Goal: Task Accomplishment & Management: Complete application form

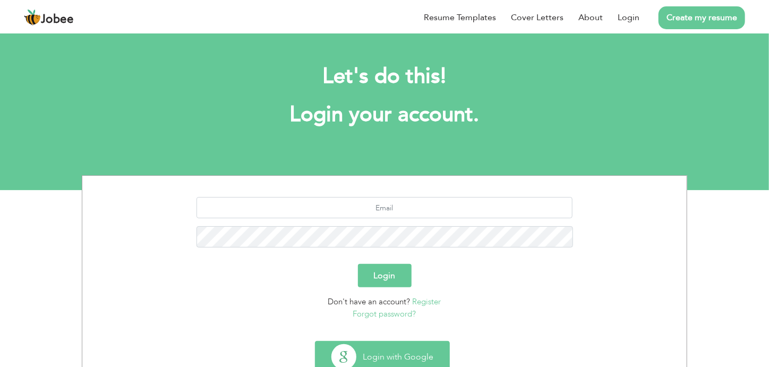
scroll to position [36, 0]
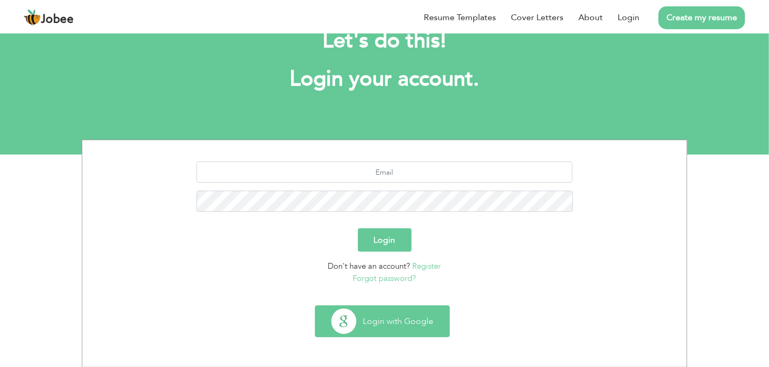
click at [386, 318] on button "Login with Google" at bounding box center [382, 321] width 134 height 31
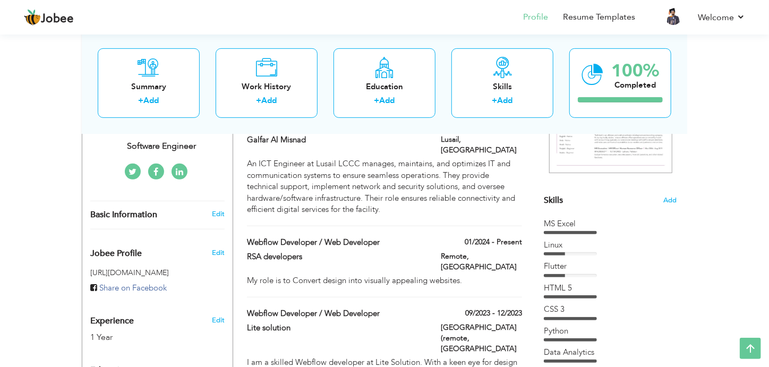
scroll to position [190, 0]
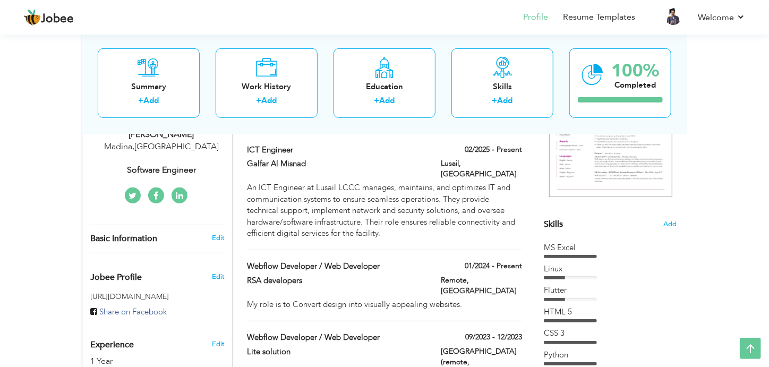
click at [558, 227] on span "Skills" at bounding box center [553, 224] width 19 height 12
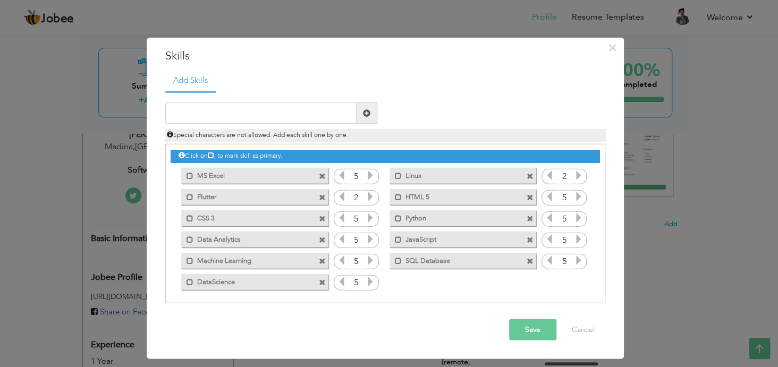
click at [321, 194] on span at bounding box center [322, 197] width 7 height 7
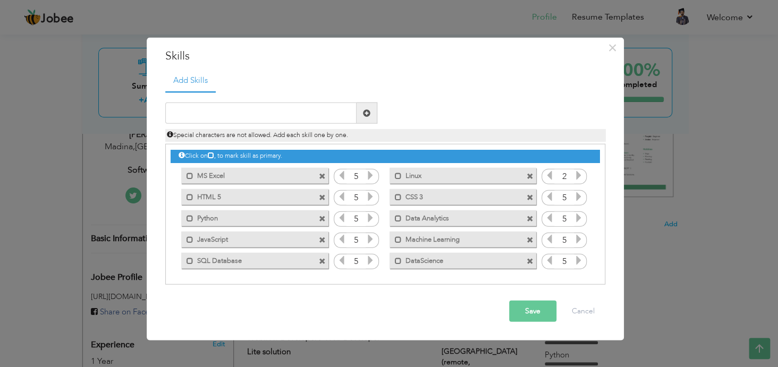
click at [321, 194] on span at bounding box center [322, 197] width 7 height 7
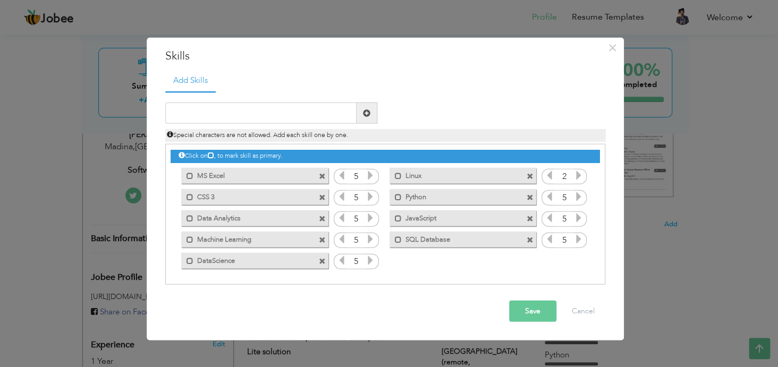
click at [321, 194] on span at bounding box center [322, 197] width 7 height 7
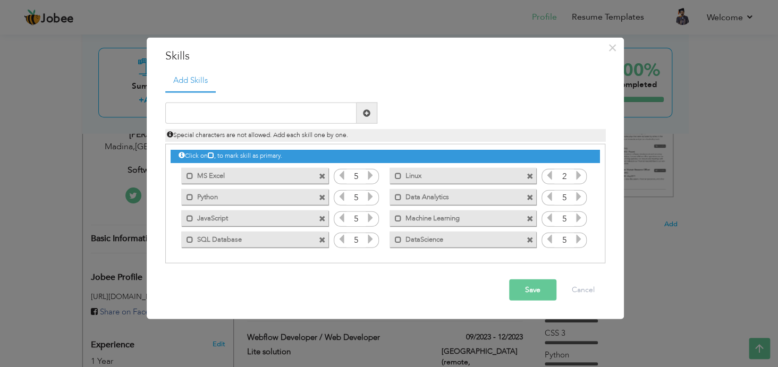
click at [321, 194] on span at bounding box center [322, 197] width 7 height 7
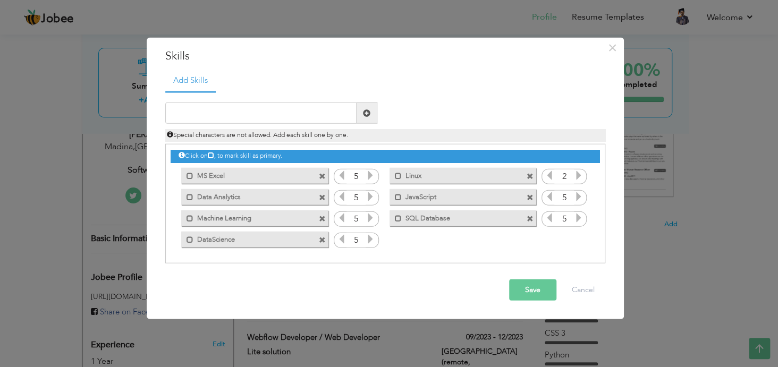
click at [321, 194] on span at bounding box center [322, 197] width 7 height 7
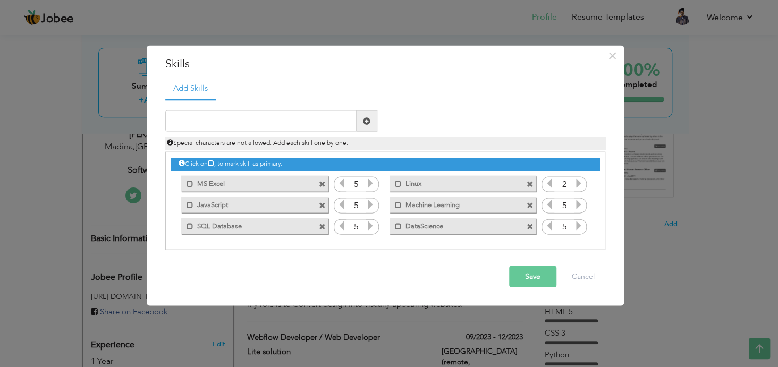
click at [319, 205] on span at bounding box center [322, 205] width 7 height 7
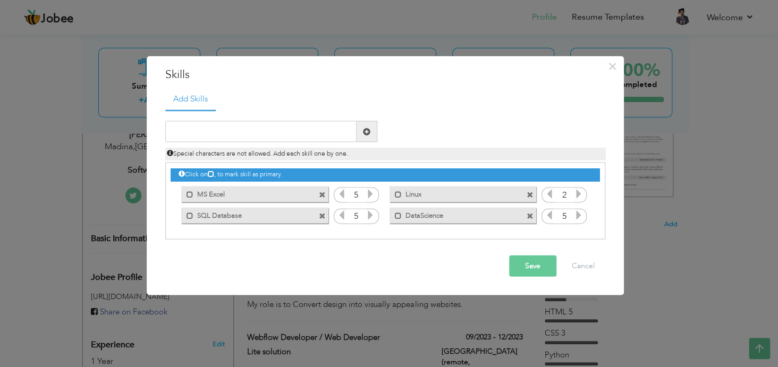
click at [322, 218] on span at bounding box center [322, 215] width 7 height 7
click at [320, 217] on span at bounding box center [322, 215] width 7 height 7
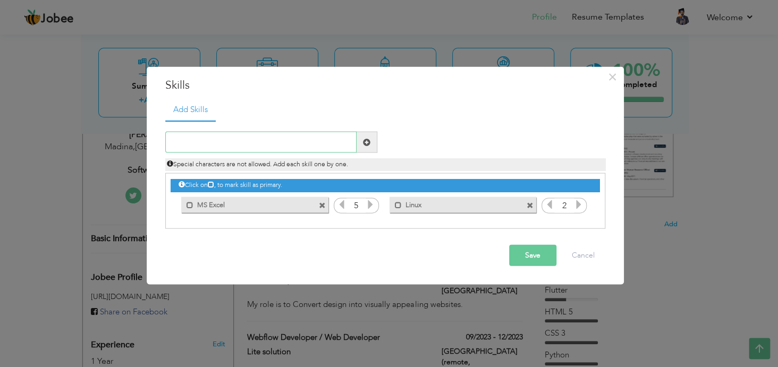
click at [232, 144] on input "text" at bounding box center [260, 142] width 191 height 21
type input "n"
click at [232, 141] on input "text" at bounding box center [260, 142] width 191 height 21
drag, startPoint x: 603, startPoint y: 203, endPoint x: 588, endPoint y: 115, distance: 88.9
click at [588, 115] on ul "Add Skills" at bounding box center [385, 109] width 440 height 22
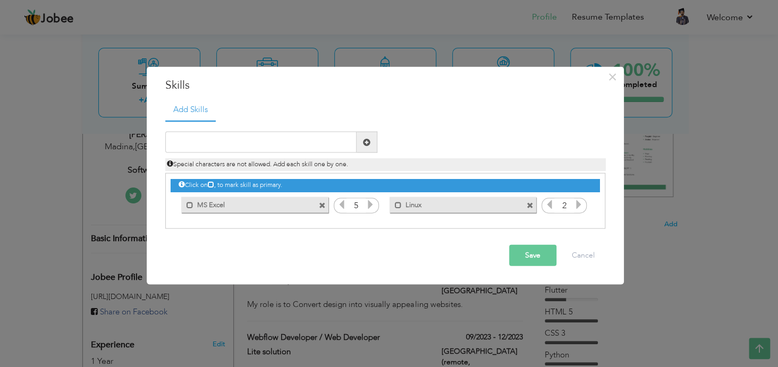
click at [588, 115] on ul "Add Skills" at bounding box center [385, 109] width 440 height 22
click at [178, 145] on input "text" at bounding box center [260, 142] width 191 height 21
paste input "Networking & Infrastructure"
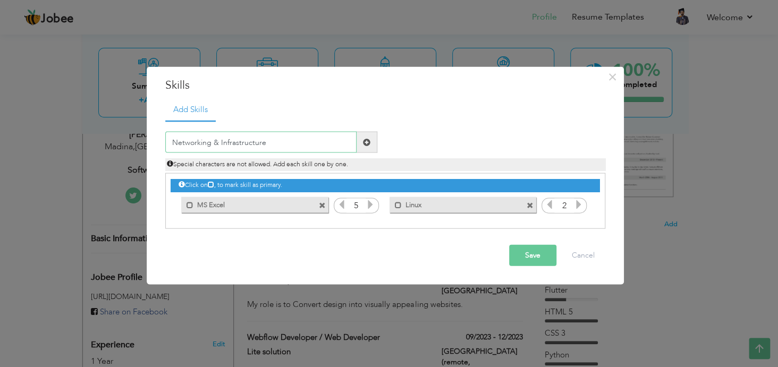
type input "Networking & Infrastructure"
click at [371, 142] on span at bounding box center [366, 142] width 21 height 21
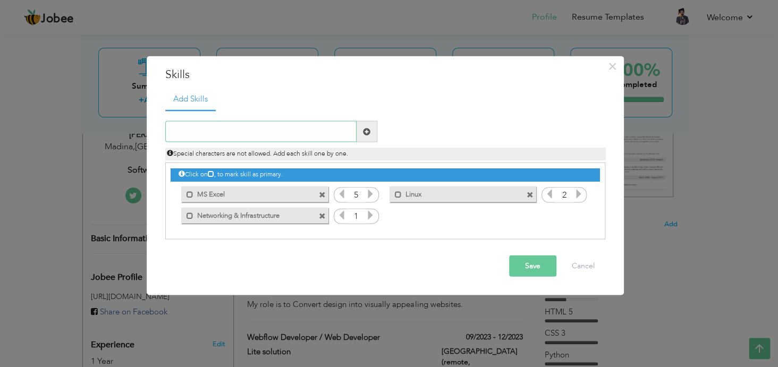
click at [253, 130] on input "text" at bounding box center [260, 131] width 191 height 21
paste input "Systems & Servers"
type input "Systems & Servers"
click at [369, 135] on span at bounding box center [366, 131] width 21 height 21
click at [289, 131] on input "text" at bounding box center [260, 131] width 191 height 21
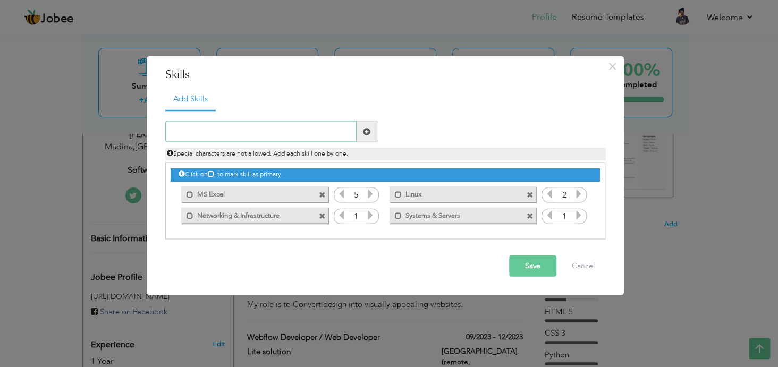
paste input "Firewall"
type input "Firewall Switches & Routers"
click at [365, 132] on span at bounding box center [366, 130] width 7 height 7
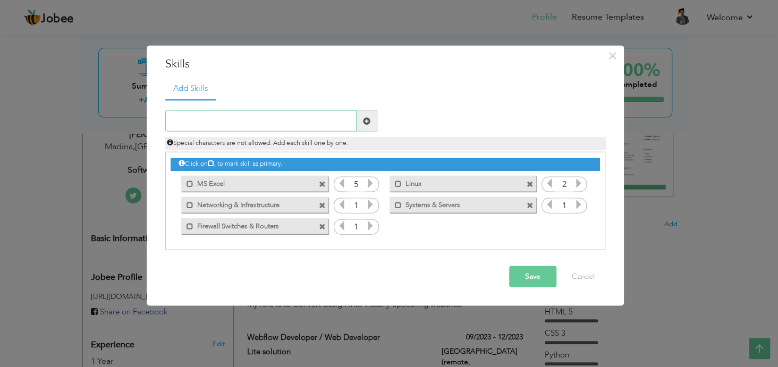
click at [222, 125] on input "text" at bounding box center [260, 120] width 191 height 21
type input "w"
click at [367, 205] on icon at bounding box center [370, 205] width 10 height 10
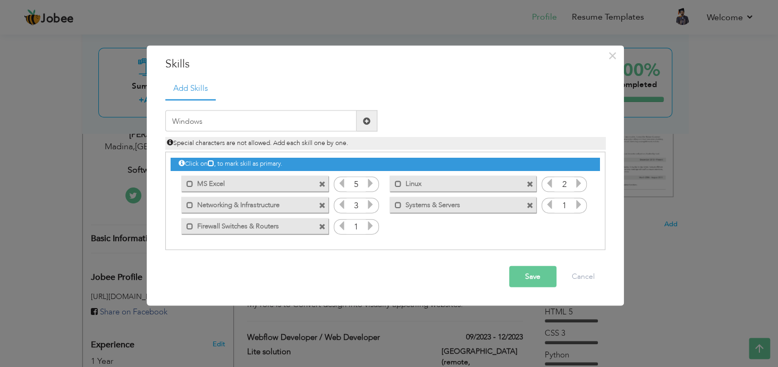
click at [367, 205] on icon at bounding box center [370, 205] width 10 height 10
click at [365, 226] on icon at bounding box center [370, 226] width 10 height 10
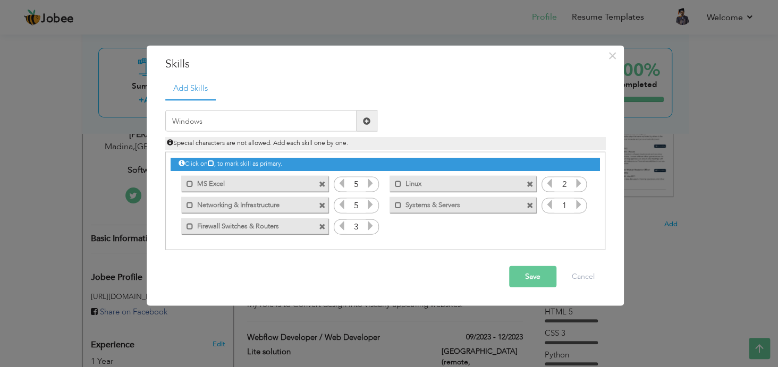
click at [365, 226] on icon at bounding box center [370, 226] width 10 height 10
click at [578, 203] on icon at bounding box center [579, 205] width 10 height 10
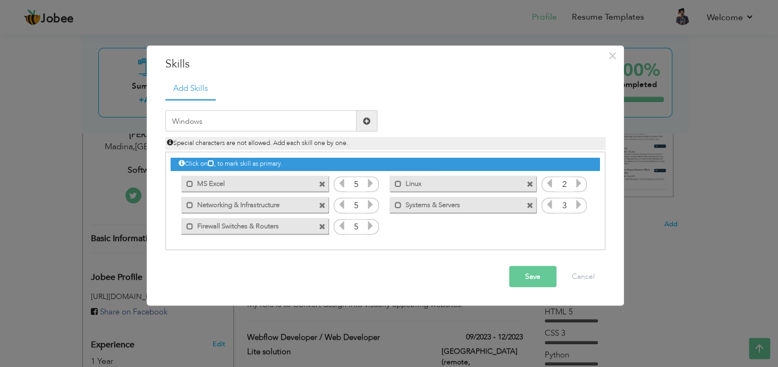
click at [578, 203] on icon at bounding box center [579, 205] width 10 height 10
click at [236, 123] on input "Windows" at bounding box center [260, 120] width 191 height 21
click at [220, 120] on input "Windows and linux Administrator" at bounding box center [260, 120] width 191 height 21
click at [306, 119] on input "Windows and Linux Administrator" at bounding box center [260, 120] width 191 height 21
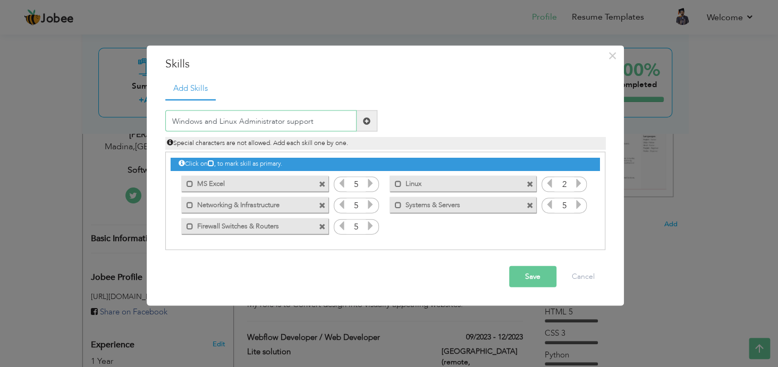
type input "Windows and Linux Administrator support"
click at [367, 122] on span at bounding box center [366, 120] width 7 height 7
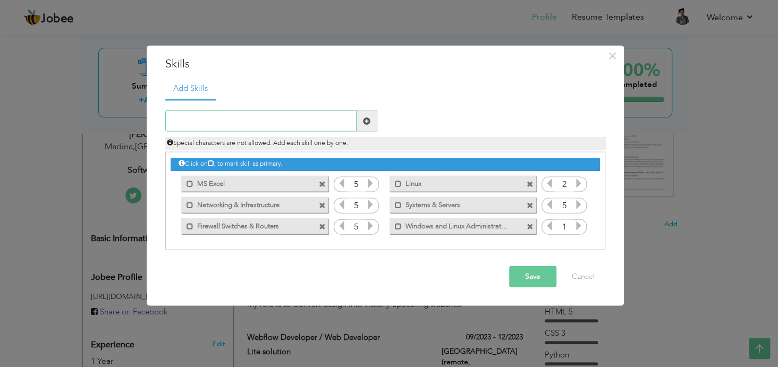
click at [245, 122] on input "text" at bounding box center [260, 120] width 191 height 21
paste input "Structured cabling systems"
type input "Structured cabling systems"
click at [372, 125] on span at bounding box center [366, 120] width 21 height 21
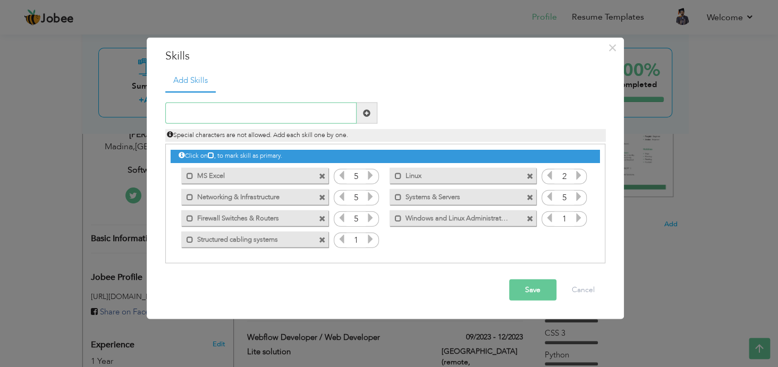
click at [215, 109] on input "text" at bounding box center [260, 113] width 191 height 21
paste input "CCTV, Access Control, ELV Systems"
type input "CCTV, Access Control, ELV Systems"
click at [368, 112] on span at bounding box center [366, 112] width 7 height 7
click at [217, 104] on input "text" at bounding box center [260, 113] width 191 height 21
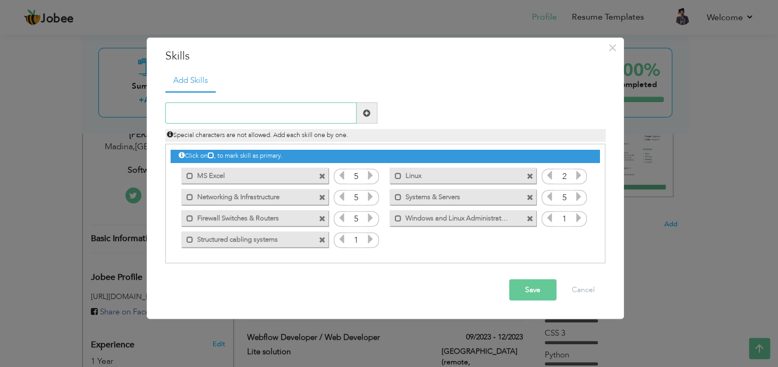
paste input "Hardware installation, testing, and maintenance"
type input "Hardware installation, testing, and maintenance"
click at [361, 113] on span at bounding box center [366, 113] width 21 height 21
click at [244, 108] on input "text" at bounding box center [260, 113] width 191 height 21
paste input "Hardware installation, testing, and maintenance"
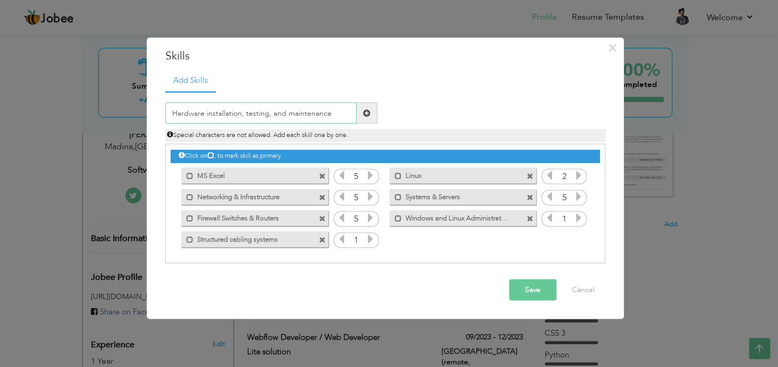
click at [242, 116] on input "Hardware installation, testing, and maintenance" at bounding box center [260, 113] width 191 height 21
click at [267, 116] on input "Hardware installation testing, and maintenance" at bounding box center [260, 113] width 191 height 21
click at [202, 113] on input "Hardware installation testing and maintenance" at bounding box center [260, 113] width 191 height 21
click at [240, 114] on input "Hardware installation testing and maintenance" at bounding box center [260, 113] width 191 height 21
click at [289, 113] on input "Hardware installation & testing and maintenance" at bounding box center [260, 113] width 191 height 21
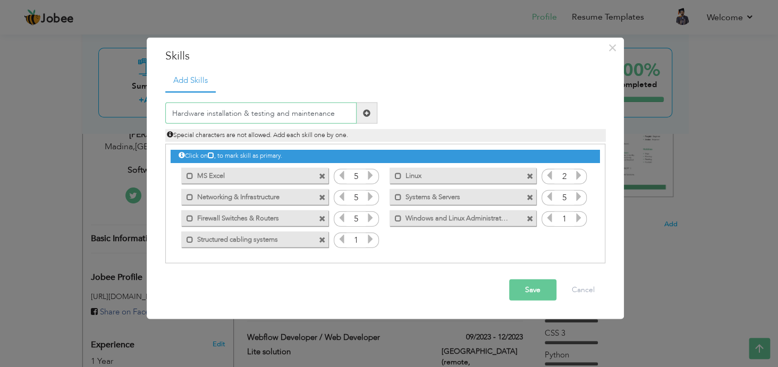
type input "Hardware installation & testing and maintenance"
click at [369, 109] on span at bounding box center [366, 112] width 7 height 7
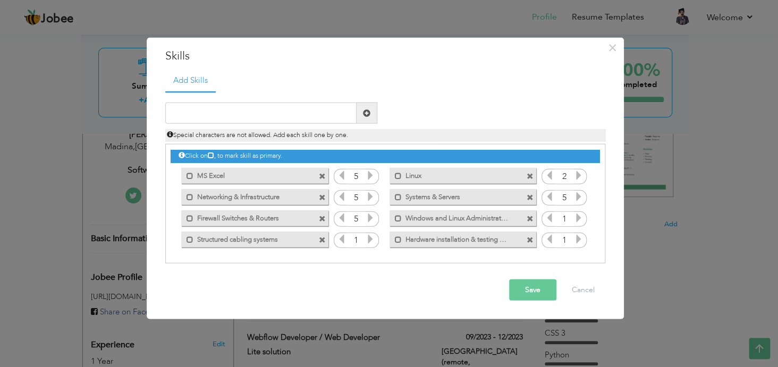
click at [578, 215] on icon at bounding box center [579, 218] width 10 height 10
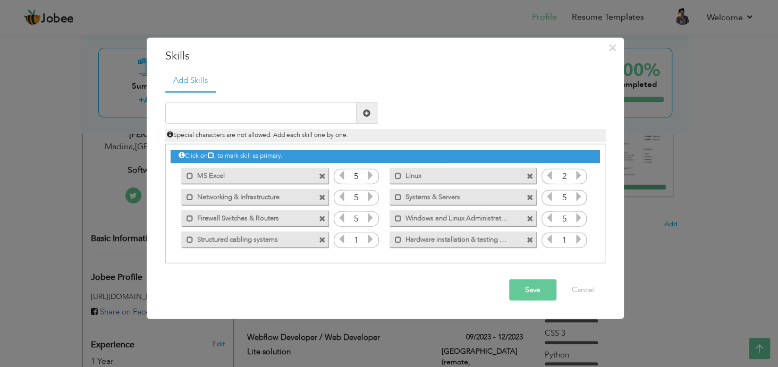
click at [578, 215] on icon at bounding box center [579, 218] width 10 height 10
click at [578, 237] on icon at bounding box center [579, 239] width 10 height 10
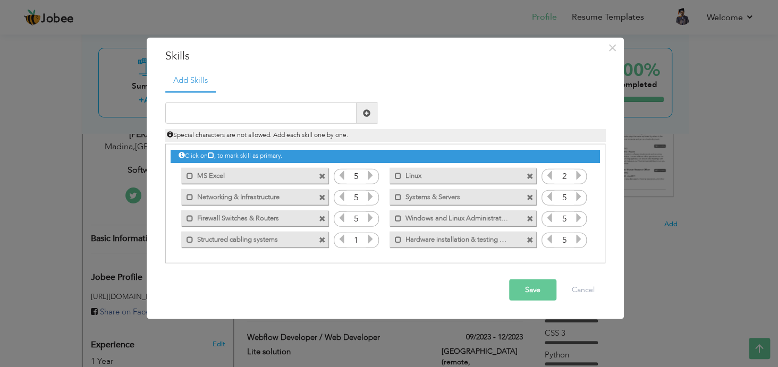
click at [578, 237] on icon at bounding box center [579, 239] width 10 height 10
click at [370, 241] on icon at bounding box center [370, 239] width 10 height 10
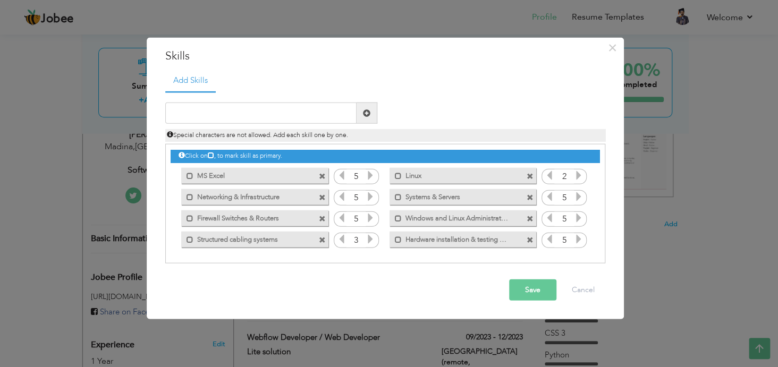
click at [370, 241] on icon at bounding box center [370, 239] width 10 height 10
click at [533, 288] on button "Save" at bounding box center [532, 289] width 47 height 21
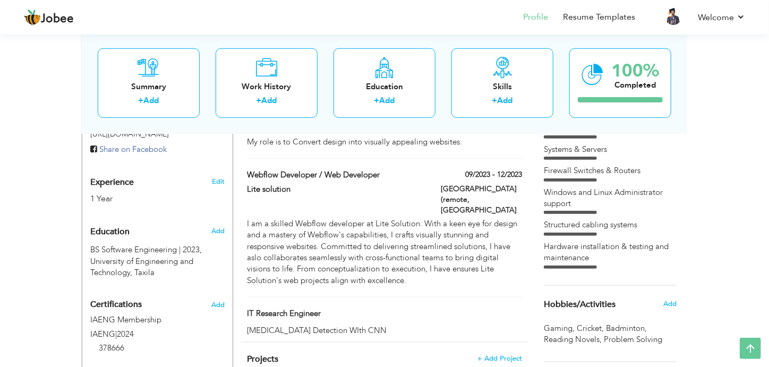
scroll to position [268, 0]
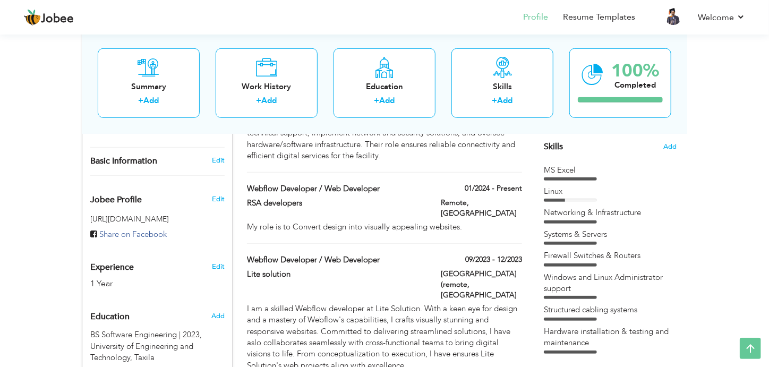
click at [561, 202] on div "MS Excel Linux Networking & Infrastructure Systems & Servers" at bounding box center [610, 259] width 133 height 189
click at [667, 145] on span "Add" at bounding box center [670, 147] width 14 height 10
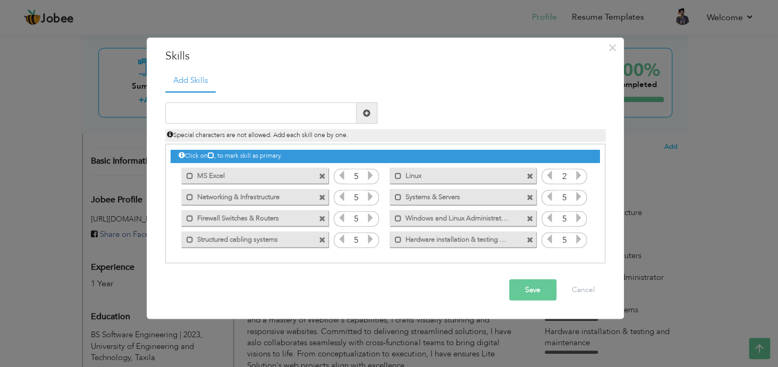
click at [576, 179] on icon at bounding box center [579, 175] width 10 height 10
click at [523, 287] on button "Save" at bounding box center [532, 289] width 47 height 21
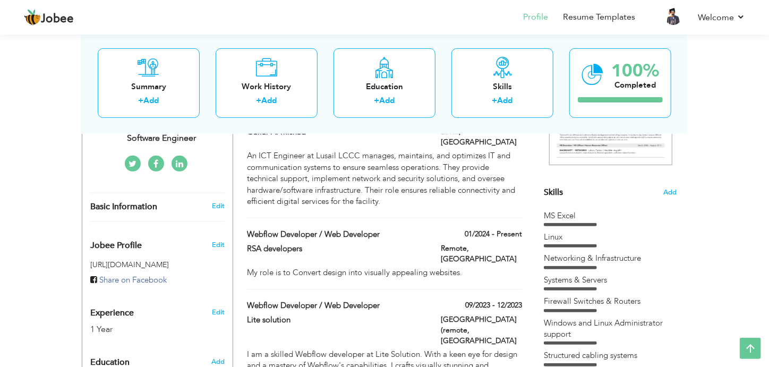
scroll to position [108, 0]
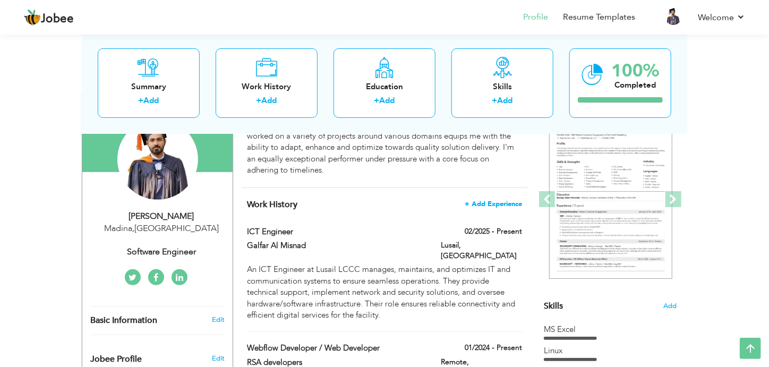
click at [502, 200] on span "+ Add Experience" at bounding box center [493, 203] width 57 height 7
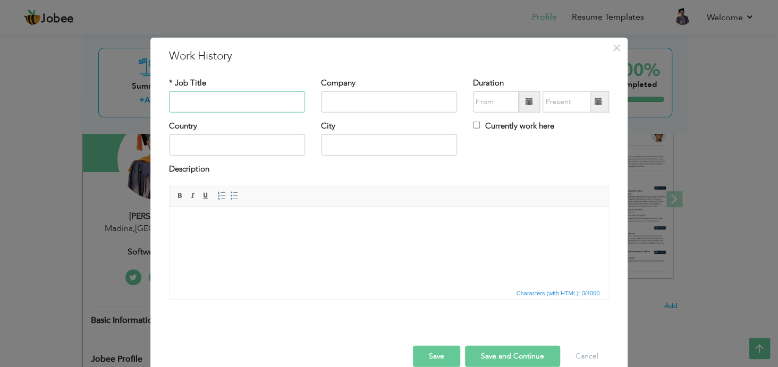
click at [210, 104] on input "text" at bounding box center [237, 101] width 136 height 21
click at [348, 101] on input "text" at bounding box center [389, 101] width 136 height 21
click at [219, 103] on input "Networking" at bounding box center [237, 101] width 136 height 21
click at [614, 47] on span "×" at bounding box center [616, 47] width 9 height 19
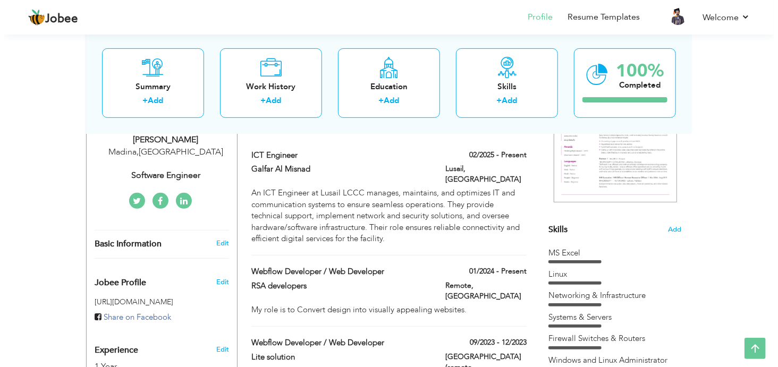
scroll to position [173, 0]
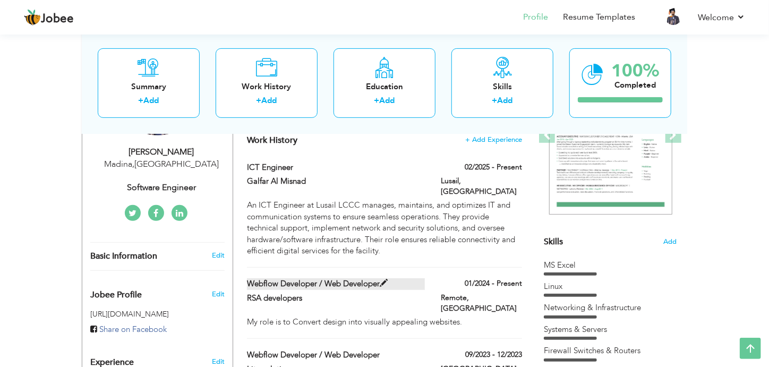
click at [384, 279] on span at bounding box center [384, 283] width 8 height 8
type input "Webflow Developer / Web Developer"
type input "RSA developers"
type input "01/2024"
type input "[GEOGRAPHIC_DATA]"
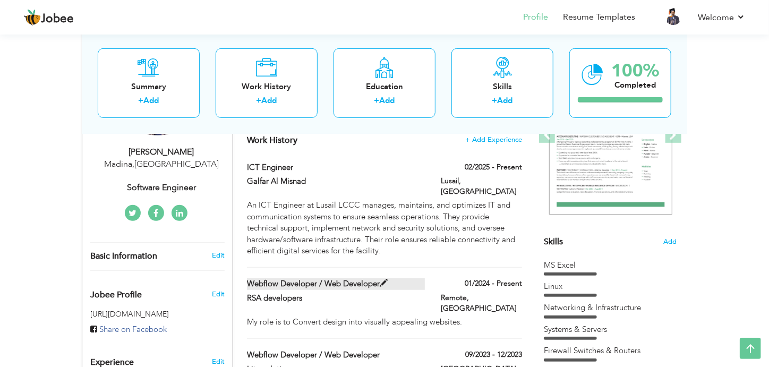
type input "Remote"
checkbox input "true"
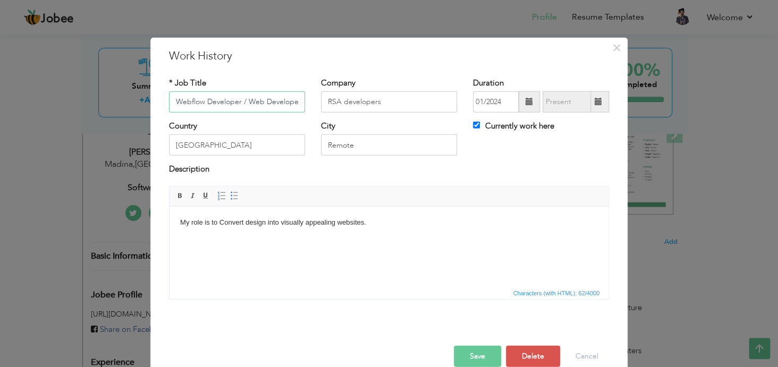
scroll to position [0, 2]
click at [525, 100] on span at bounding box center [528, 101] width 7 height 7
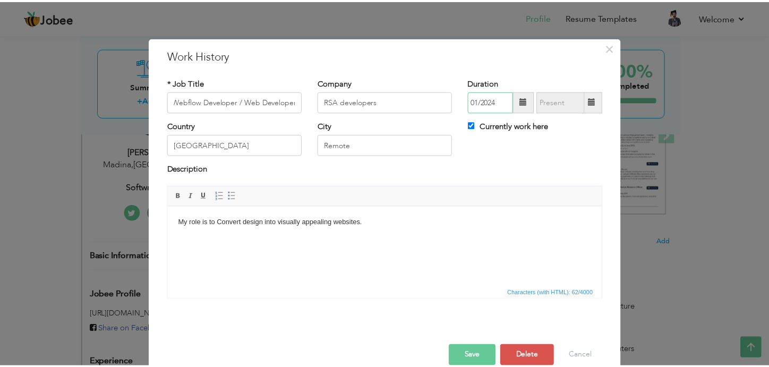
scroll to position [0, 0]
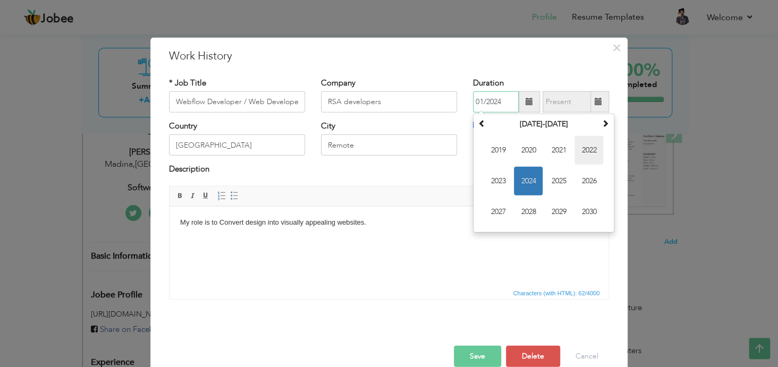
click at [588, 151] on span "2022" at bounding box center [588, 150] width 29 height 29
click at [522, 151] on span "Feb" at bounding box center [528, 150] width 29 height 29
type input "02/2022"
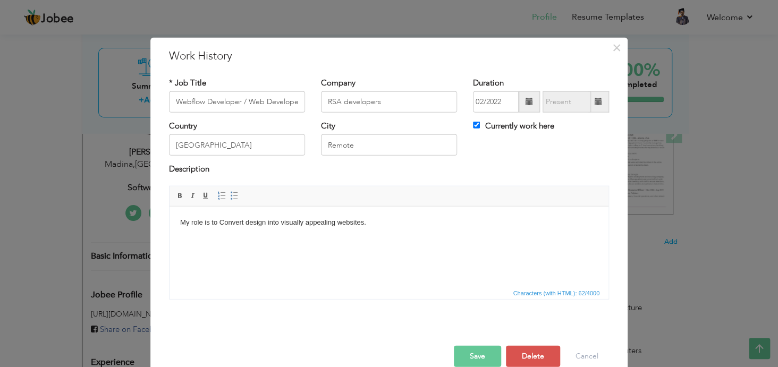
click at [596, 103] on span at bounding box center [597, 101] width 7 height 7
click at [473, 123] on input "Currently work here" at bounding box center [476, 125] width 7 height 7
checkbox input "false"
click at [598, 105] on span at bounding box center [598, 101] width 21 height 21
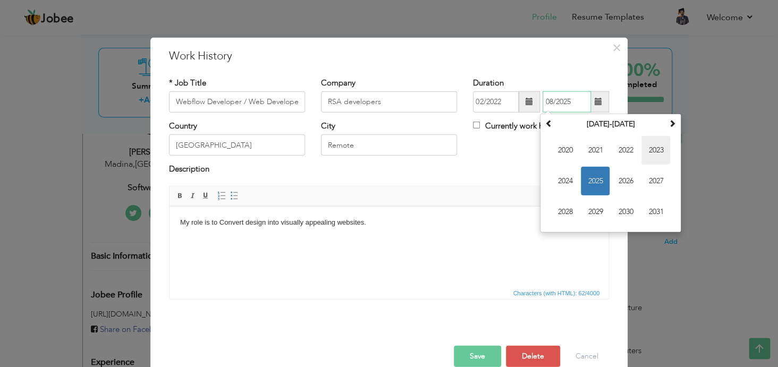
click at [655, 148] on span "2023" at bounding box center [655, 150] width 29 height 29
click at [607, 124] on th "2023" at bounding box center [610, 124] width 110 height 16
click at [584, 183] on span "2023" at bounding box center [595, 181] width 29 height 29
click at [585, 142] on span "Feb" at bounding box center [595, 150] width 29 height 29
type input "02/2023"
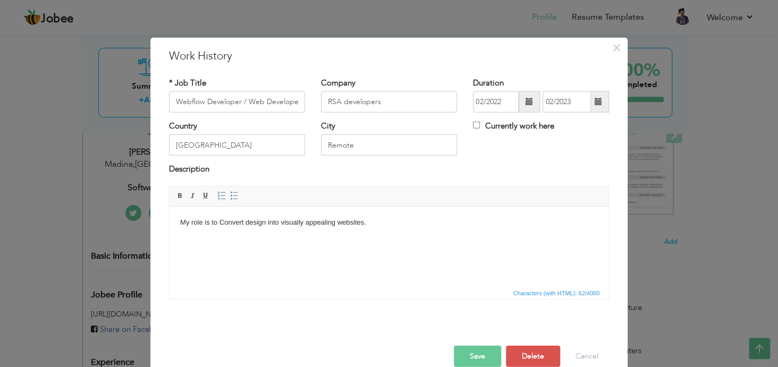
click at [597, 101] on span at bounding box center [597, 101] width 7 height 7
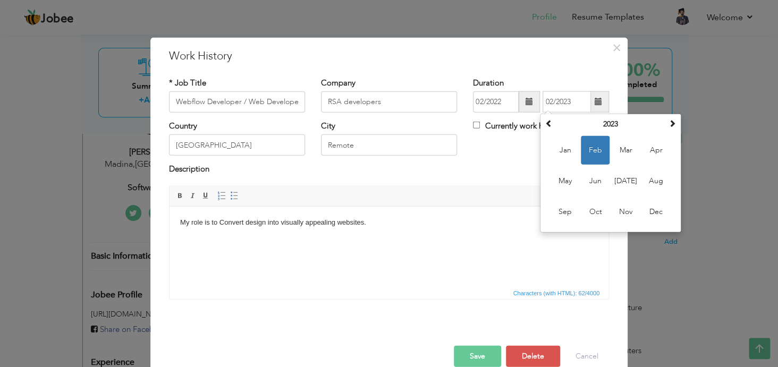
click at [571, 77] on div "Duration 02/2022 02/2023 February 2023 Su Mo Tu We Th Fr Sa 29 30 31 1 2 3 4 5 …" at bounding box center [541, 94] width 136 height 35
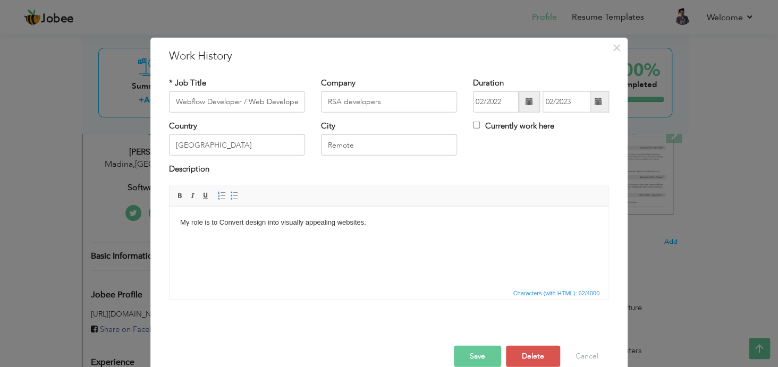
click at [472, 358] on button "Save" at bounding box center [477, 355] width 47 height 21
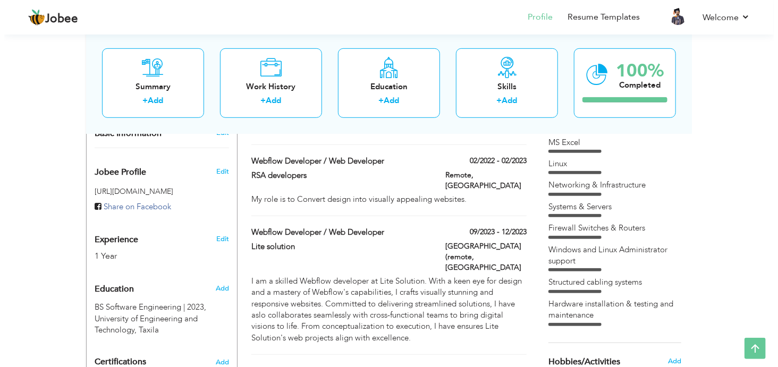
scroll to position [308, 0]
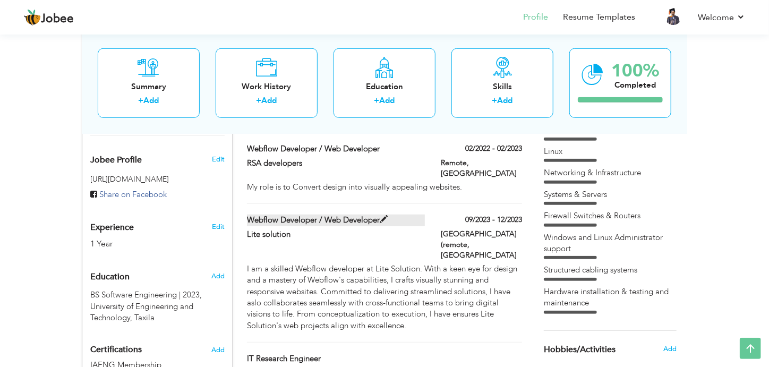
click at [384, 216] on span at bounding box center [384, 220] width 8 height 8
type input "Lite solution"
type input "09/2023"
type input "12/2023"
type input "[GEOGRAPHIC_DATA] (remote"
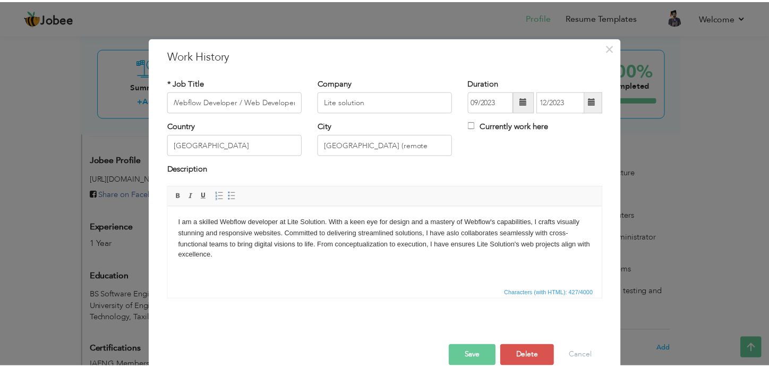
scroll to position [0, 0]
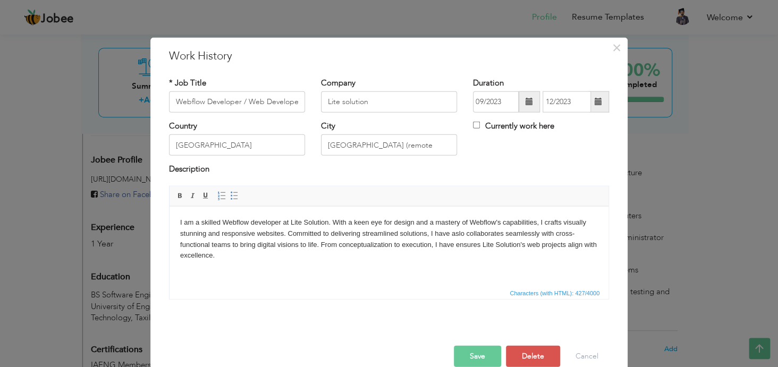
click at [525, 102] on span at bounding box center [528, 101] width 7 height 7
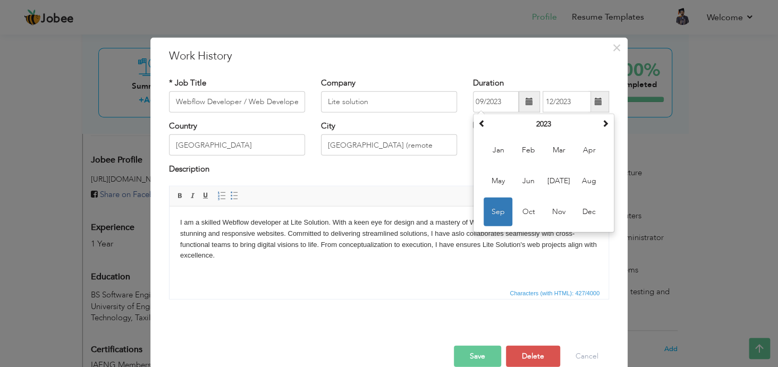
click at [471, 353] on button "Save" at bounding box center [477, 355] width 47 height 21
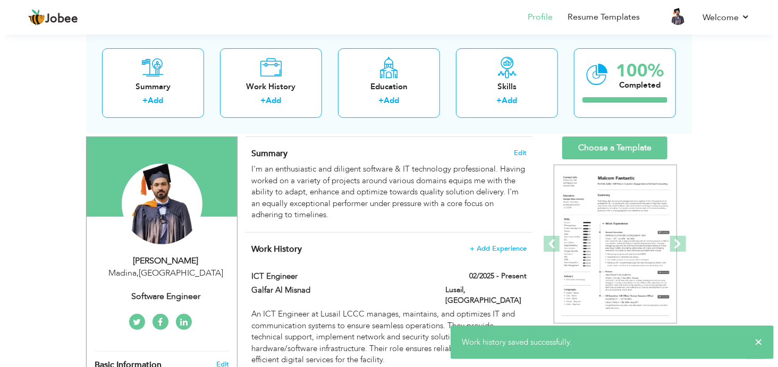
scroll to position [63, 0]
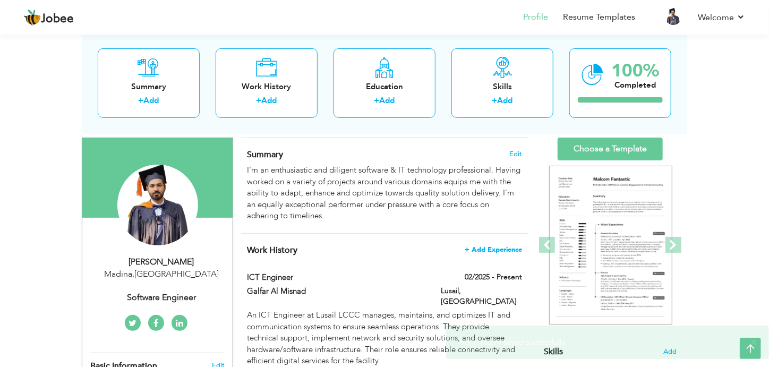
click at [499, 247] on span "+ Add Experience" at bounding box center [493, 249] width 57 height 7
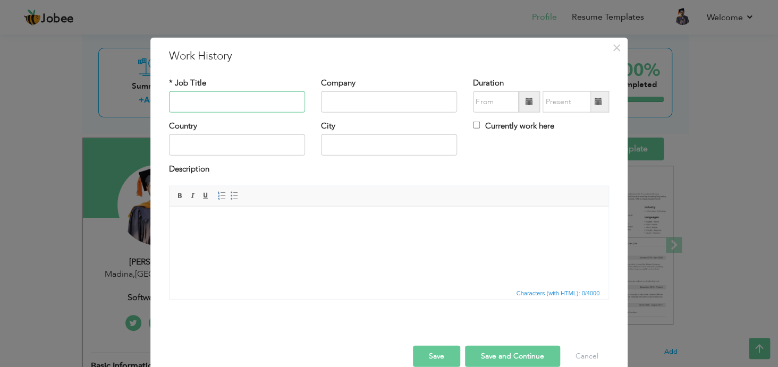
click at [207, 100] on input "text" at bounding box center [237, 101] width 136 height 21
type input "Networking"
click at [365, 102] on input "text" at bounding box center [389, 101] width 136 height 21
type input "ITN"
click at [217, 146] on input "text" at bounding box center [237, 144] width 136 height 21
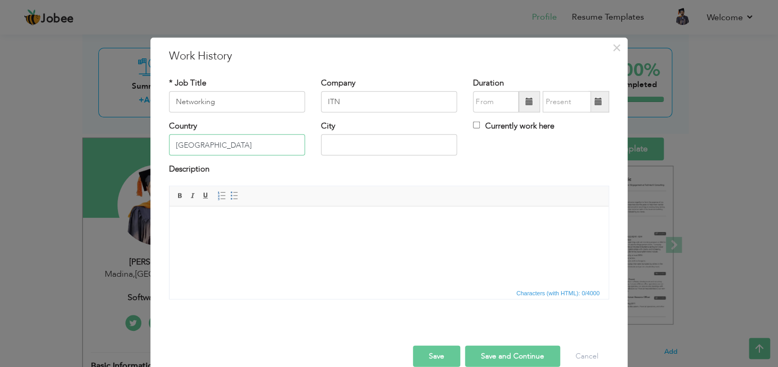
type input "[GEOGRAPHIC_DATA]"
click at [344, 144] on input "text" at bounding box center [389, 144] width 136 height 21
type input "[GEOGRAPHIC_DATA]"
click at [231, 232] on html at bounding box center [388, 222] width 439 height 32
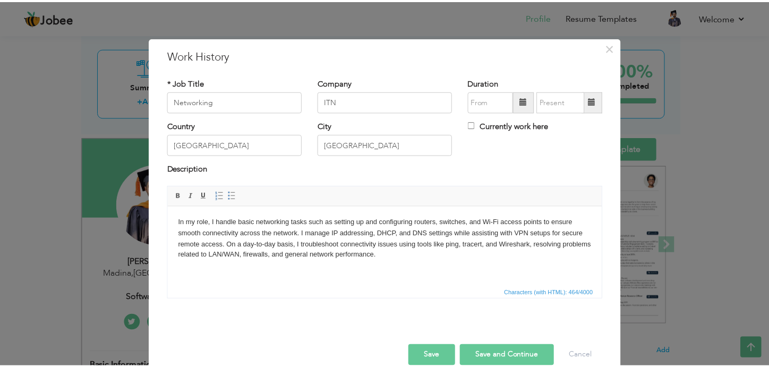
scroll to position [17, 0]
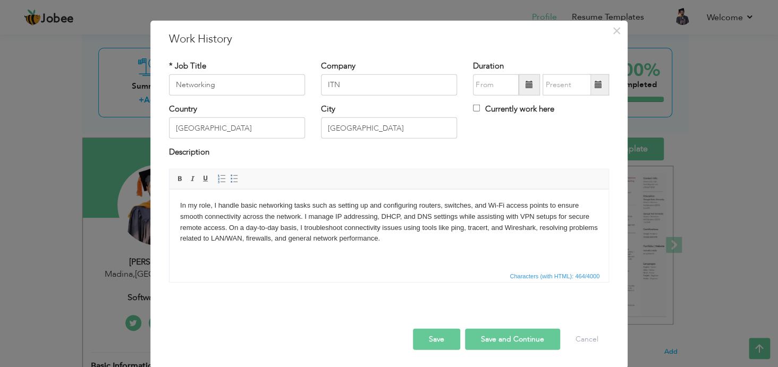
click at [492, 339] on button "Save and Continue" at bounding box center [512, 338] width 95 height 21
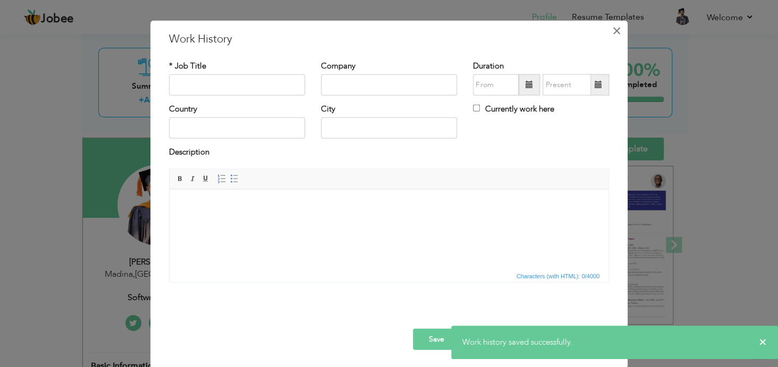
click at [613, 30] on span "×" at bounding box center [616, 30] width 9 height 19
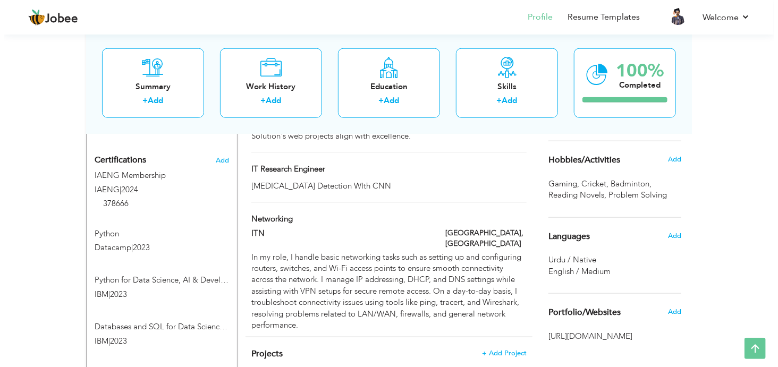
scroll to position [498, 0]
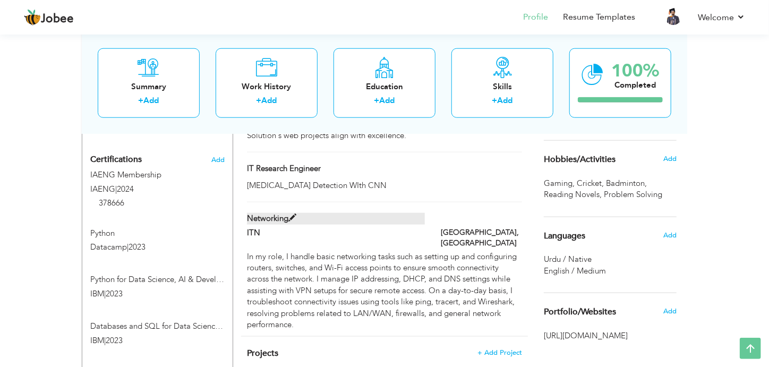
click at [291, 214] on span at bounding box center [292, 218] width 8 height 8
type input "Networking"
type input "ITN"
type input "[GEOGRAPHIC_DATA]"
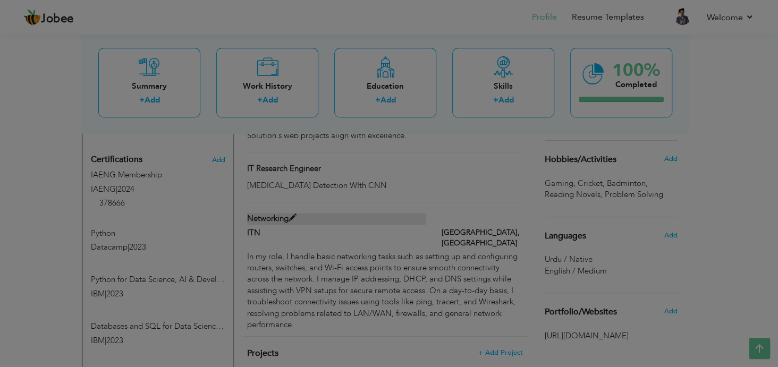
scroll to position [0, 0]
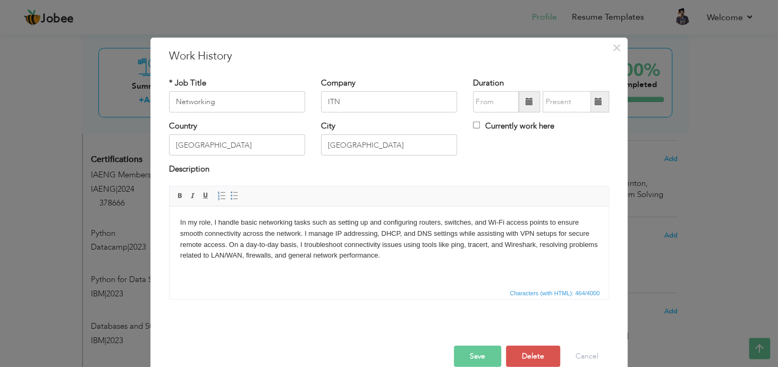
click at [525, 104] on span at bounding box center [528, 101] width 7 height 7
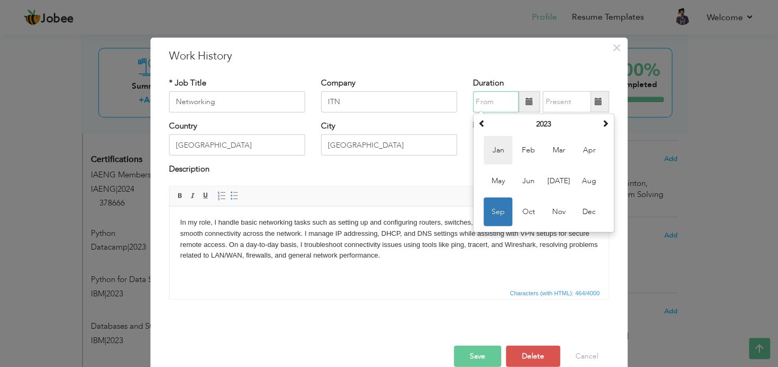
click at [491, 149] on span "Jan" at bounding box center [497, 150] width 29 height 29
type input "01/2023"
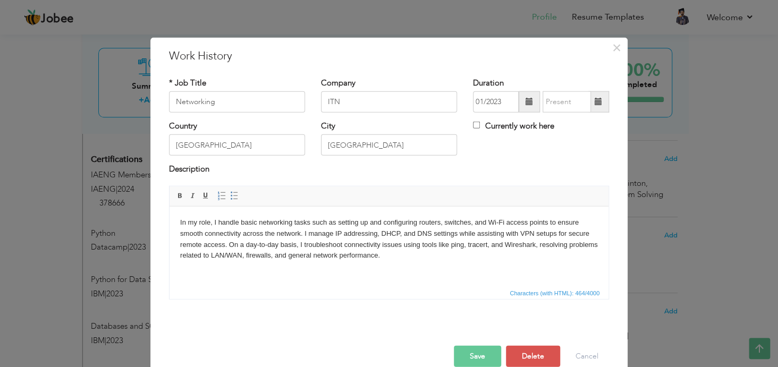
click at [594, 99] on span at bounding box center [597, 101] width 7 height 7
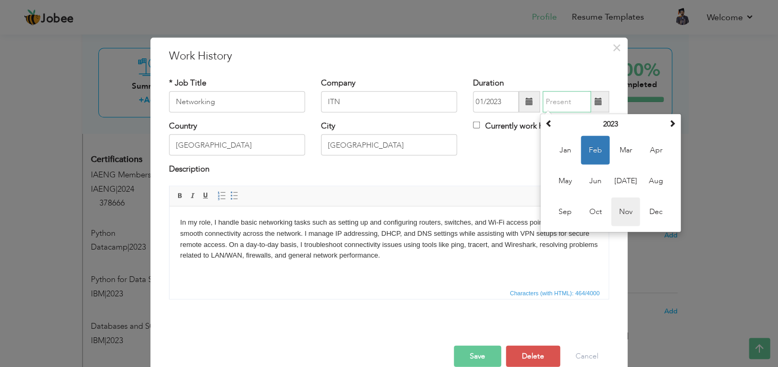
click at [621, 212] on span "Nov" at bounding box center [625, 212] width 29 height 29
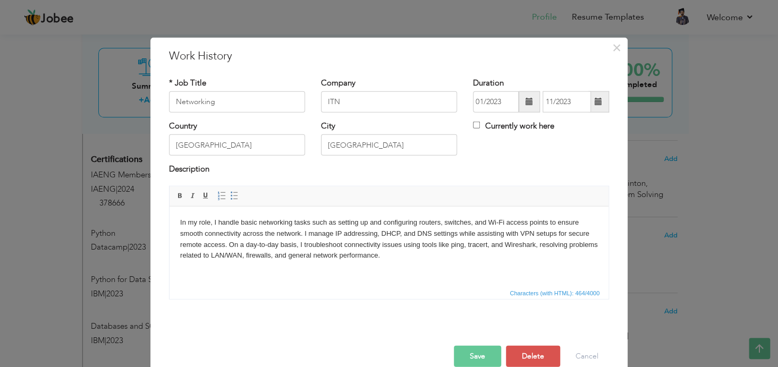
click at [588, 102] on span at bounding box center [598, 101] width 21 height 21
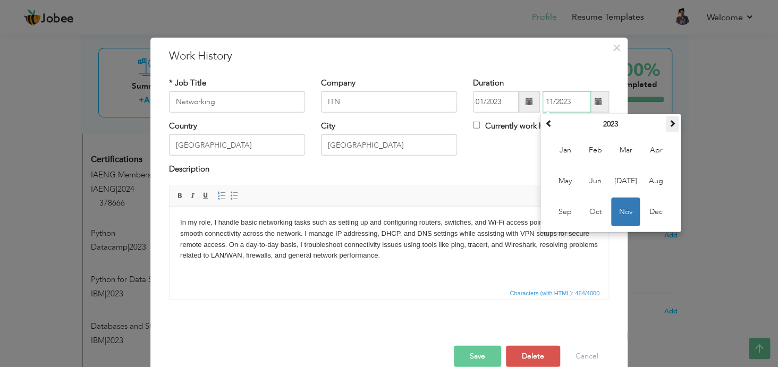
click at [668, 125] on span at bounding box center [671, 123] width 7 height 7
click at [628, 211] on span "Nov" at bounding box center [625, 212] width 29 height 29
type input "11/2024"
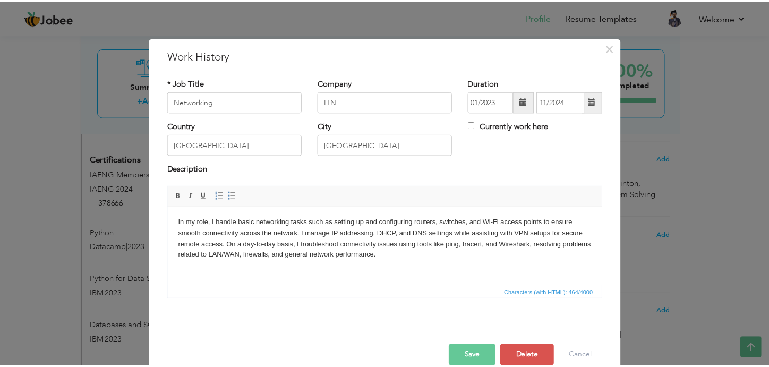
scroll to position [17, 0]
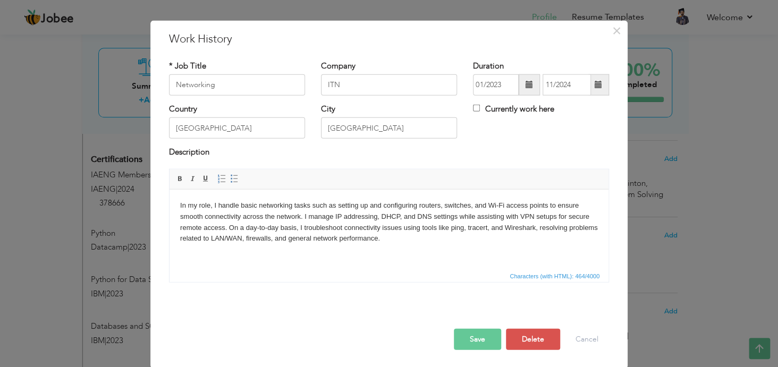
click at [473, 336] on button "Save" at bounding box center [477, 338] width 47 height 21
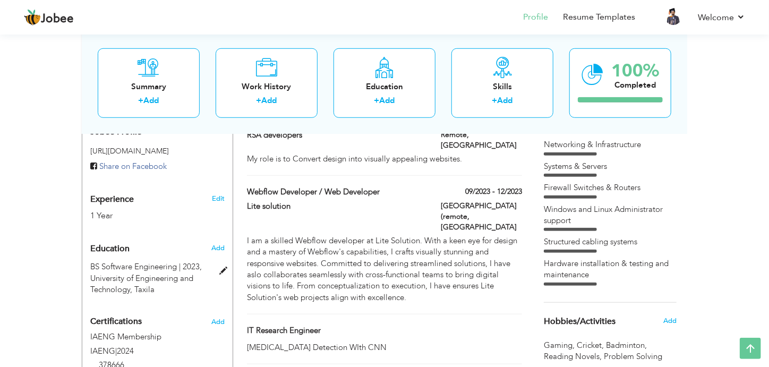
scroll to position [494, 0]
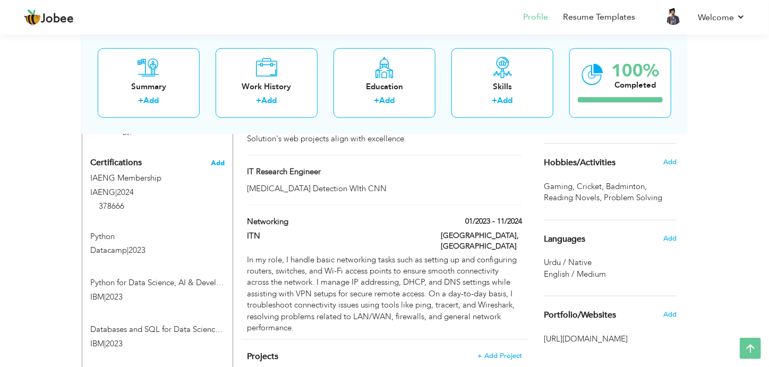
click at [220, 163] on span "Add" at bounding box center [218, 162] width 14 height 7
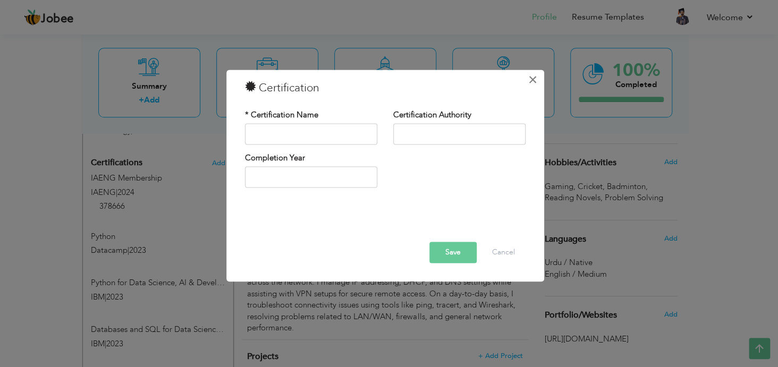
click at [530, 81] on span "×" at bounding box center [532, 79] width 9 height 19
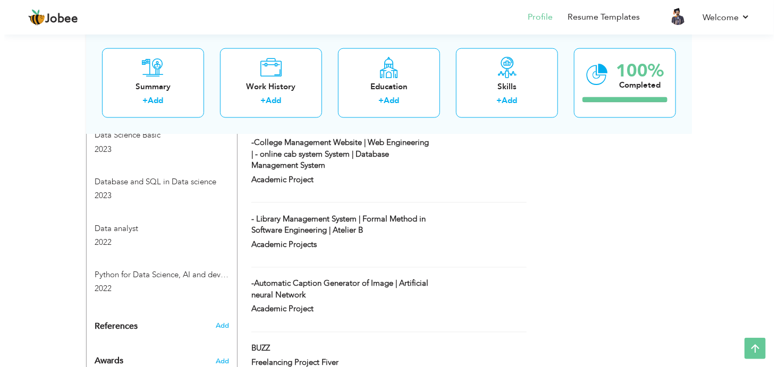
scroll to position [734, 0]
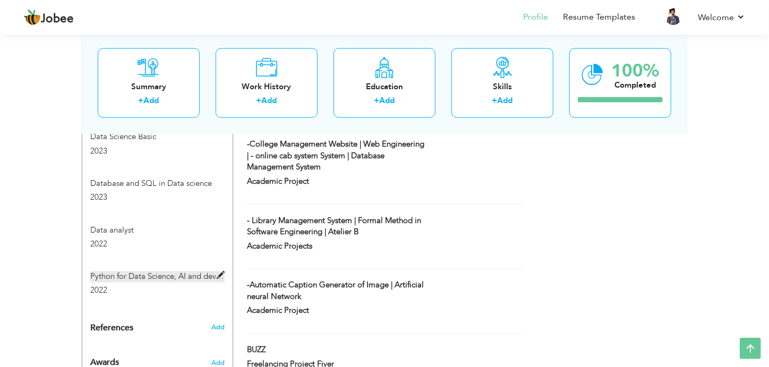
click at [219, 274] on span at bounding box center [221, 276] width 8 height 8
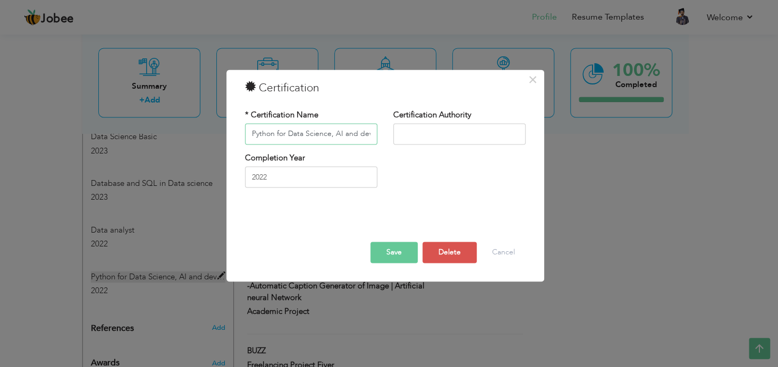
scroll to position [0, 31]
click at [531, 84] on span "×" at bounding box center [532, 79] width 9 height 19
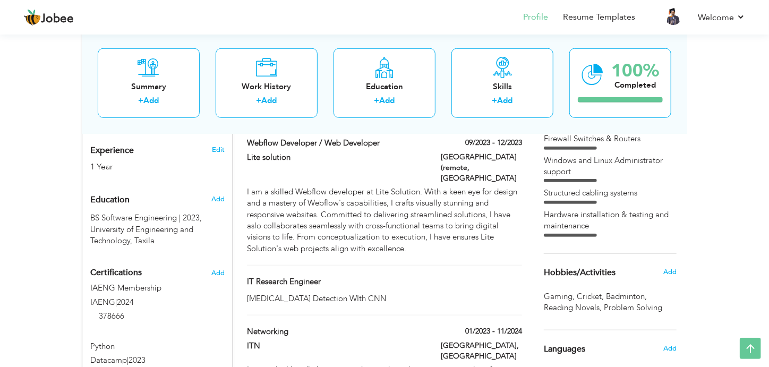
scroll to position [384, 0]
click at [221, 274] on span "Add" at bounding box center [218, 273] width 14 height 7
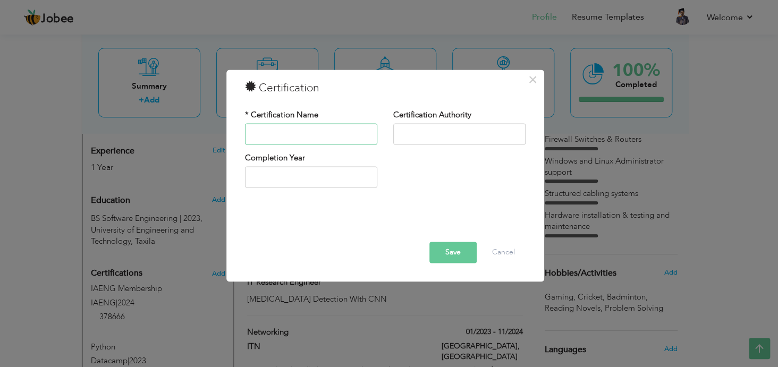
paste input "CompTIA A+"
type input "CompTIA A+"
click at [422, 145] on div "Certification Authority" at bounding box center [459, 130] width 148 height 43
click at [425, 132] on input "text" at bounding box center [459, 133] width 132 height 21
click at [321, 135] on input "CompTIA A+" at bounding box center [311, 133] width 132 height 21
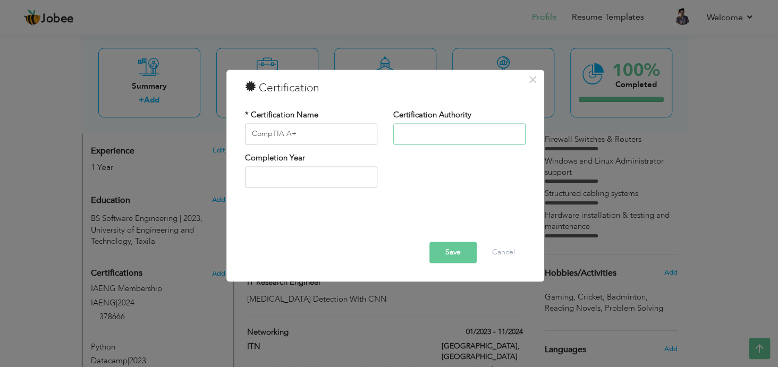
click at [438, 132] on input "text" at bounding box center [459, 133] width 132 height 21
click at [266, 180] on input "text" at bounding box center [311, 177] width 132 height 21
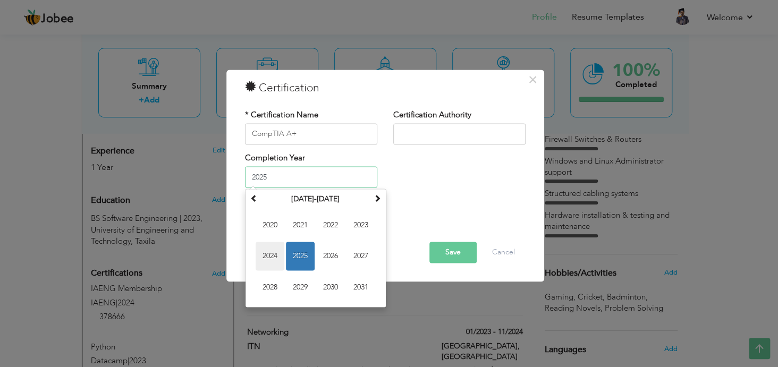
click at [266, 255] on span "2024" at bounding box center [269, 256] width 29 height 29
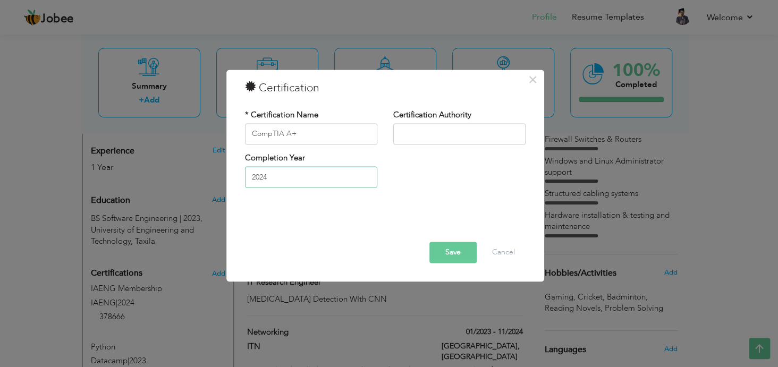
click at [296, 176] on input "2024" at bounding box center [311, 177] width 132 height 21
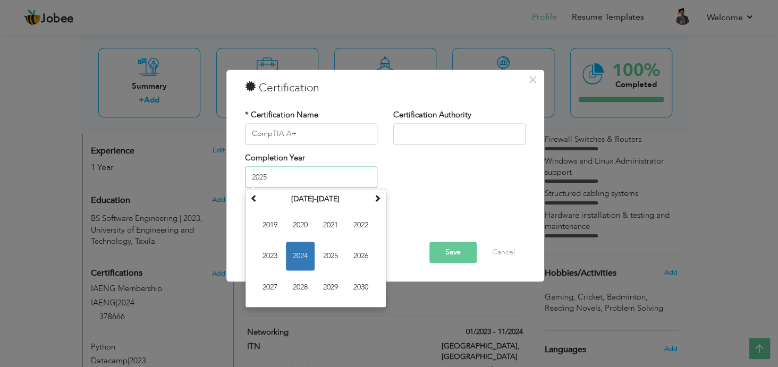
type input "2025"
click at [425, 132] on input "text" at bounding box center [459, 133] width 132 height 21
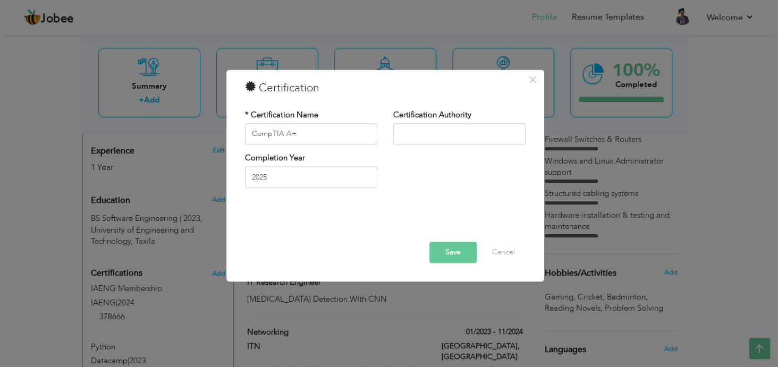
click at [448, 247] on button "Save" at bounding box center [452, 252] width 47 height 21
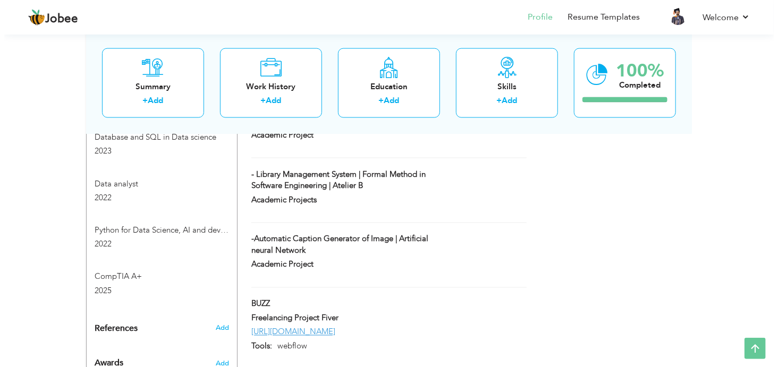
scroll to position [737, 0]
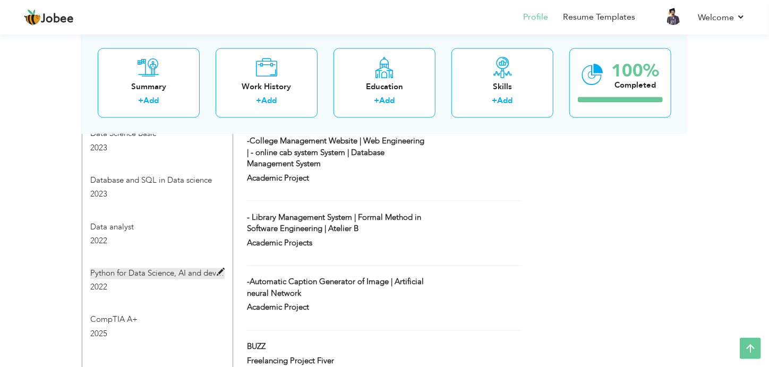
click at [221, 269] on span at bounding box center [221, 273] width 8 height 8
type input "Python for Data Science, AI and development"
type input "2022"
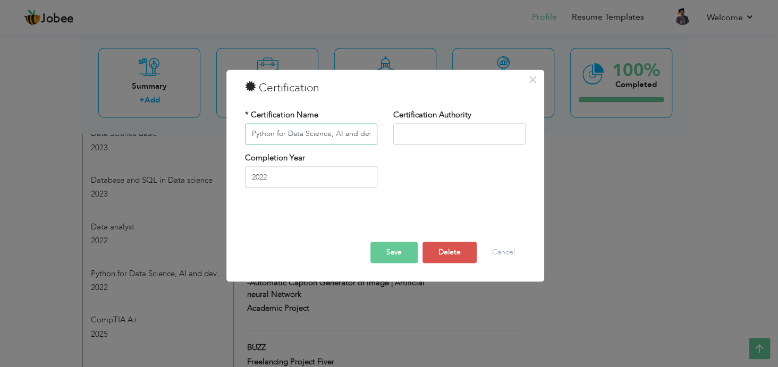
scroll to position [0, 31]
click at [342, 135] on input "Python for Data Science, AI and development" at bounding box center [311, 133] width 132 height 21
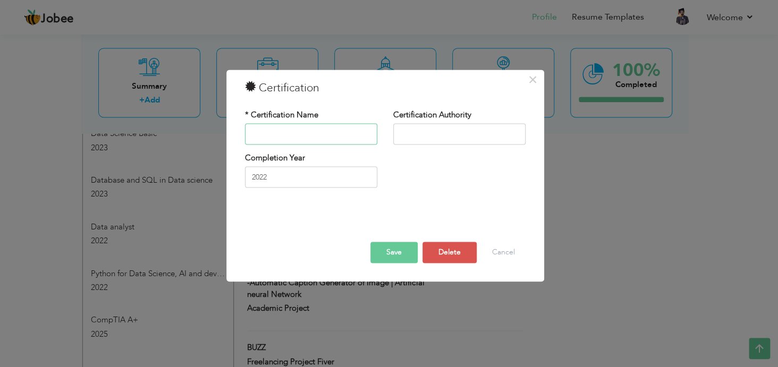
scroll to position [0, 0]
paste input "Cisco Certified Network Associate (CCNA)"
click at [399, 251] on button "Save" at bounding box center [393, 252] width 47 height 21
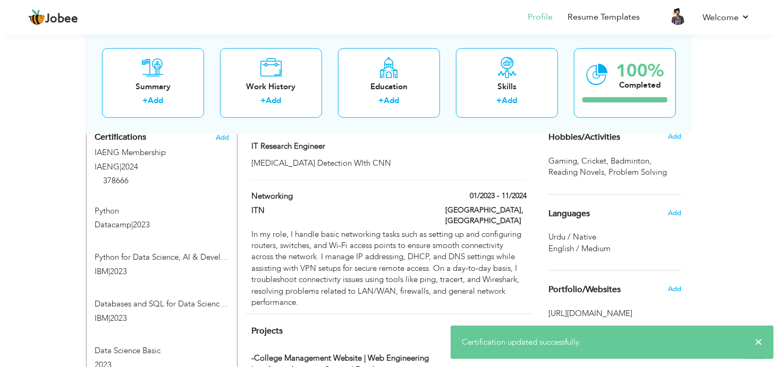
scroll to position [510, 0]
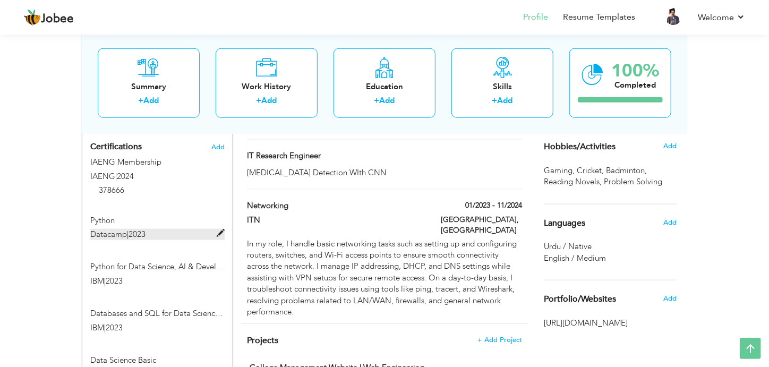
click at [220, 234] on span at bounding box center [221, 233] width 8 height 8
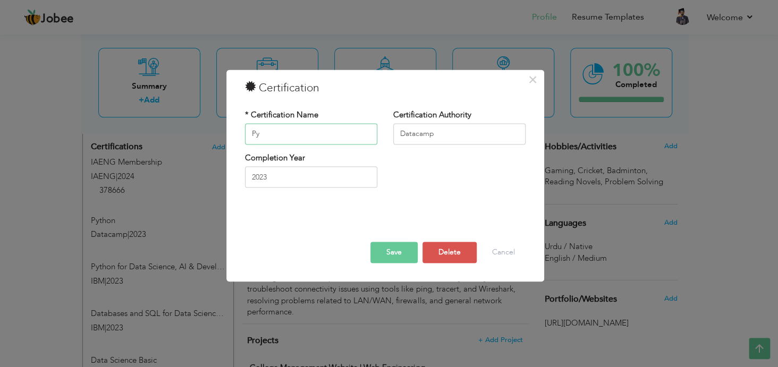
type input "P"
click at [451, 137] on input "Datacamp" at bounding box center [459, 133] width 132 height 21
type input "D"
click at [280, 130] on input "text" at bounding box center [311, 133] width 132 height 21
paste input "Microsoft Certified: Azure Fundamentals (AZ-900)"
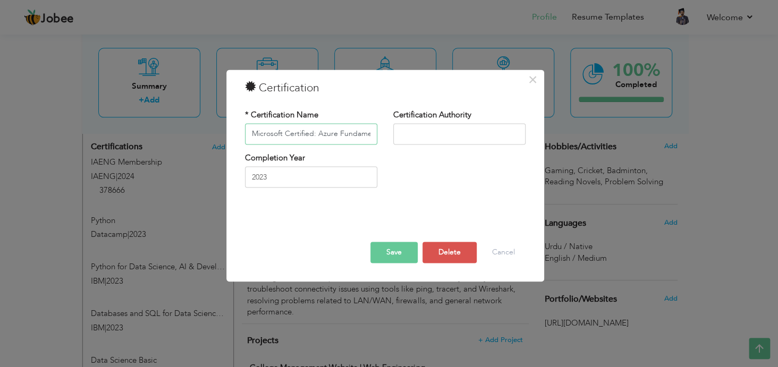
scroll to position [0, 43]
click at [396, 253] on button "Save" at bounding box center [393, 252] width 47 height 21
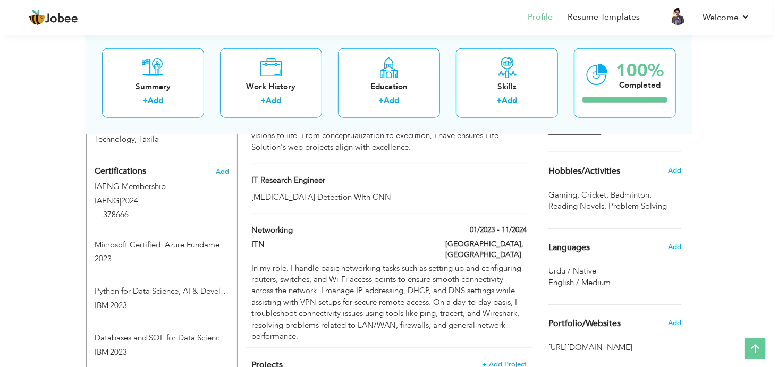
scroll to position [519, 0]
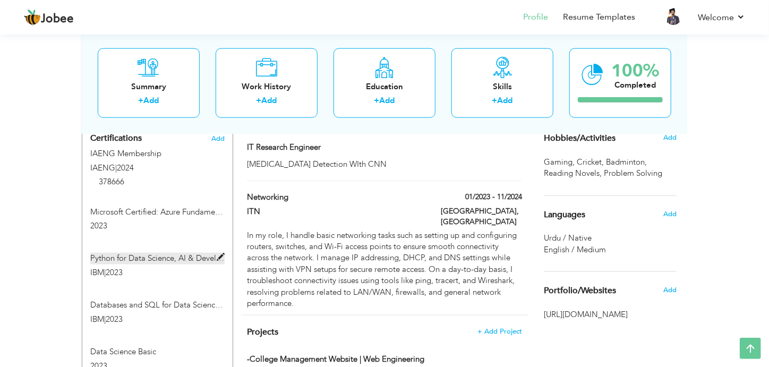
click at [222, 253] on span at bounding box center [221, 257] width 8 height 8
type input "Python for Data Science, AI & Development"
type input "IBM"
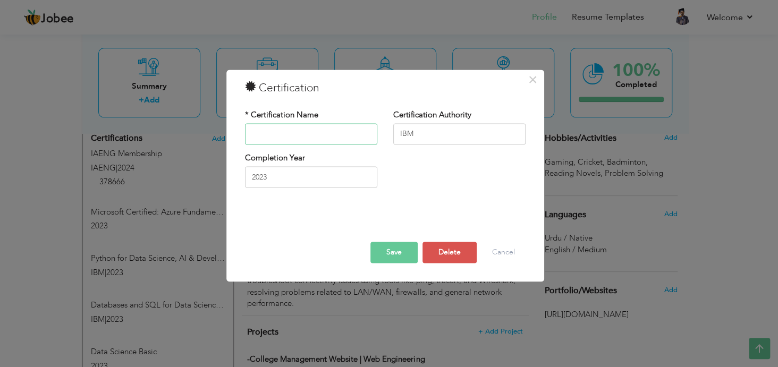
scroll to position [0, 0]
click at [429, 134] on input "IBM" at bounding box center [459, 133] width 132 height 21
type input "I"
click at [323, 137] on input "text" at bounding box center [311, 133] width 132 height 21
click at [305, 139] on input "text" at bounding box center [311, 133] width 132 height 21
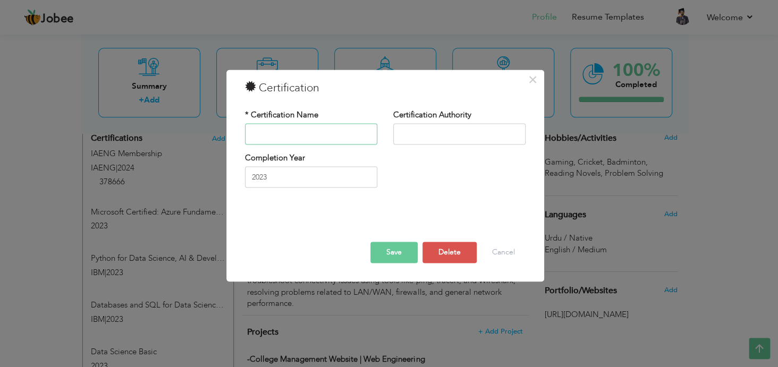
click at [289, 138] on input "text" at bounding box center [311, 133] width 132 height 21
paste input "Microsoft Certified: Windows Server Fundamentals (or MTA: Windows Server)"
type input "Microsoft Certified: Windows Server Fundamentals (or MTA: Windows Server)"
click at [399, 251] on button "Save" at bounding box center [393, 252] width 47 height 21
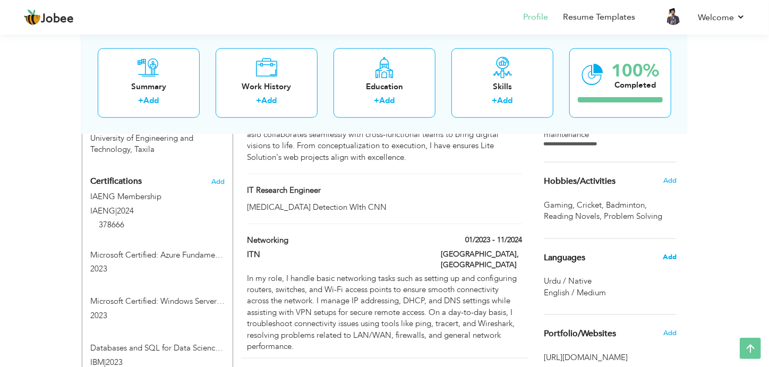
scroll to position [457, 0]
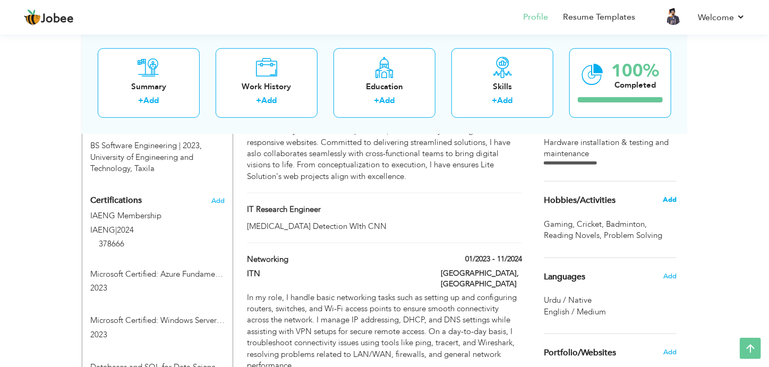
click at [671, 200] on span "Add" at bounding box center [670, 200] width 14 height 10
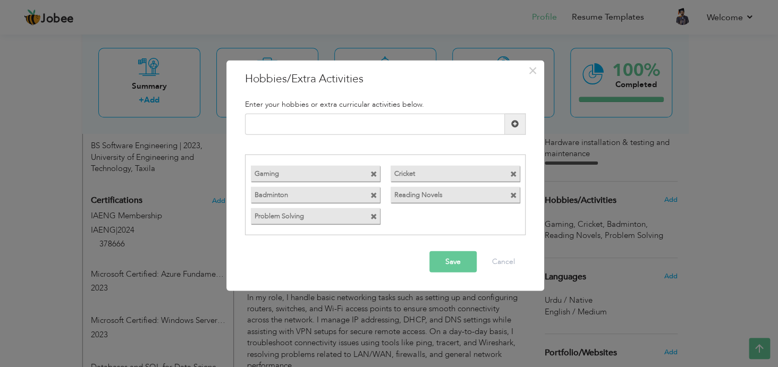
click at [374, 174] on span at bounding box center [373, 174] width 7 height 7
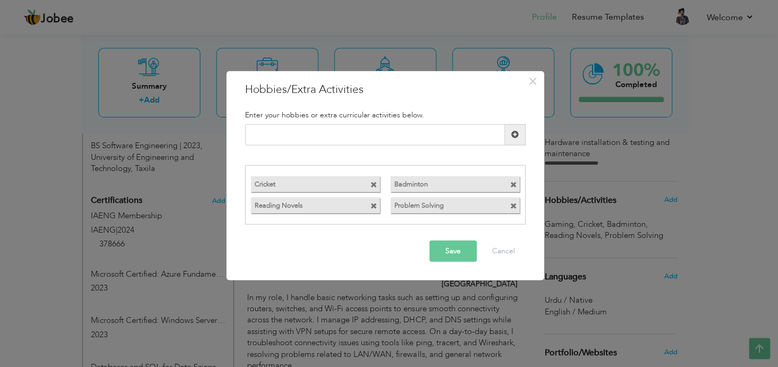
click at [374, 174] on div "Cricket" at bounding box center [315, 184] width 140 height 21
click at [372, 187] on span at bounding box center [373, 185] width 7 height 7
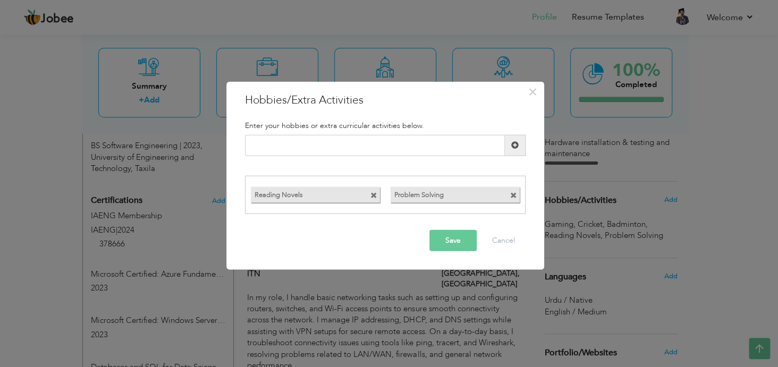
click at [372, 194] on span at bounding box center [373, 195] width 7 height 7
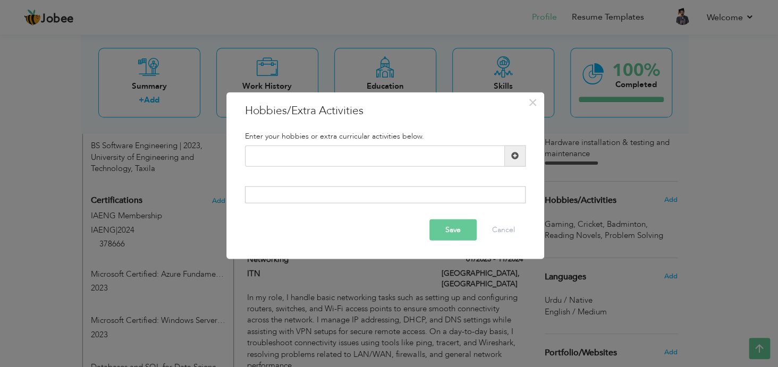
click at [457, 232] on button "Save" at bounding box center [452, 229] width 47 height 21
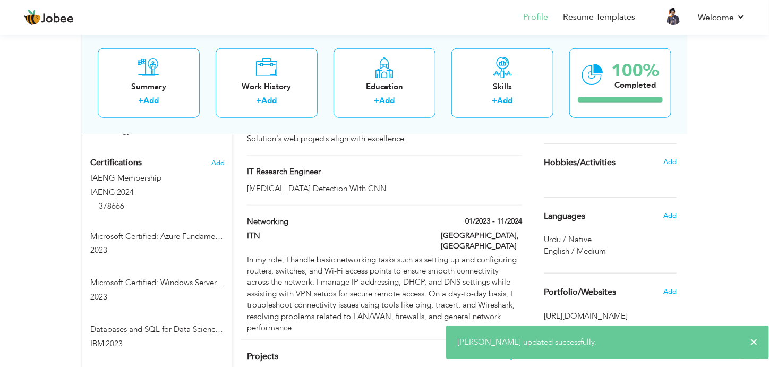
scroll to position [492, 0]
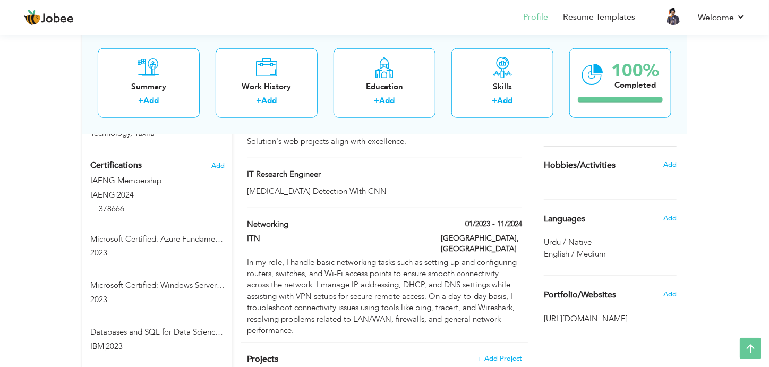
click at [594, 162] on span "Hobbies/Activities" at bounding box center [580, 166] width 72 height 10
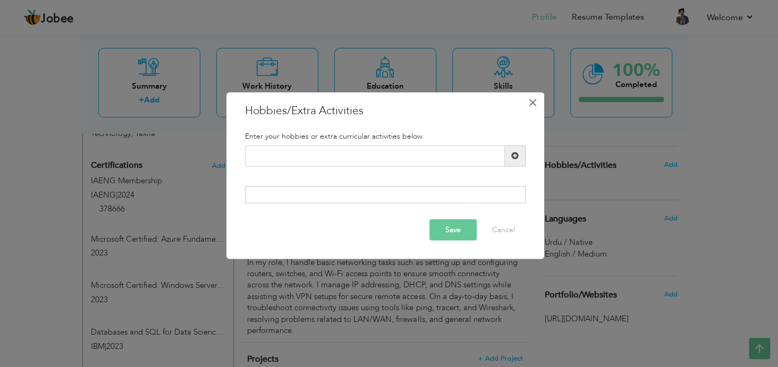
click at [533, 99] on span "×" at bounding box center [532, 101] width 9 height 19
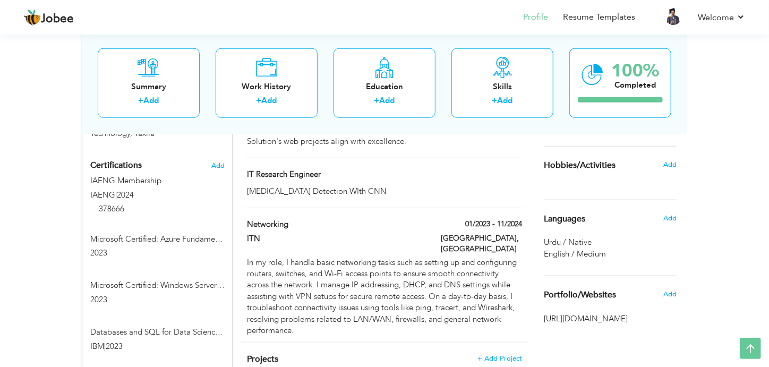
click at [564, 217] on span "Languages" at bounding box center [564, 220] width 41 height 10
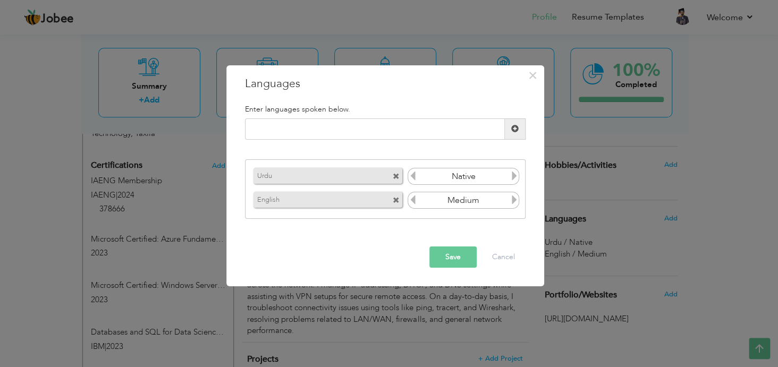
click at [395, 179] on span at bounding box center [396, 176] width 7 height 7
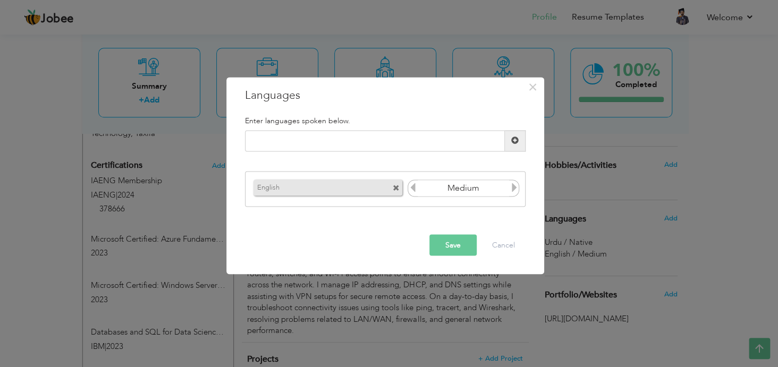
click at [395, 179] on div "English" at bounding box center [329, 187] width 157 height 21
click at [399, 197] on div "English" at bounding box center [329, 187] width 157 height 21
click at [394, 185] on span at bounding box center [396, 188] width 7 height 7
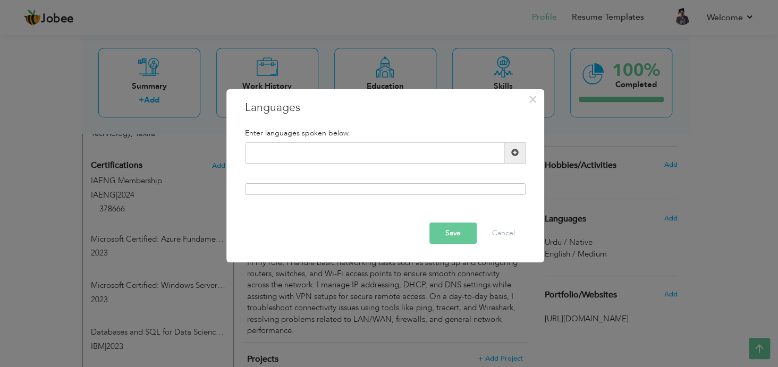
click at [451, 237] on button "Save" at bounding box center [452, 233] width 47 height 21
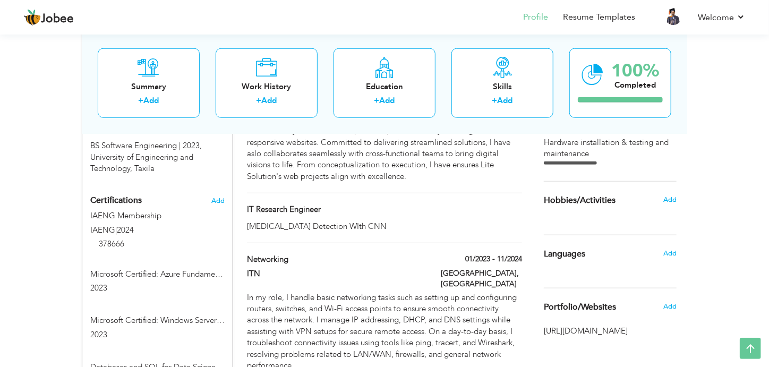
scroll to position [440, 0]
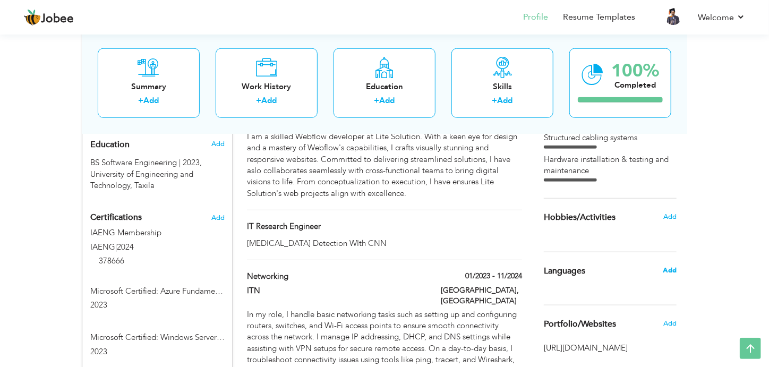
click at [672, 270] on span "Add" at bounding box center [670, 271] width 14 height 10
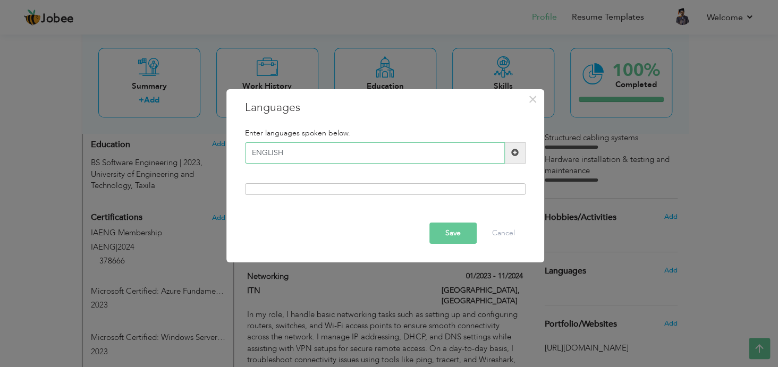
type input "ENGLISH"
click at [513, 154] on span at bounding box center [514, 152] width 7 height 7
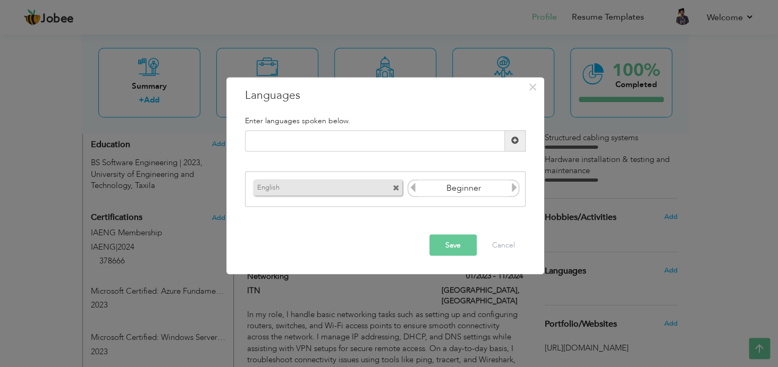
click at [516, 186] on icon at bounding box center [514, 188] width 10 height 10
click at [451, 245] on button "Save" at bounding box center [452, 244] width 47 height 21
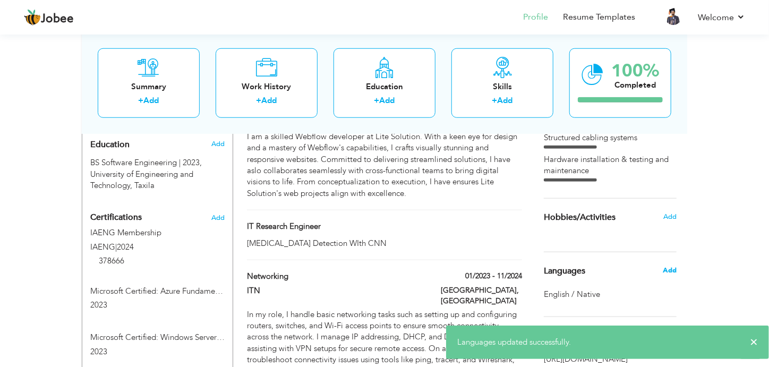
click at [666, 270] on span "Add" at bounding box center [670, 271] width 14 height 10
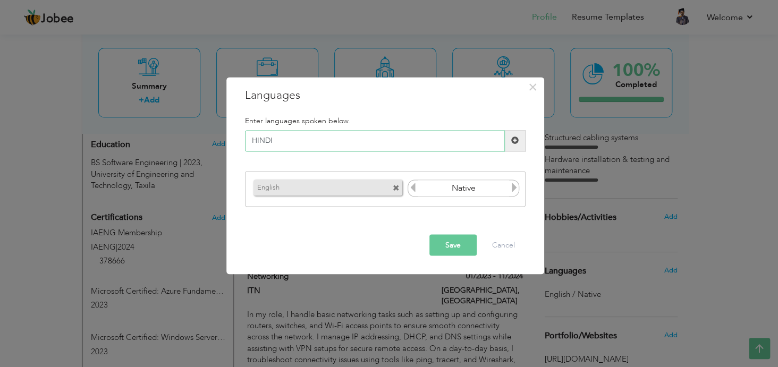
type input "HINDI"
click at [446, 243] on button "Save" at bounding box center [452, 244] width 47 height 21
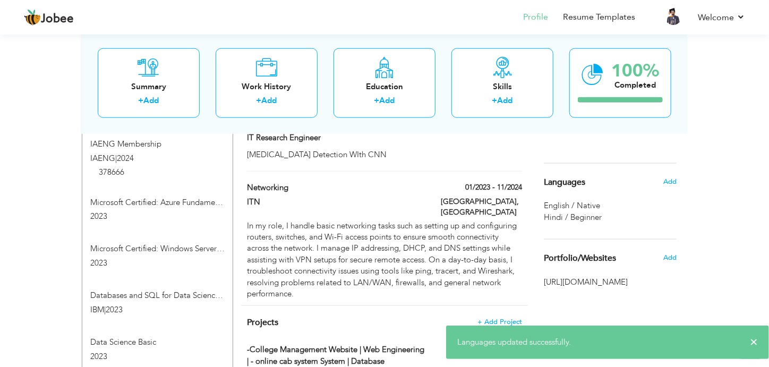
scroll to position [521, 0]
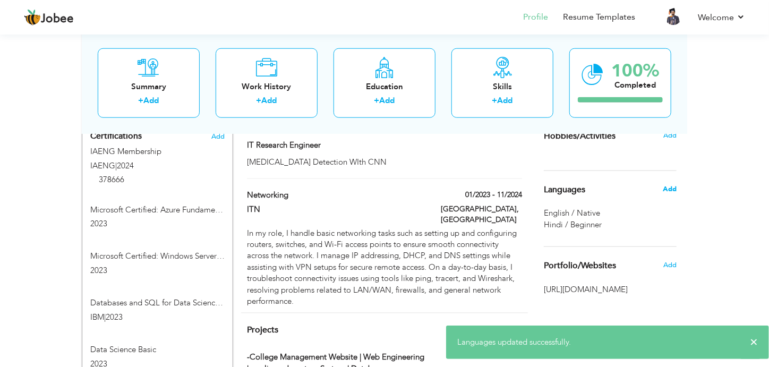
click at [669, 188] on span "Add" at bounding box center [670, 189] width 14 height 10
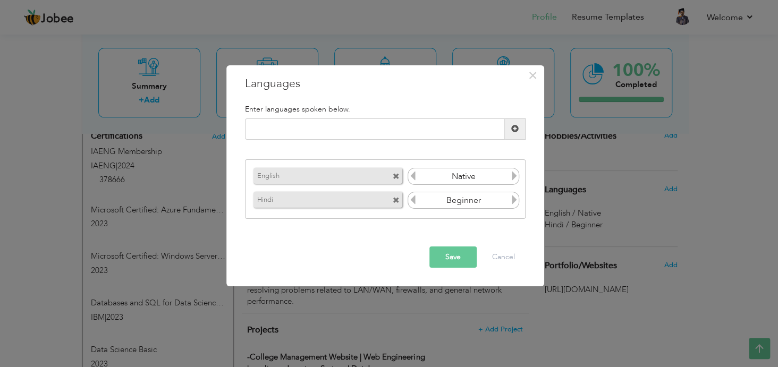
click at [513, 202] on icon at bounding box center [514, 200] width 10 height 10
click at [440, 258] on button "Save" at bounding box center [452, 256] width 47 height 21
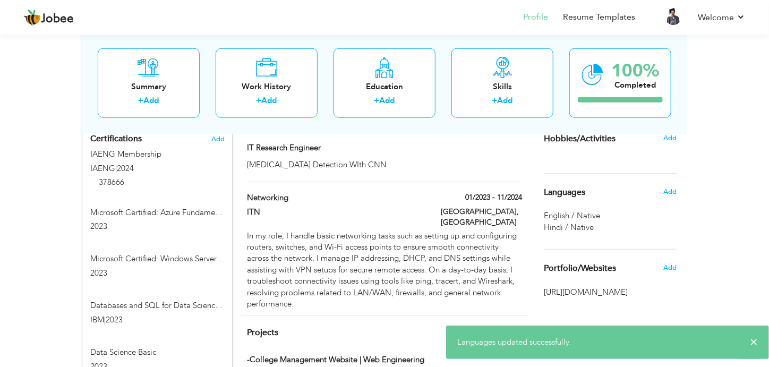
scroll to position [519, 0]
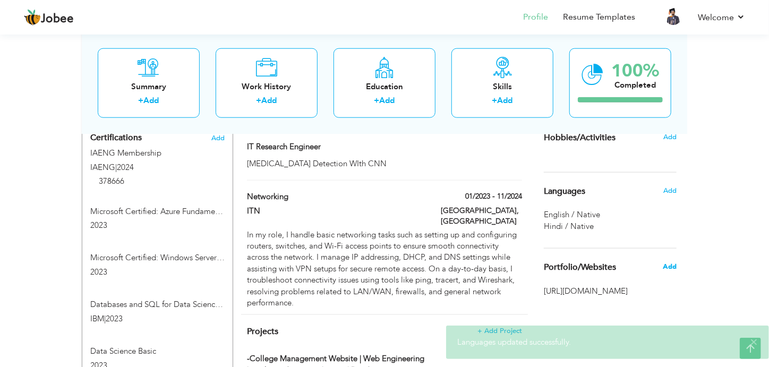
click at [666, 266] on span "Add" at bounding box center [670, 267] width 14 height 10
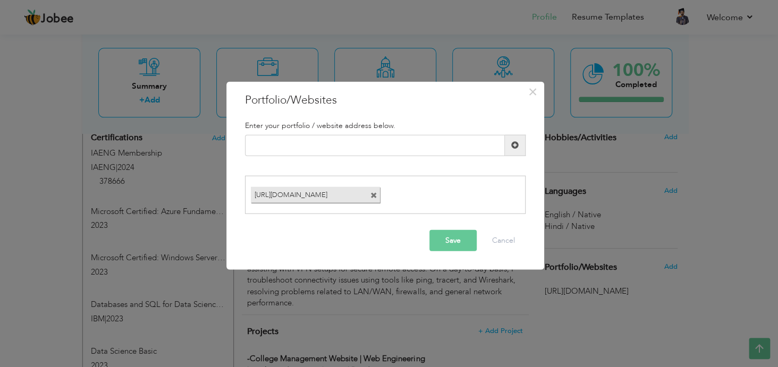
click at [371, 197] on span at bounding box center [373, 195] width 7 height 7
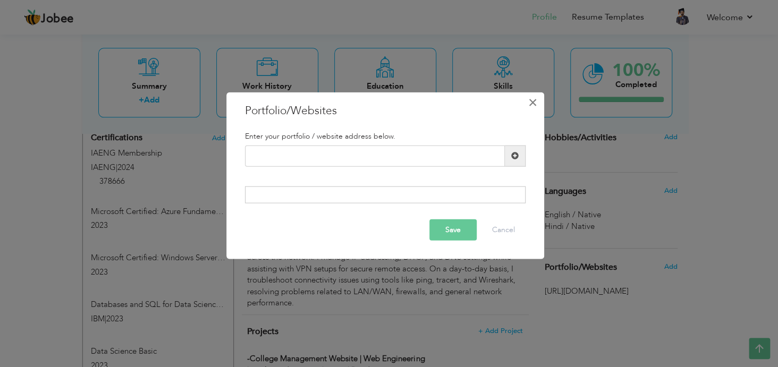
click at [533, 99] on span "×" at bounding box center [532, 101] width 9 height 19
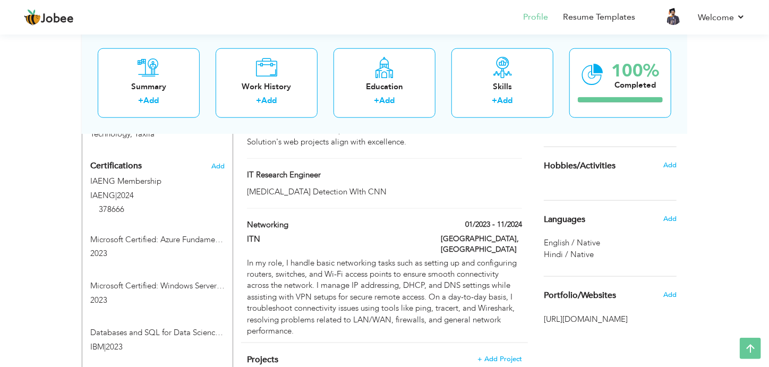
scroll to position [491, 0]
click at [669, 292] on span "Add" at bounding box center [670, 296] width 14 height 10
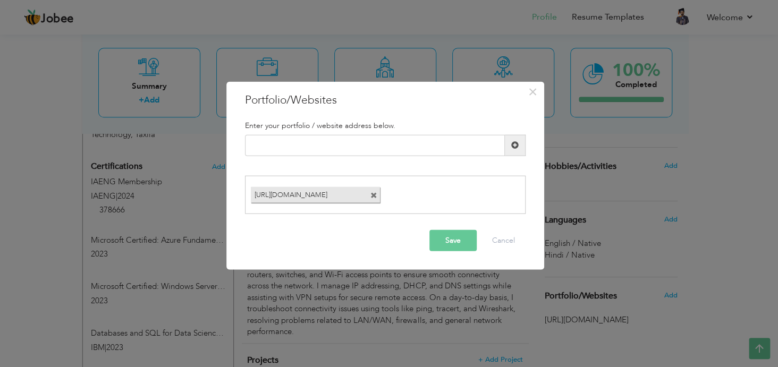
click at [375, 192] on span at bounding box center [373, 195] width 7 height 7
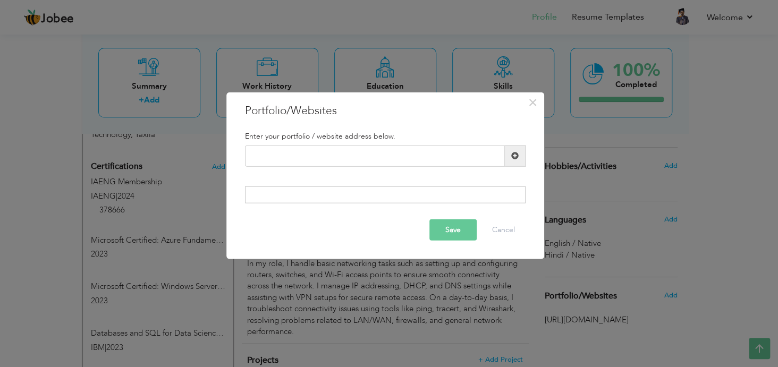
click at [451, 222] on button "Save" at bounding box center [452, 229] width 47 height 21
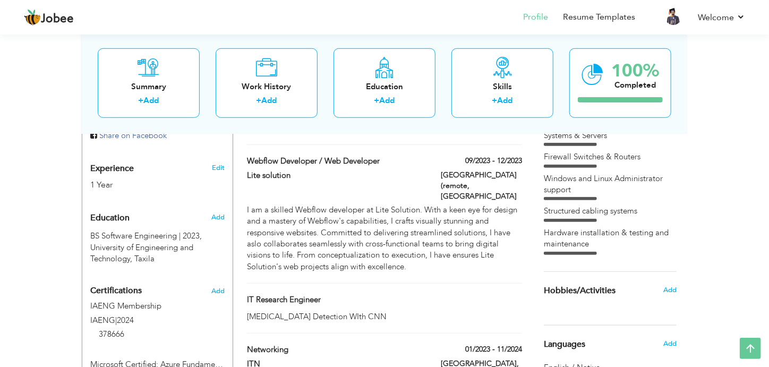
scroll to position [369, 0]
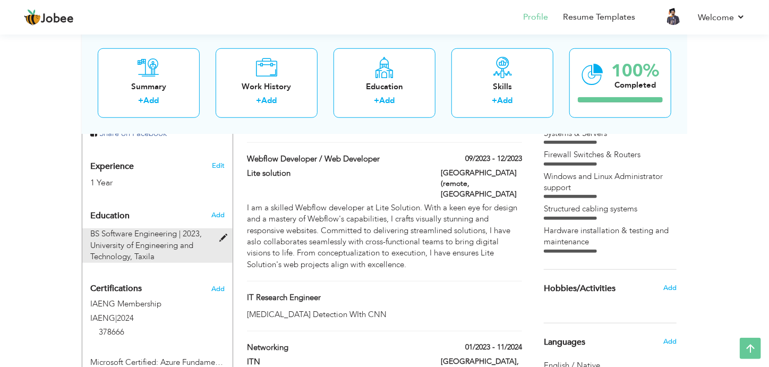
click at [222, 239] on span at bounding box center [225, 238] width 13 height 8
type input "BS Software Engineering"
type input "2023"
type input "University of Engineering and Technology"
type input "2.99"
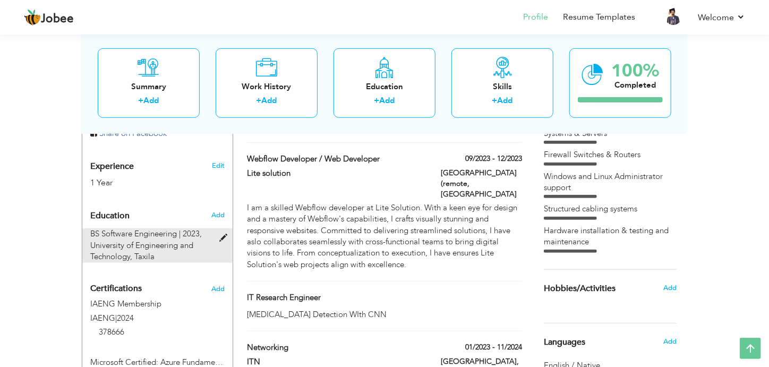
radio input "true"
type input "Taxila"
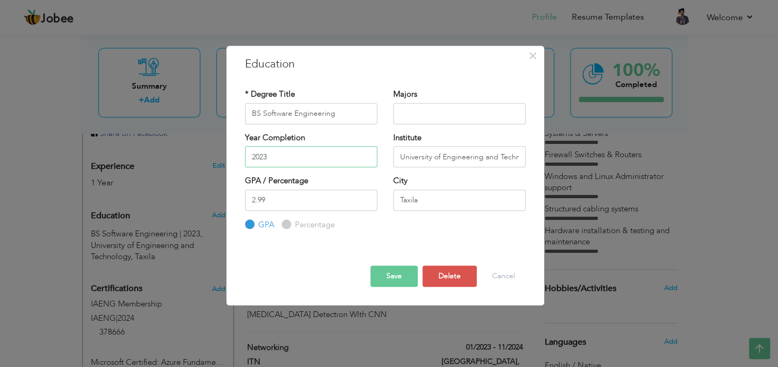
click at [291, 155] on input "2023" at bounding box center [311, 156] width 132 height 21
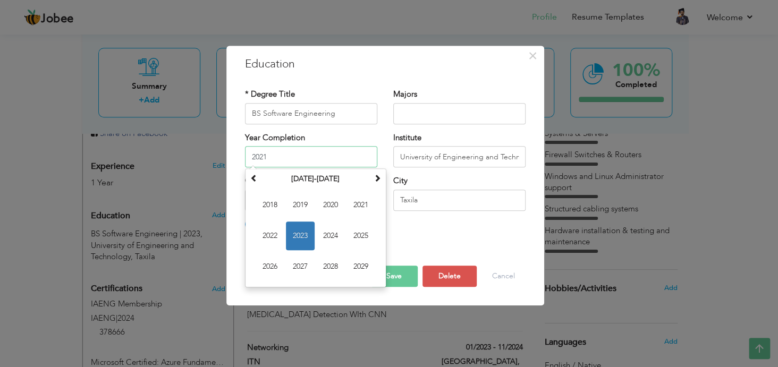
type input "2021"
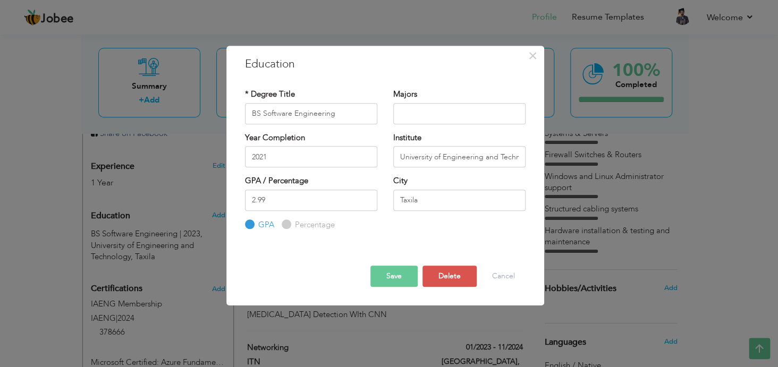
click at [412, 225] on div "GPA / Percentage 2.99 GPA Percentage" at bounding box center [385, 202] width 296 height 55
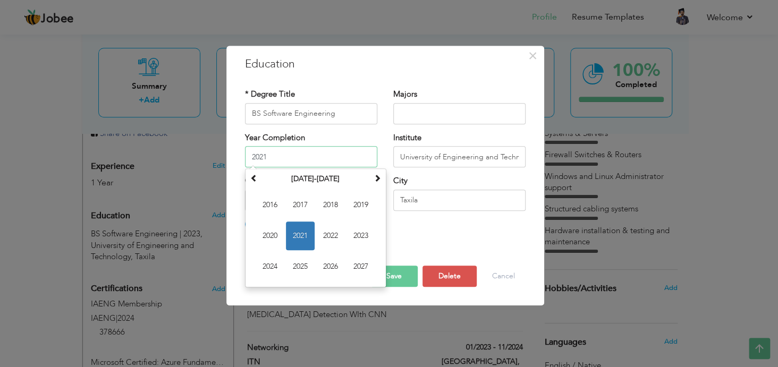
click at [282, 154] on input "2021" at bounding box center [311, 156] width 132 height 21
click at [421, 231] on div "Education with same "Degree Level /Degree Title & Year Complition" already exis…" at bounding box center [385, 231] width 296 height 1
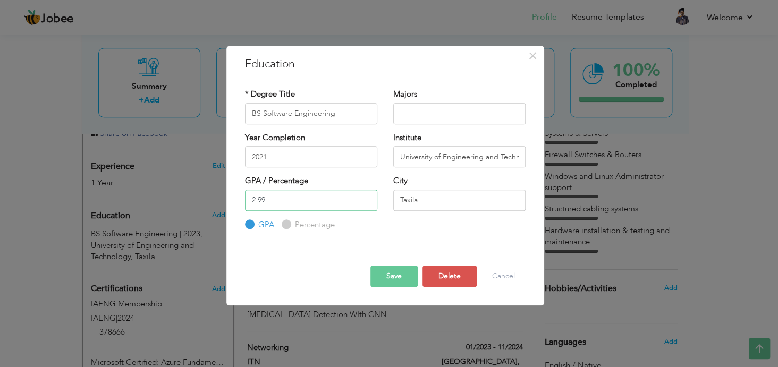
click at [275, 199] on input "2.99" at bounding box center [311, 200] width 132 height 21
type input "2"
type input "3.00"
click at [416, 117] on input "text" at bounding box center [459, 113] width 132 height 21
type input "Networks"
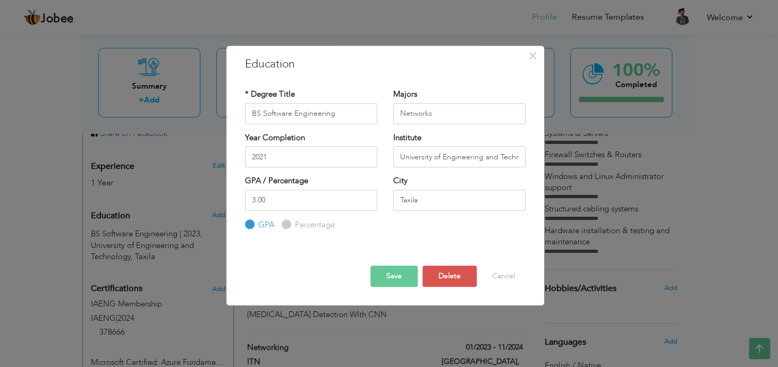
click at [390, 274] on button "Save" at bounding box center [393, 276] width 47 height 21
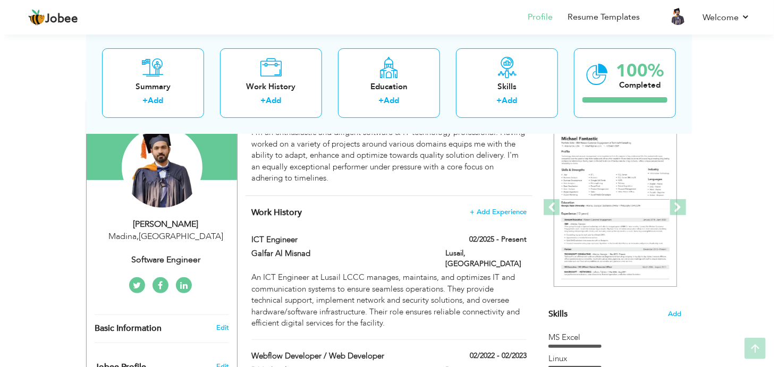
scroll to position [101, 0]
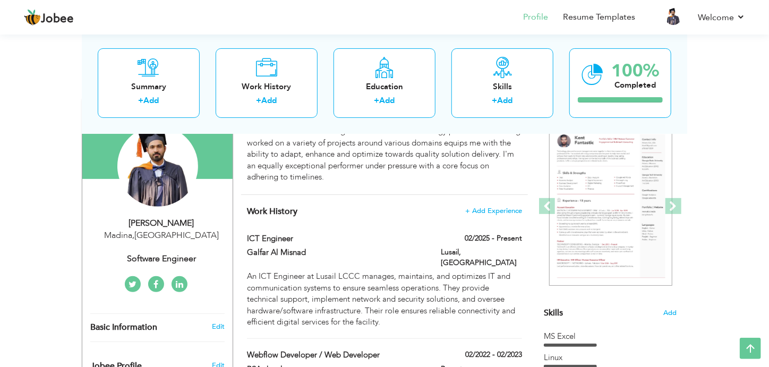
click at [189, 256] on div "Software Engineer" at bounding box center [161, 259] width 142 height 12
type input "Hamza"
type input "Farooq"
type input "+966573362442"
select select "number:191"
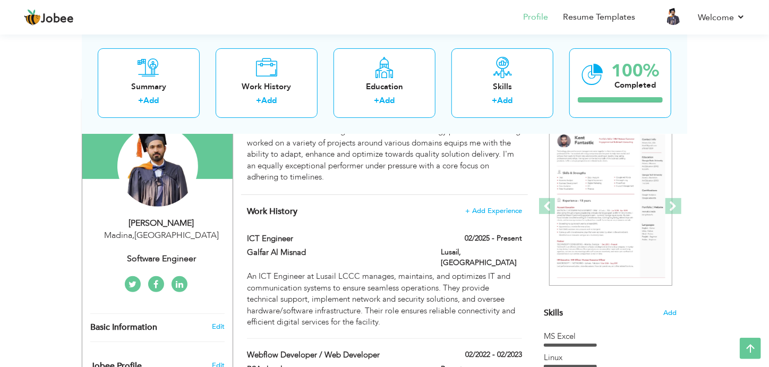
type input "Madina"
select select "number:3"
type input "Software Engineer"
type input "https://www.linkedin.com/in/hamza-farooq-567661201/"
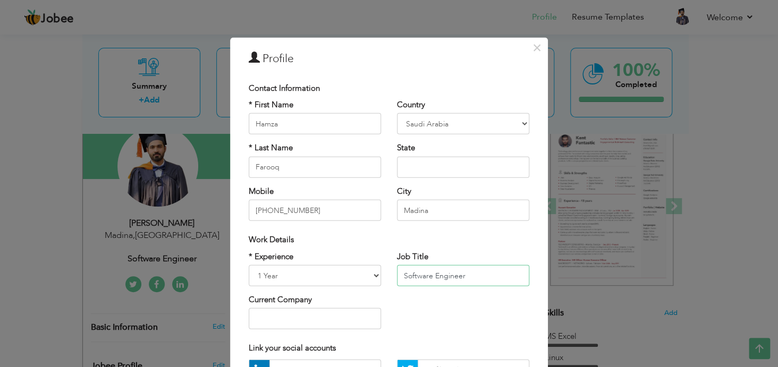
click at [471, 274] on input "Software Engineer" at bounding box center [463, 275] width 132 height 21
type input "S"
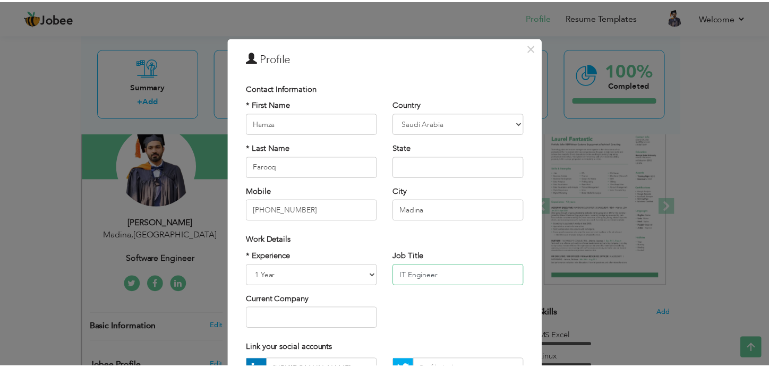
scroll to position [115, 0]
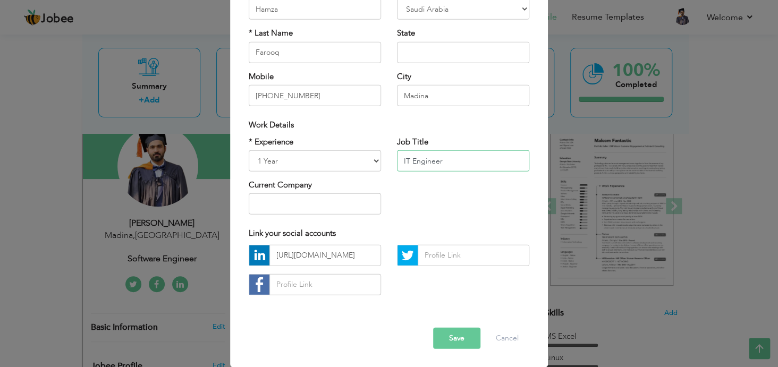
type input "IT Engineer"
click at [449, 337] on button "Save" at bounding box center [456, 337] width 47 height 21
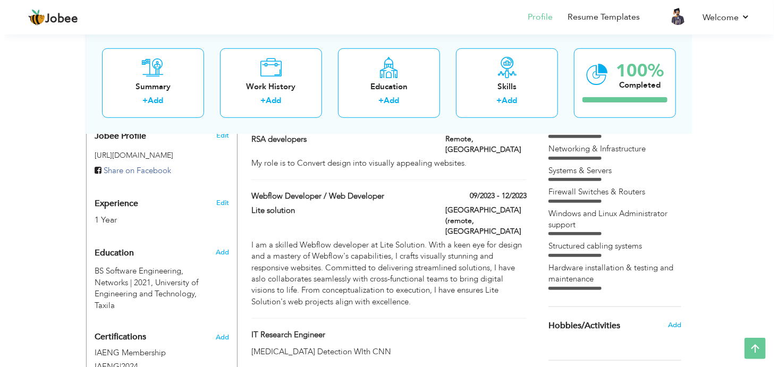
scroll to position [330, 0]
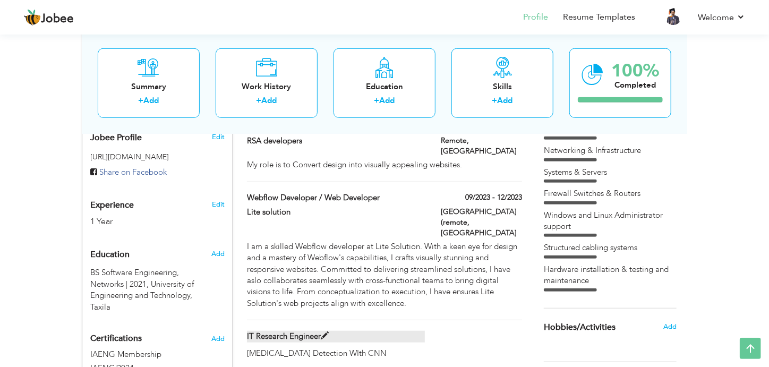
click at [328, 332] on span at bounding box center [325, 336] width 8 height 8
type input "IT Research Engineer"
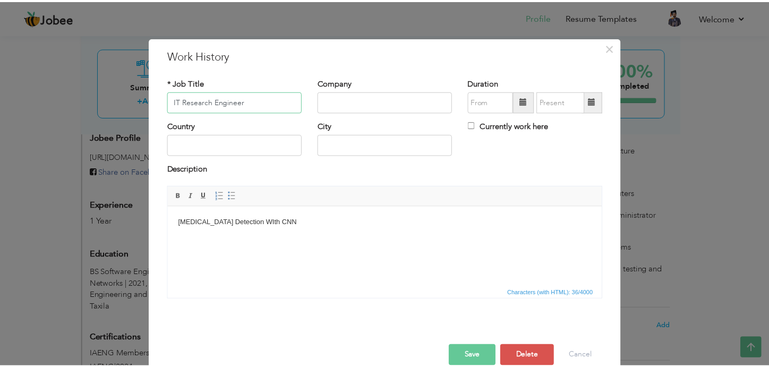
scroll to position [17, 0]
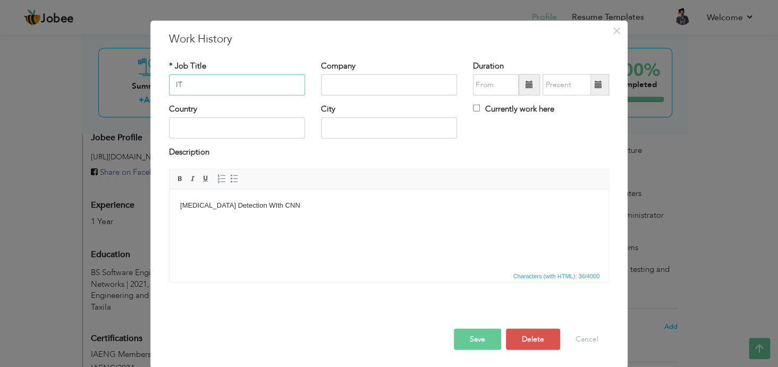
type input "I"
click at [281, 221] on html "Brain Tumor Detection WIth CNN" at bounding box center [388, 205] width 439 height 32
click at [481, 336] on button "Save" at bounding box center [477, 338] width 47 height 21
click at [612, 30] on span "×" at bounding box center [616, 30] width 9 height 19
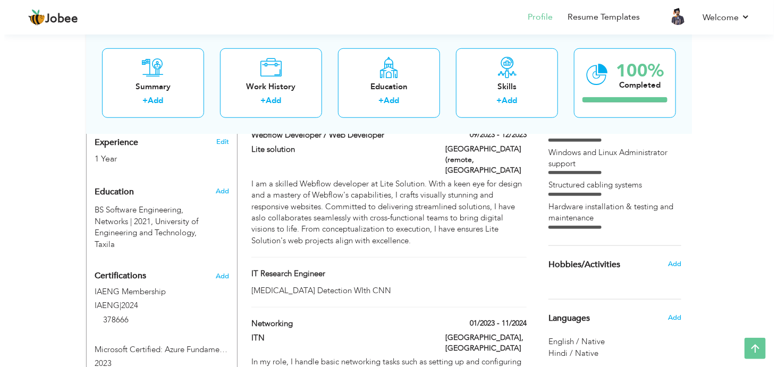
scroll to position [394, 0]
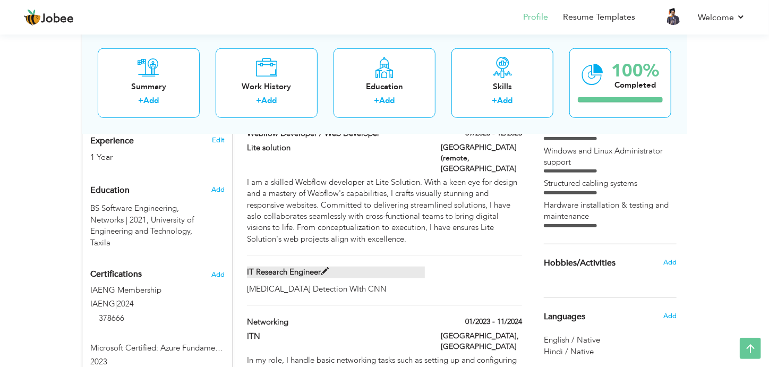
click at [325, 268] on span at bounding box center [325, 272] width 8 height 8
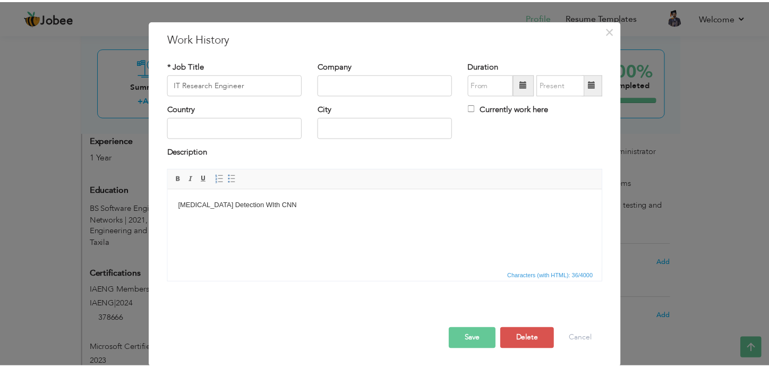
scroll to position [0, 0]
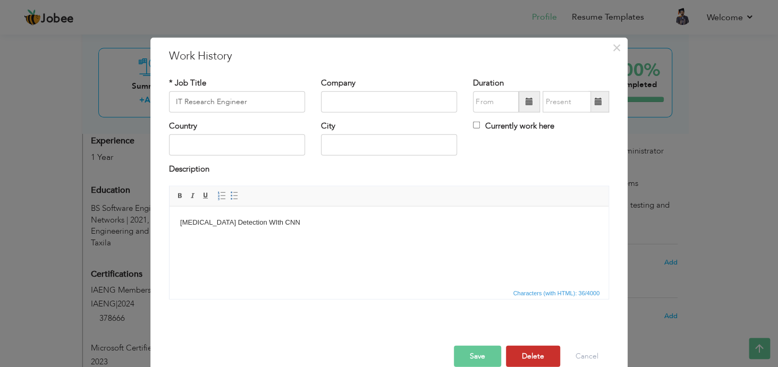
click at [530, 353] on button "Delete" at bounding box center [533, 355] width 54 height 21
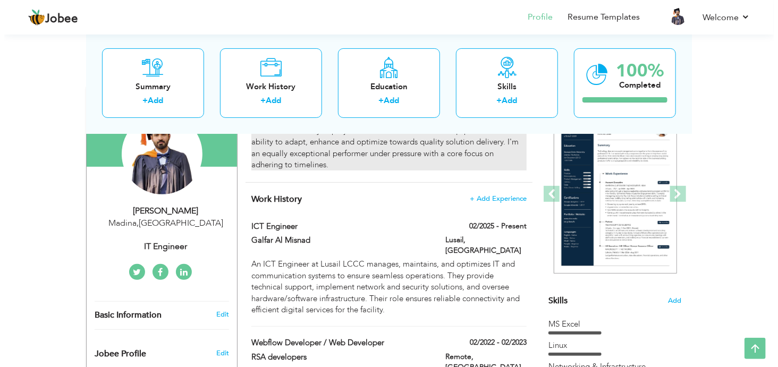
scroll to position [114, 0]
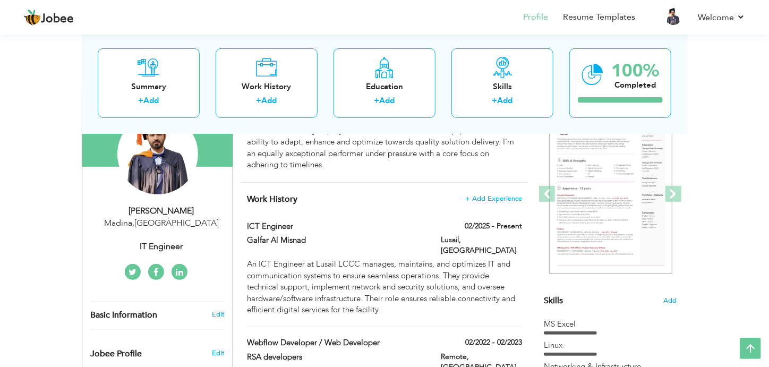
click at [165, 219] on div "Madina , Saudi Arabia" at bounding box center [161, 223] width 142 height 12
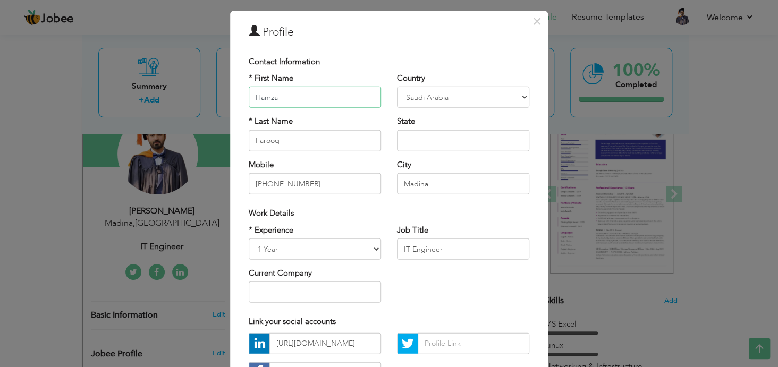
scroll to position [27, 0]
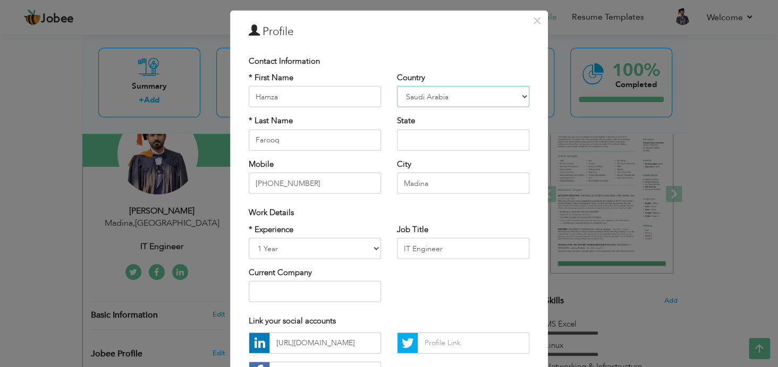
click at [450, 92] on select "Afghanistan Albania Algeria American Samoa Andorra Angola Anguilla Antarctica A…" at bounding box center [463, 96] width 132 height 21
select select "number:178"
click at [397, 86] on select "Afghanistan Albania Algeria American Samoa Andorra Angola Anguilla Antarctica A…" at bounding box center [463, 96] width 132 height 21
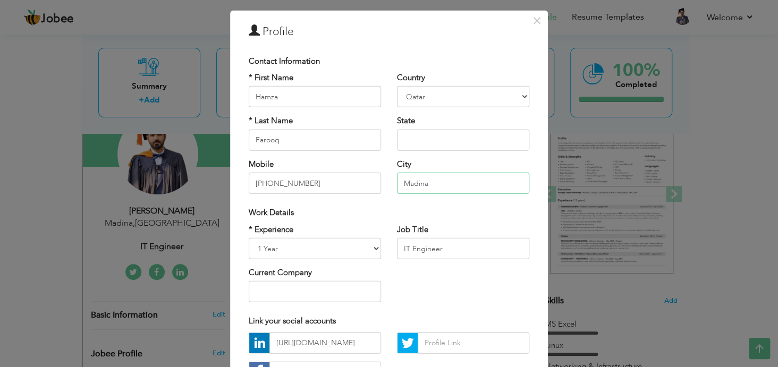
click at [439, 192] on input "Madina" at bounding box center [463, 183] width 132 height 21
type input "M"
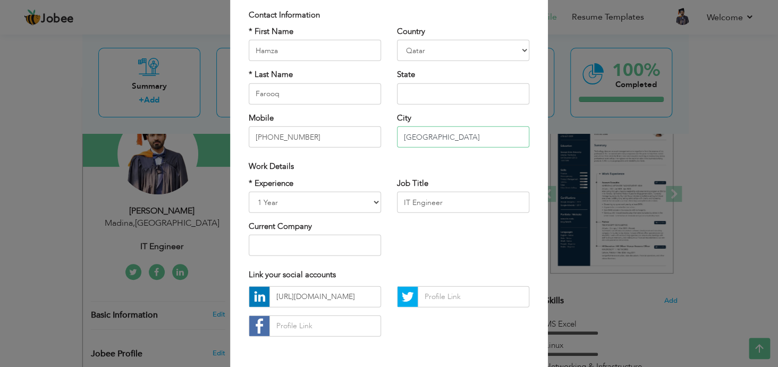
scroll to position [115, 0]
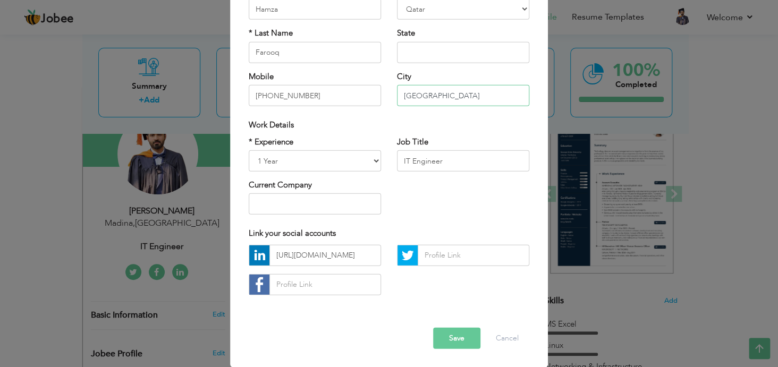
type input "[GEOGRAPHIC_DATA]"
click at [344, 258] on input "https://www.linkedin.com/in/hamza-farooq-567661201/" at bounding box center [325, 254] width 112 height 21
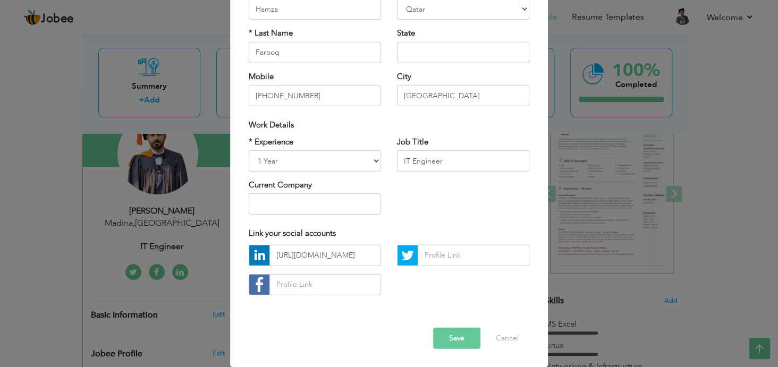
click at [392, 319] on div "Error" at bounding box center [389, 319] width 296 height 16
click at [453, 337] on button "Save" at bounding box center [456, 337] width 47 height 21
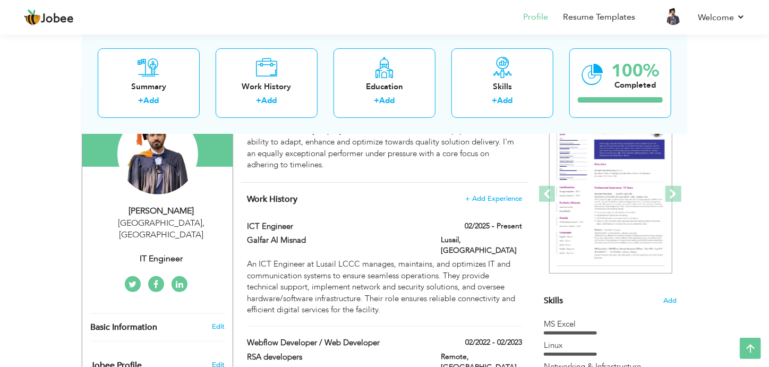
click at [166, 214] on div "[PERSON_NAME]" at bounding box center [161, 211] width 142 height 12
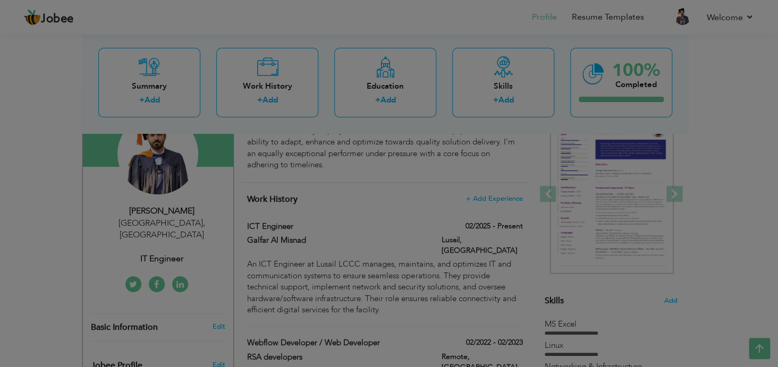
scroll to position [0, 0]
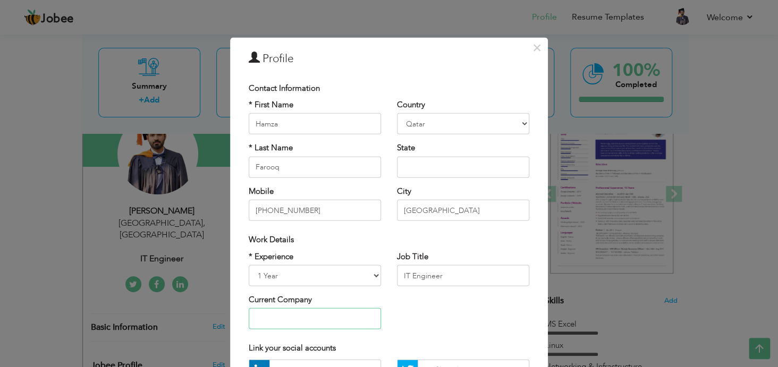
click at [285, 319] on input "text" at bounding box center [315, 318] width 132 height 21
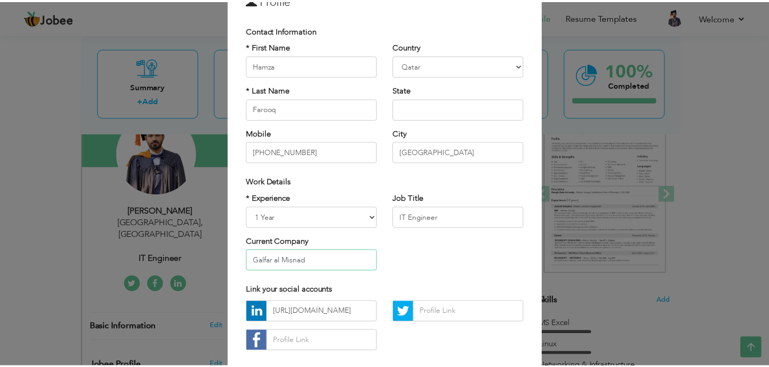
scroll to position [115, 0]
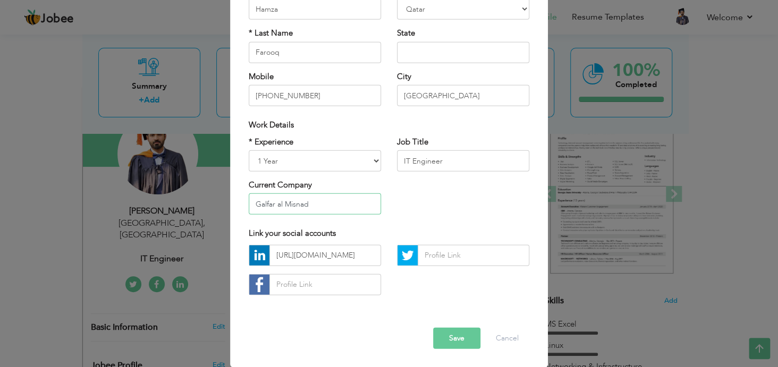
type input "Galfar al Misnad"
click at [454, 337] on button "Save" at bounding box center [456, 337] width 47 height 21
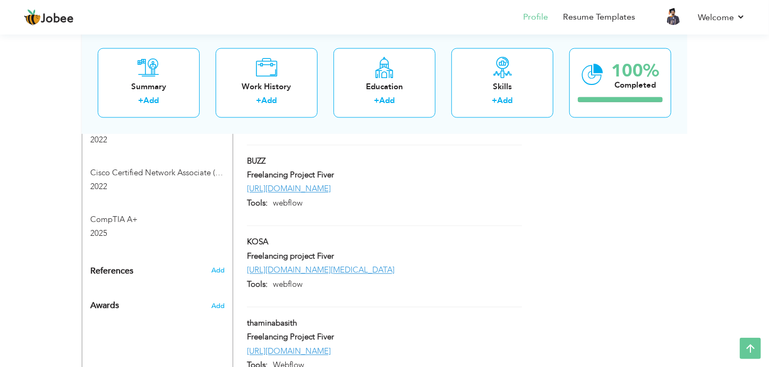
scroll to position [876, 0]
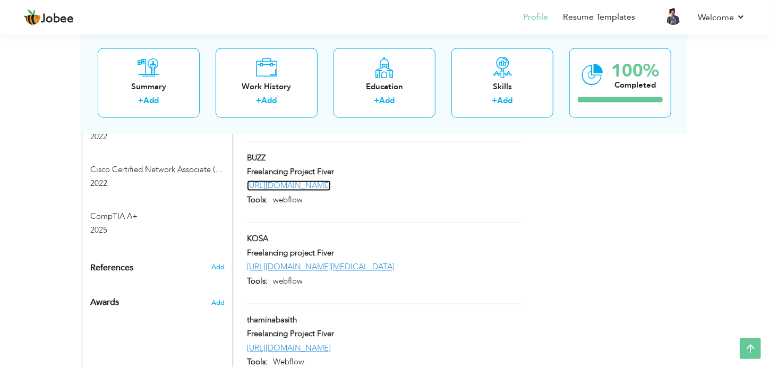
click at [293, 181] on link "[URL][DOMAIN_NAME]" at bounding box center [289, 186] width 84 height 11
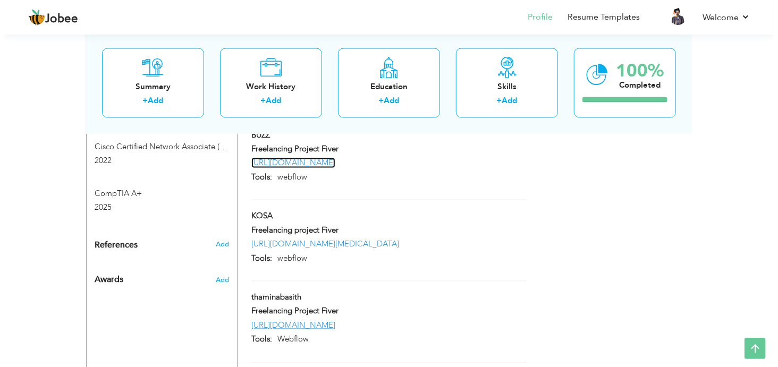
scroll to position [901, 0]
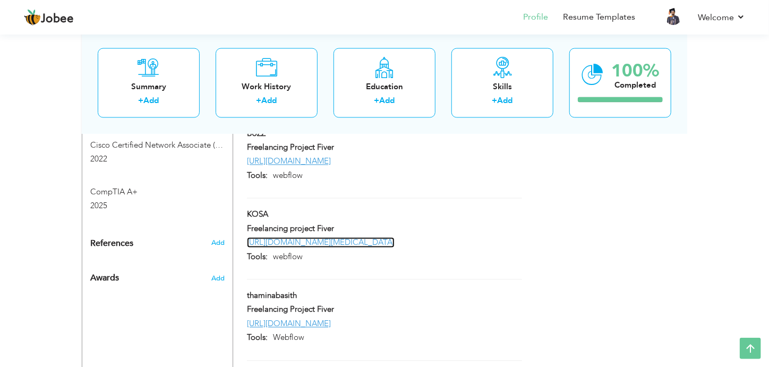
click at [316, 237] on link "https://jways-tanning-project.webflow.io/" at bounding box center [321, 242] width 148 height 11
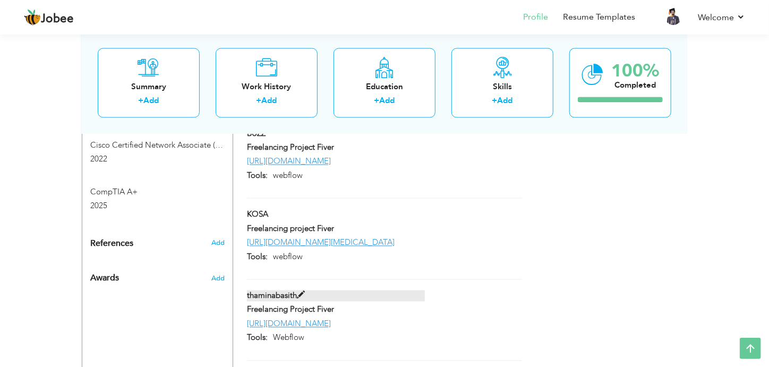
click at [304, 292] on span at bounding box center [301, 296] width 8 height 8
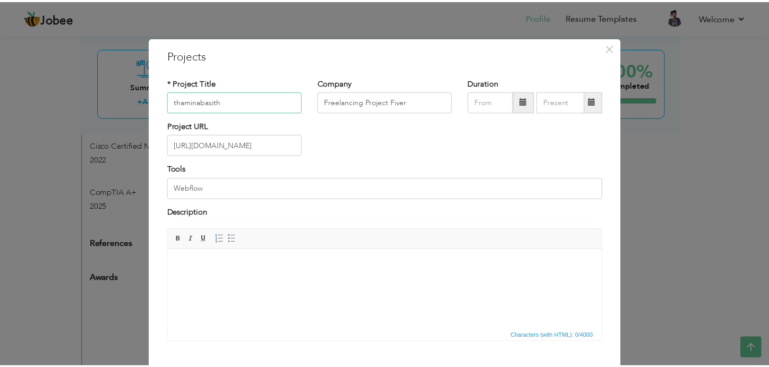
scroll to position [61, 0]
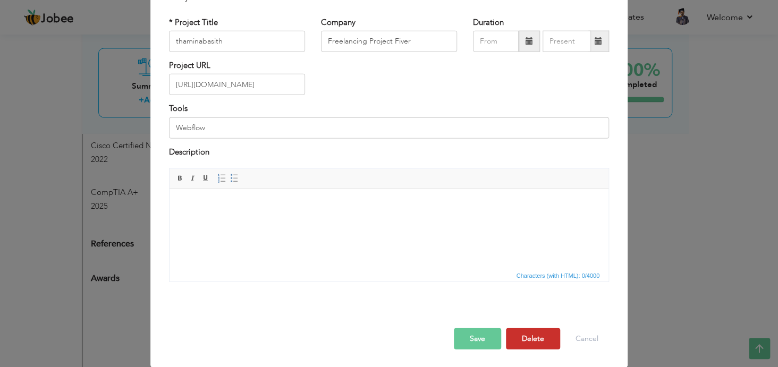
click at [530, 341] on button "Delete" at bounding box center [533, 338] width 54 height 21
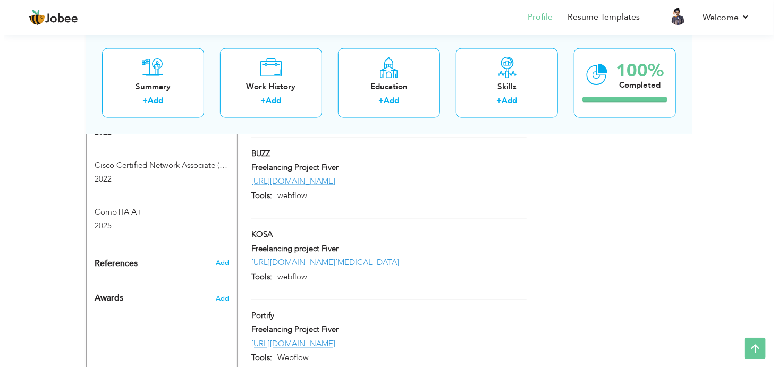
scroll to position [882, 0]
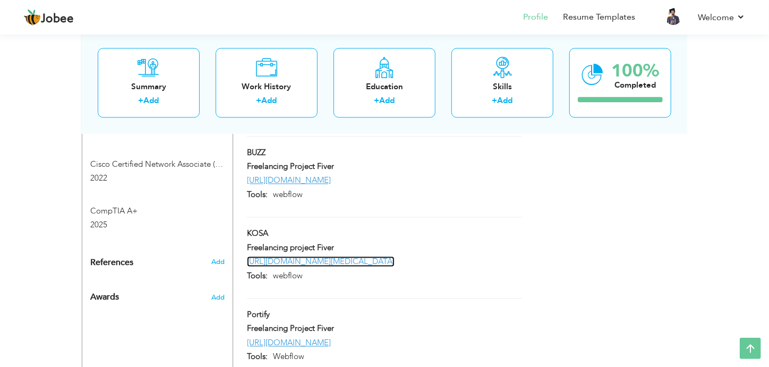
click at [301, 257] on link "https://jways-tanning-project.webflow.io/" at bounding box center [321, 262] width 148 height 11
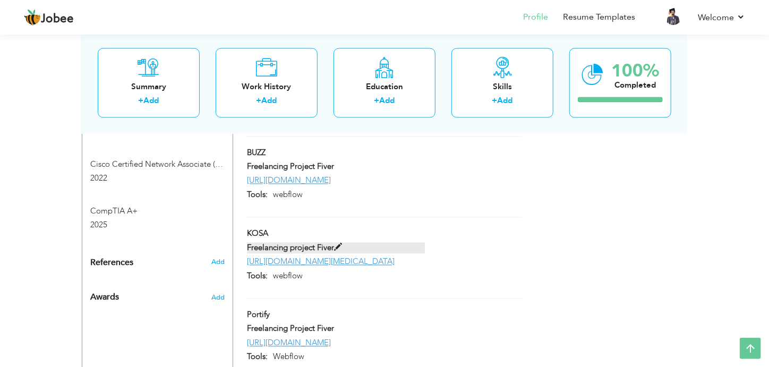
click at [338, 244] on span at bounding box center [338, 248] width 8 height 8
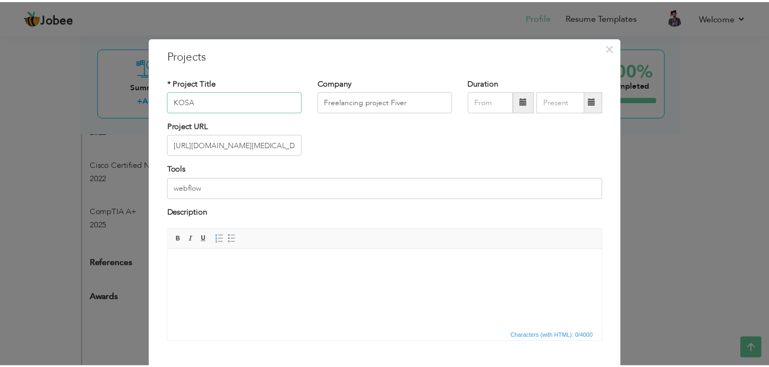
scroll to position [61, 0]
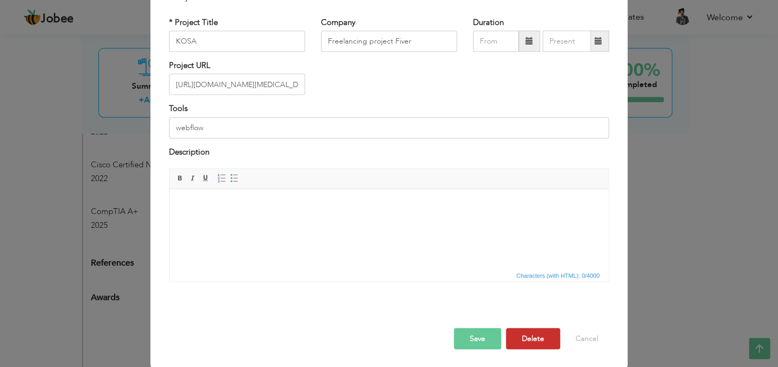
click at [541, 342] on button "Delete" at bounding box center [533, 338] width 54 height 21
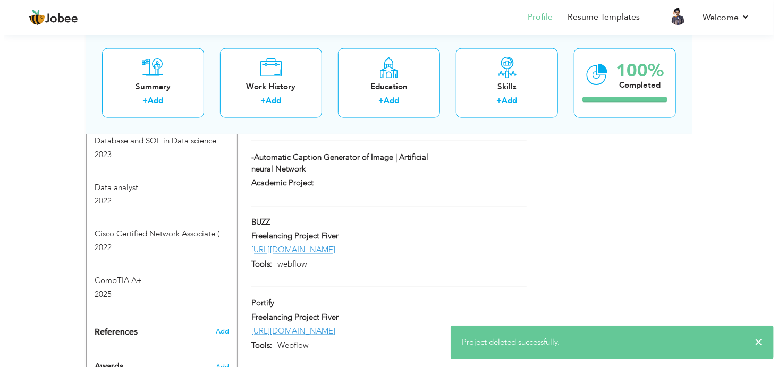
scroll to position [812, 0]
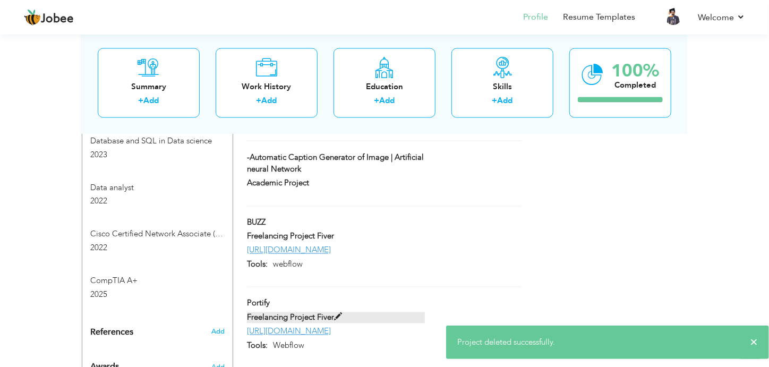
click at [341, 313] on span at bounding box center [338, 317] width 8 height 8
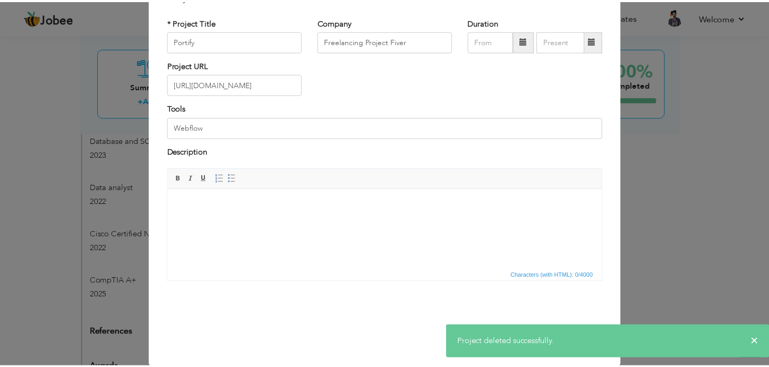
scroll to position [0, 0]
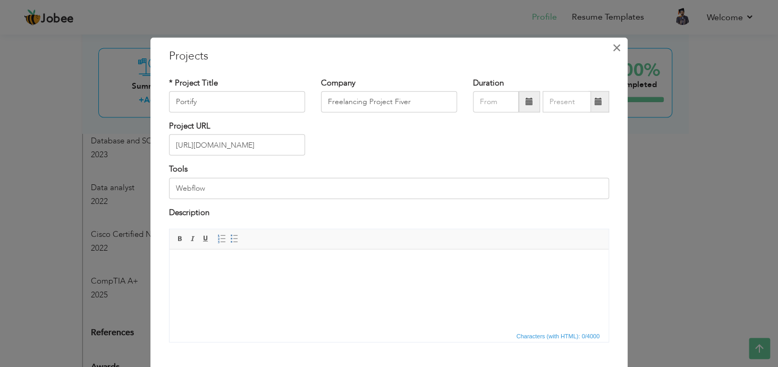
click at [612, 46] on span "×" at bounding box center [616, 47] width 9 height 19
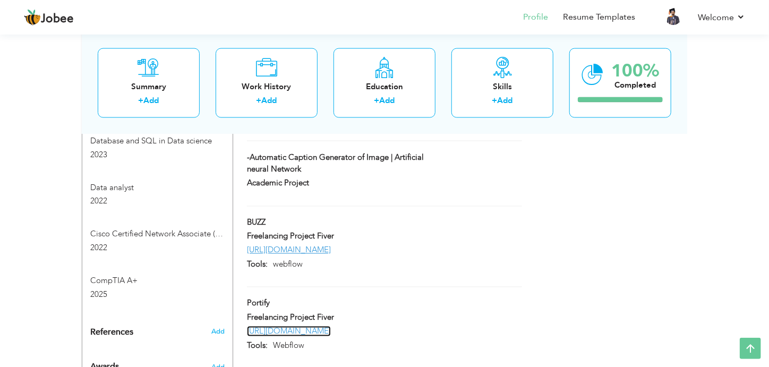
click at [323, 326] on link "[URL][DOMAIN_NAME]" at bounding box center [289, 331] width 84 height 11
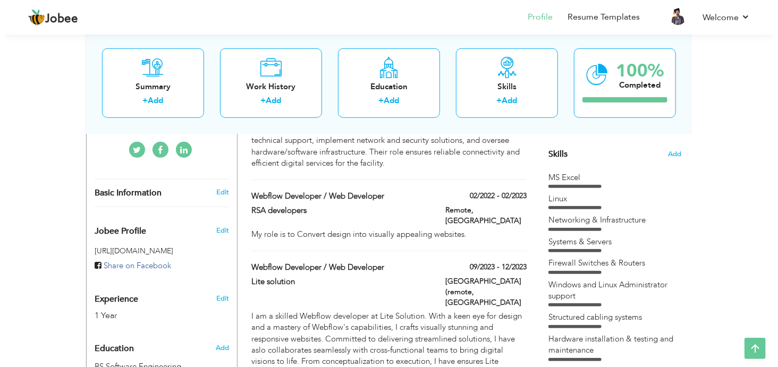
scroll to position [248, 0]
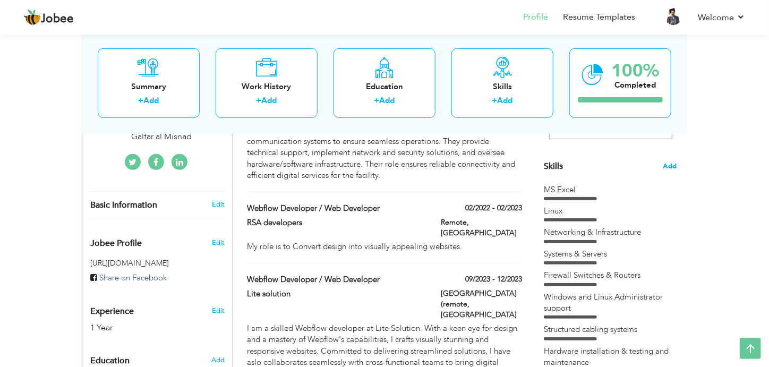
click at [670, 163] on span "Add" at bounding box center [670, 166] width 14 height 10
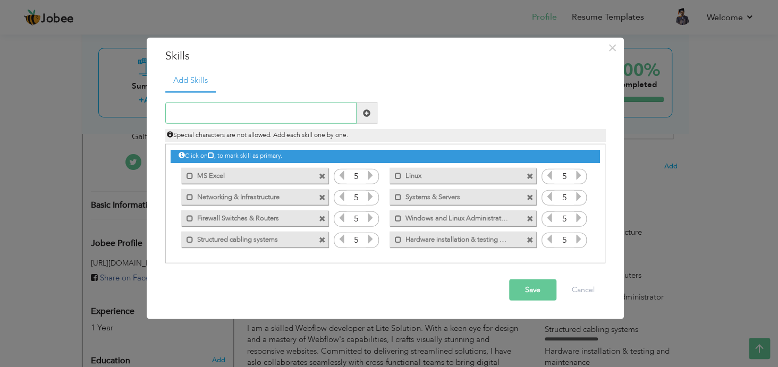
click at [242, 119] on input "text" at bounding box center [260, 113] width 191 height 21
type input "MS OFFICE"
click at [546, 295] on button "Save" at bounding box center [532, 289] width 47 height 21
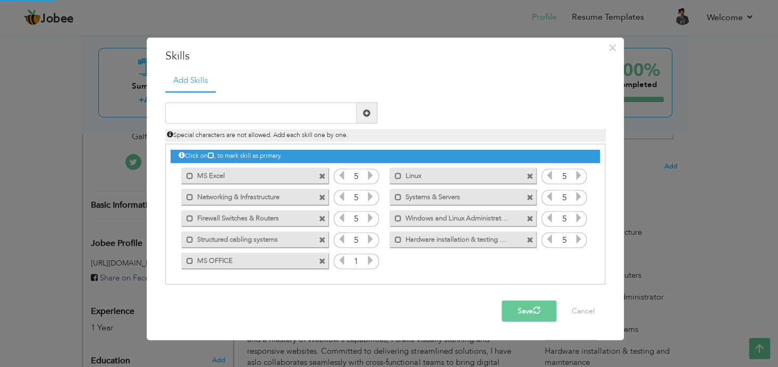
drag, startPoint x: 546, startPoint y: 295, endPoint x: 364, endPoint y: 261, distance: 184.9
click at [364, 261] on div "× Skills Add Skills" at bounding box center [385, 188] width 477 height 303
click at [370, 261] on icon at bounding box center [370, 260] width 10 height 10
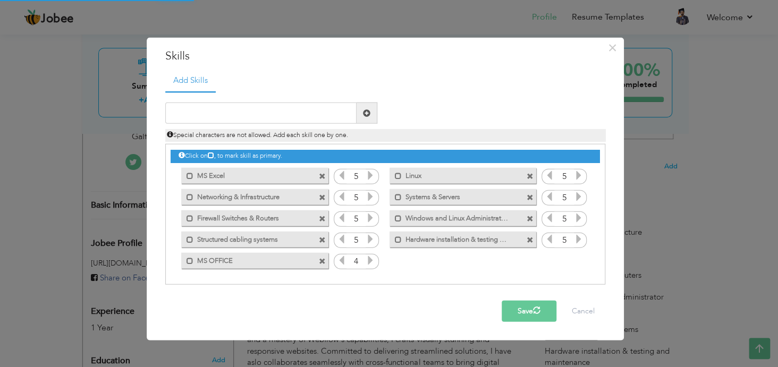
click at [370, 261] on icon at bounding box center [370, 260] width 10 height 10
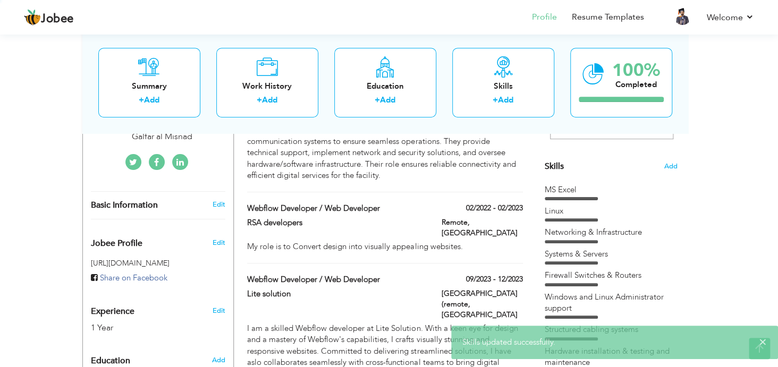
click at [370, 274] on label "Webflow Developer / Web Developer" at bounding box center [336, 279] width 178 height 11
type input "Webflow Developer / Web Developer"
type input "Lite solution"
type input "09/2023"
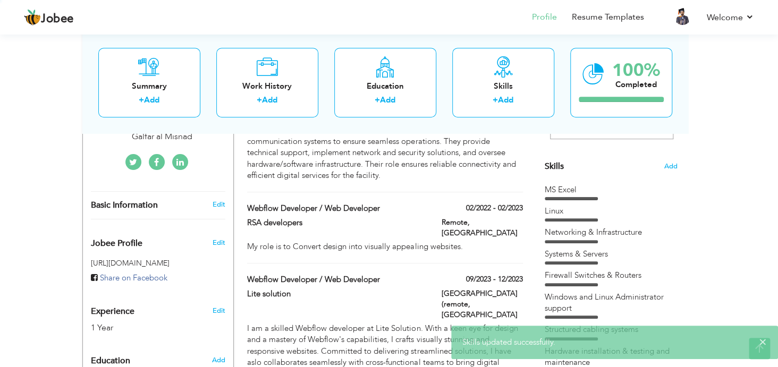
type input "12/2023"
type input "[GEOGRAPHIC_DATA]"
type input "[GEOGRAPHIC_DATA] (remote"
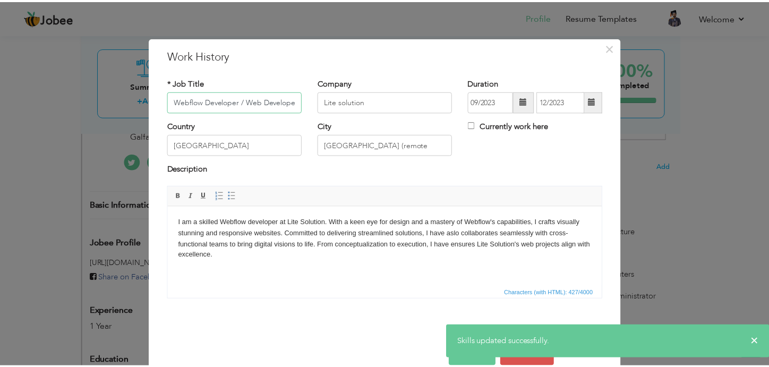
scroll to position [0, 0]
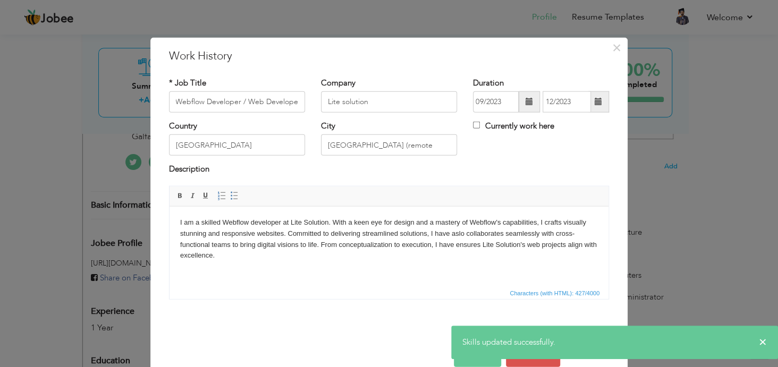
drag, startPoint x: 387, startPoint y: 260, endPoint x: 439, endPoint y: 256, distance: 51.7
click at [438, 255] on body "I am a skilled Webflow developer at Lite Solution. With a keen eye for design a…" at bounding box center [388, 239] width 417 height 44
drag, startPoint x: 510, startPoint y: 163, endPoint x: 545, endPoint y: 107, distance: 65.9
click at [540, 112] on div "* Job Title Webflow Developer / Web Developer Company Lite solution Duration 09…" at bounding box center [389, 192] width 456 height 246
click at [617, 47] on button "×" at bounding box center [616, 47] width 17 height 17
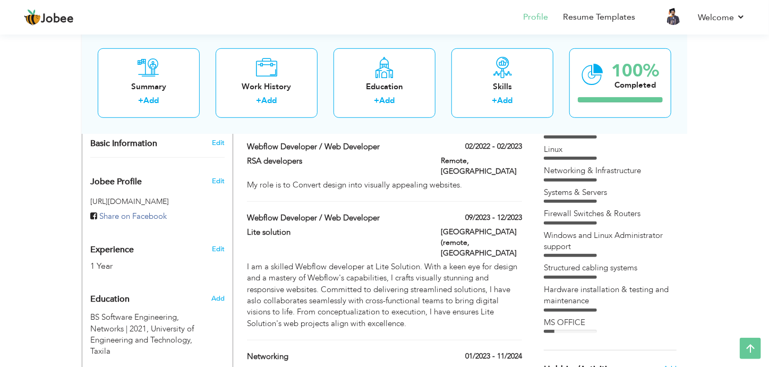
scroll to position [310, 0]
click at [634, 220] on div "Firewall Switches & Routers" at bounding box center [610, 216] width 133 height 16
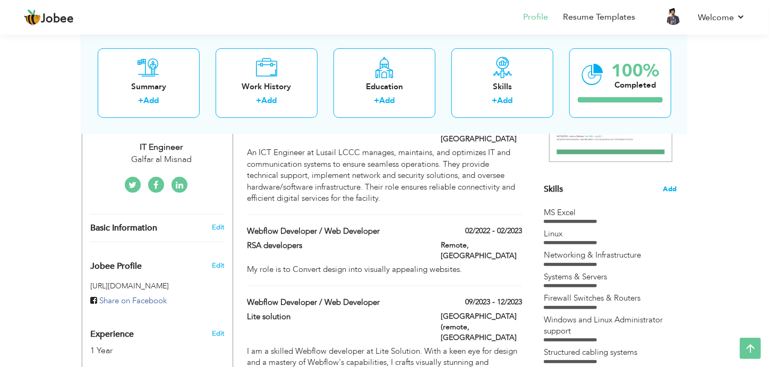
click at [673, 192] on span "Add" at bounding box center [670, 189] width 14 height 10
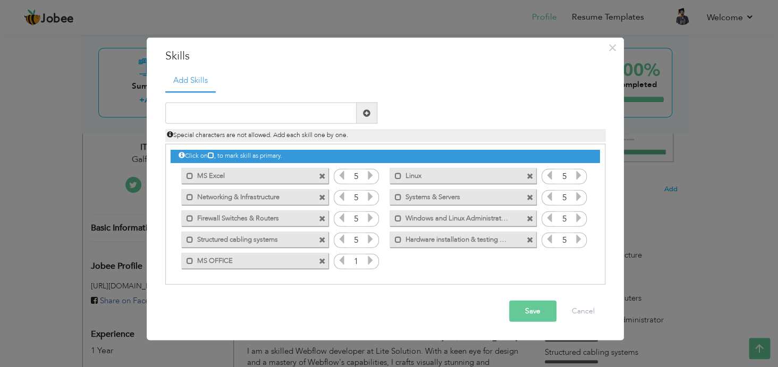
click at [299, 270] on div "Click on , to mark skill as primary." at bounding box center [385, 214] width 440 height 141
click at [299, 270] on div "Mark as primary skill. MS OFFICE" at bounding box center [251, 260] width 163 height 21
click at [373, 259] on icon at bounding box center [370, 260] width 10 height 10
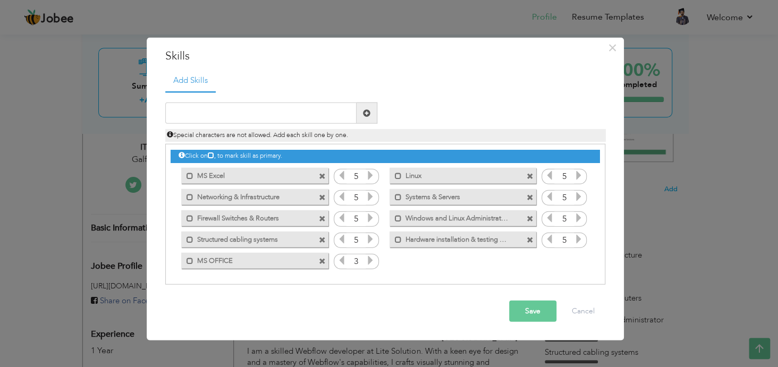
click at [373, 259] on icon at bounding box center [370, 260] width 10 height 10
click at [540, 315] on button "Save" at bounding box center [532, 311] width 47 height 21
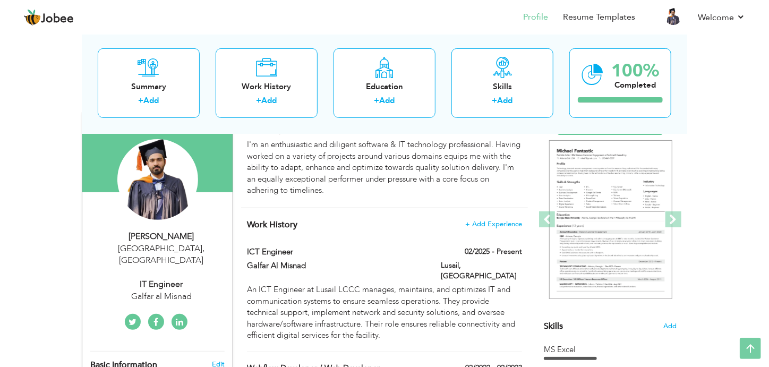
scroll to position [0, 0]
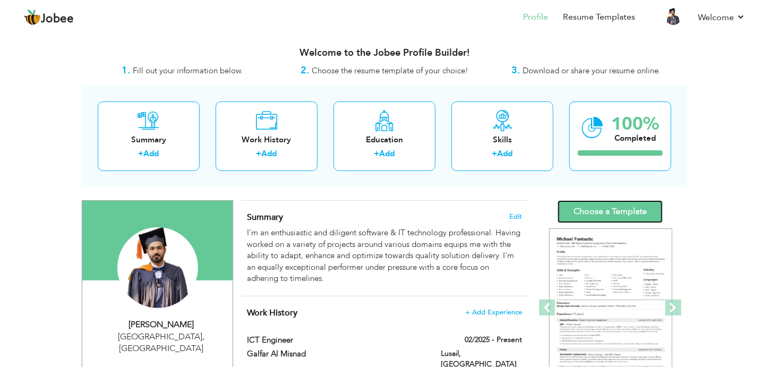
click at [600, 209] on link "Choose a Template" at bounding box center [610, 211] width 105 height 23
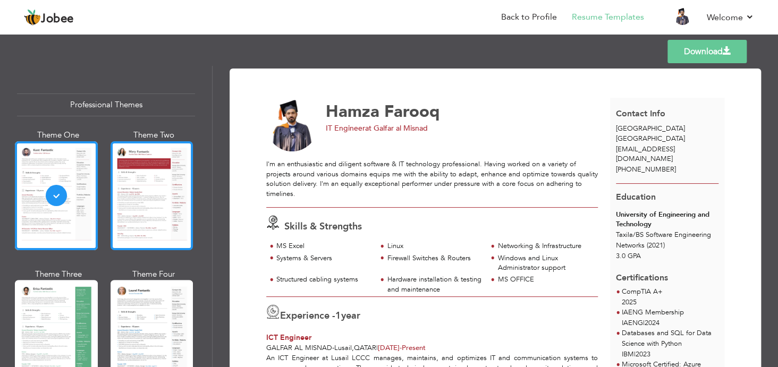
click at [155, 197] on div at bounding box center [151, 195] width 83 height 109
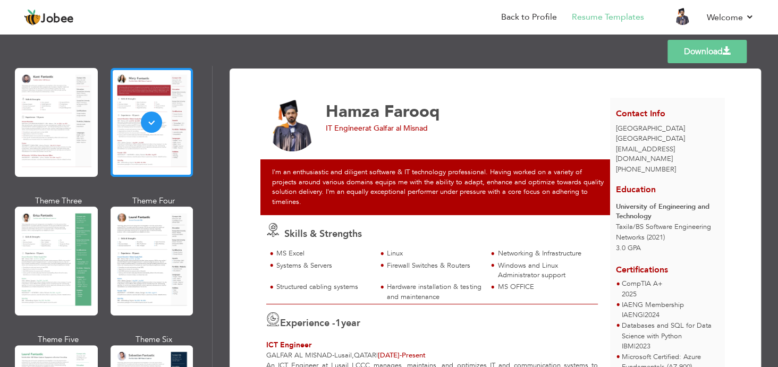
scroll to position [81, 0]
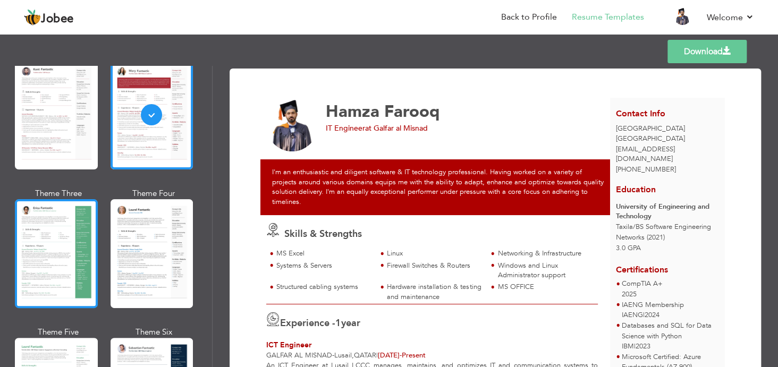
click at [52, 237] on div at bounding box center [56, 253] width 83 height 109
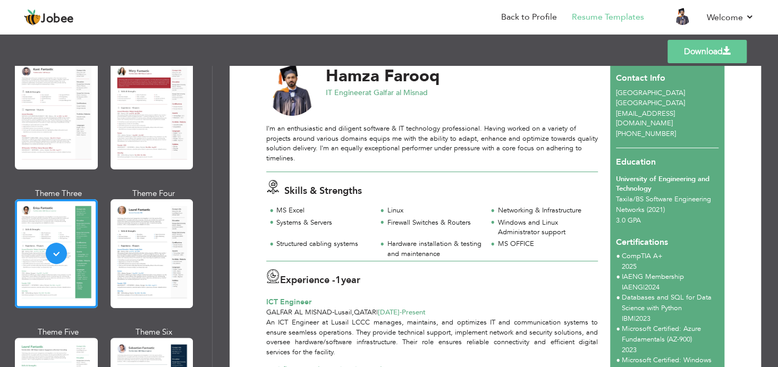
scroll to position [36, 0]
click at [125, 137] on div at bounding box center [151, 115] width 83 height 109
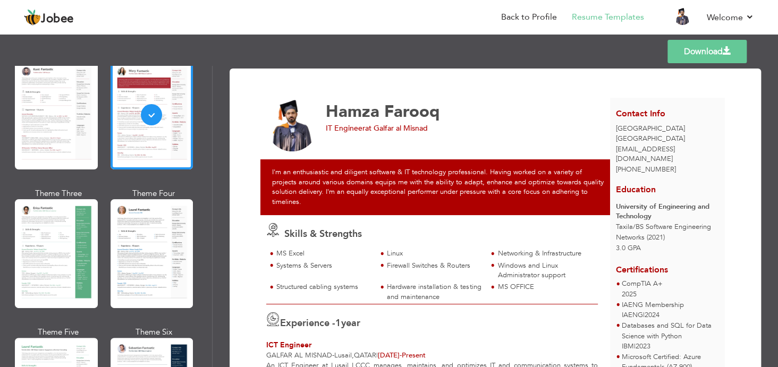
scroll to position [44, 0]
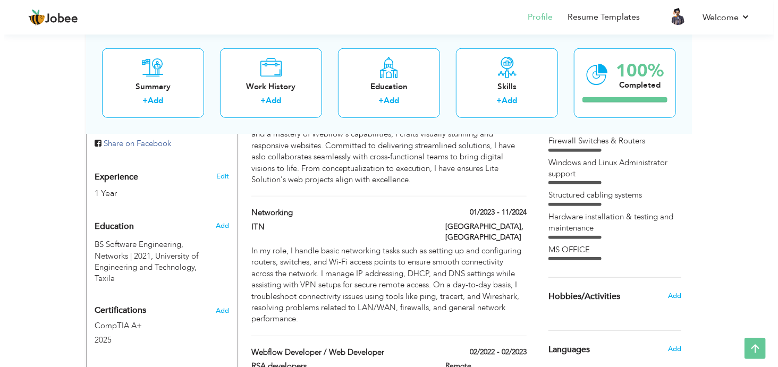
scroll to position [352, 0]
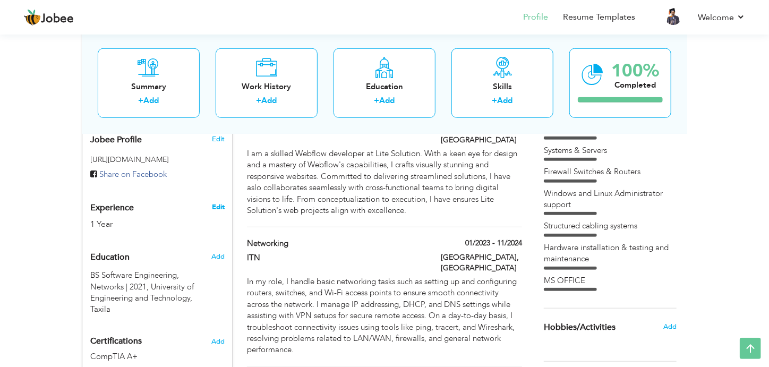
click at [217, 202] on link "Edit" at bounding box center [218, 207] width 13 height 10
select select "number:178"
select select "number:3"
type input "Galfar al Misnad"
type input "IT Engineer"
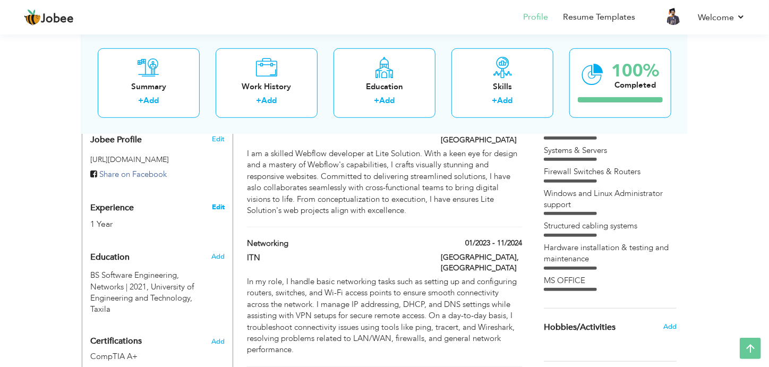
type input "https://www.linkedin.com/in/hamza-farooq-567661201/"
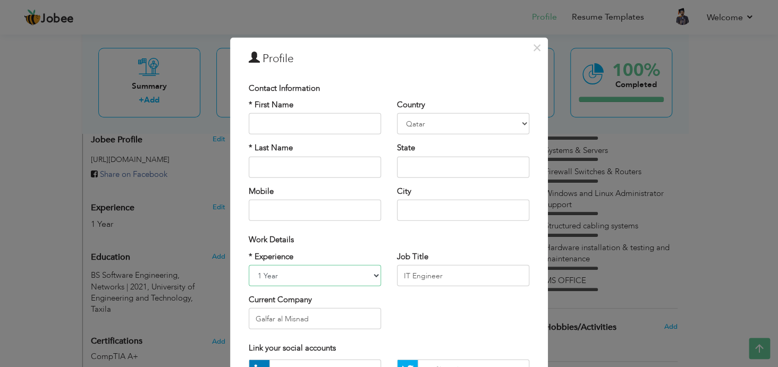
click at [287, 277] on select "Entry Level Less than 1 Year 1 Year 2 Years 3 Years 4 Years 5 Years 6 Years 7 Y…" at bounding box center [315, 275] width 132 height 21
click at [249, 265] on select "Entry Level Less than 1 Year 1 Year 2 Years 3 Years 4 Years 5 Years 6 Years 7 Y…" at bounding box center [315, 275] width 132 height 21
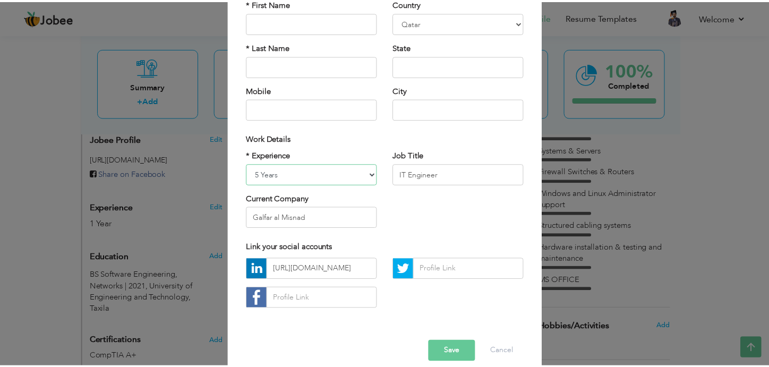
scroll to position [115, 0]
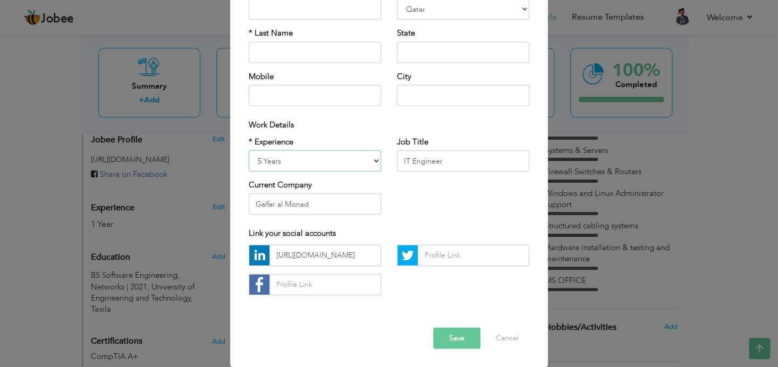
click at [286, 158] on select "Entry Level Less than 1 Year 1 Year 2 Years 3 Years 4 Years 5 Years 6 Years 7 Y…" at bounding box center [315, 160] width 132 height 21
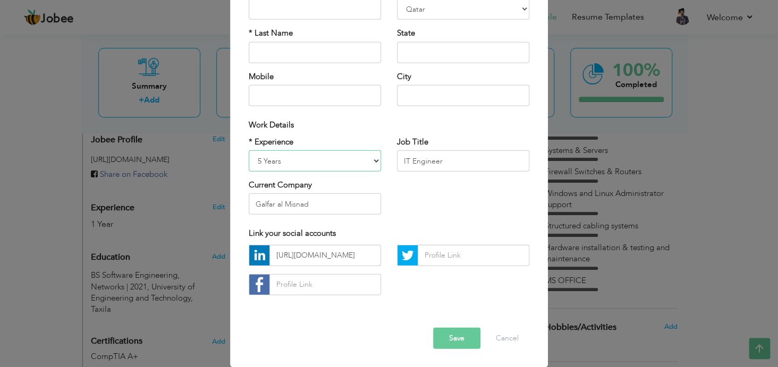
click at [286, 158] on select "Entry Level Less than 1 Year 1 Year 2 Years 3 Years 4 Years 5 Years 6 Years 7 Y…" at bounding box center [315, 160] width 132 height 21
click at [297, 157] on select "Entry Level Less than 1 Year 1 Year 2 Years 3 Years 4 Years 5 Years 6 Years 7 Y…" at bounding box center [315, 160] width 132 height 21
select select "number:6"
click at [249, 150] on select "Entry Level Less than 1 Year 1 Year 2 Years 3 Years 4 Years 5 Years 6 Years 7 Y…" at bounding box center [315, 160] width 132 height 21
click at [447, 336] on button "Save" at bounding box center [456, 337] width 47 height 21
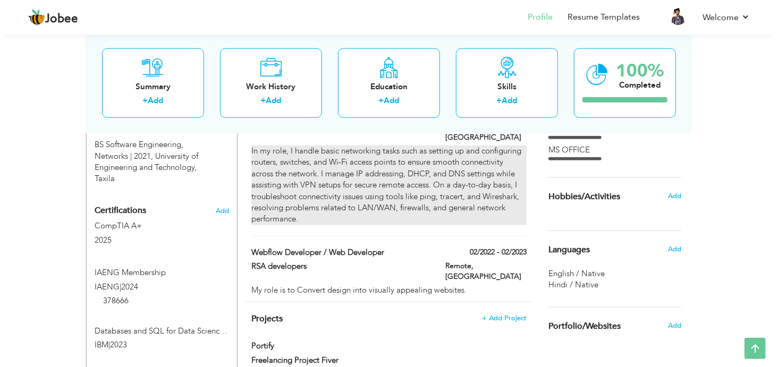
scroll to position [483, 0]
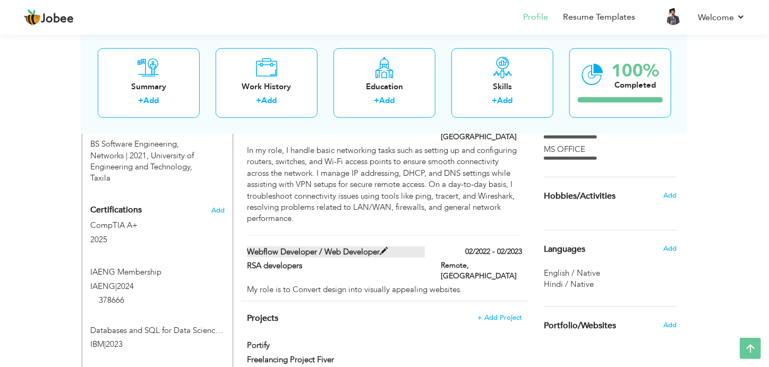
click at [384, 248] on span at bounding box center [384, 252] width 8 height 8
type input "Webflow Developer / Web Developer"
type input "RSA developers"
type input "02/2022"
type input "02/2023"
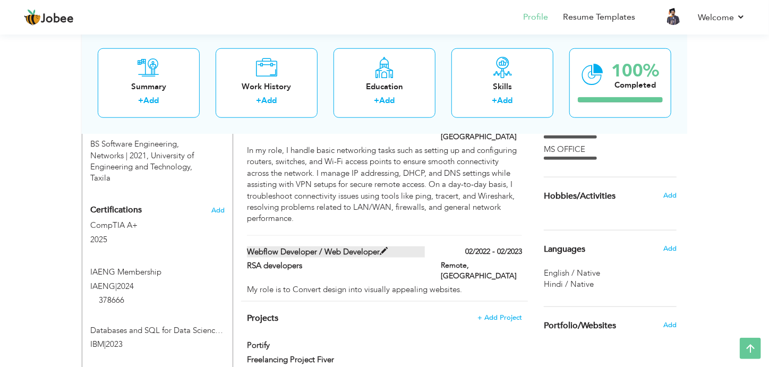
type input "[GEOGRAPHIC_DATA]"
type input "Remote"
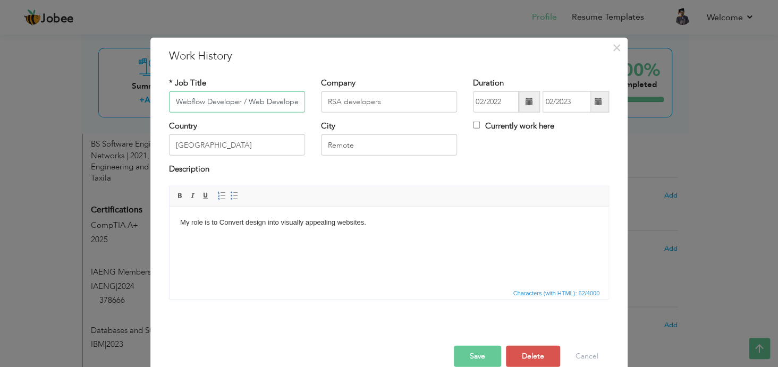
scroll to position [0, 2]
click at [223, 105] on input "Webflow Developer / Web Developer" at bounding box center [237, 101] width 136 height 21
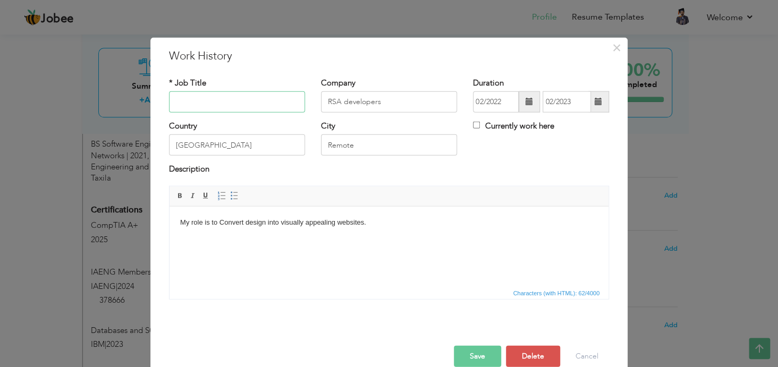
scroll to position [0, 0]
type input "n"
type input "Networking"
click at [379, 102] on input "RSA developers" at bounding box center [389, 101] width 136 height 21
type input "R"
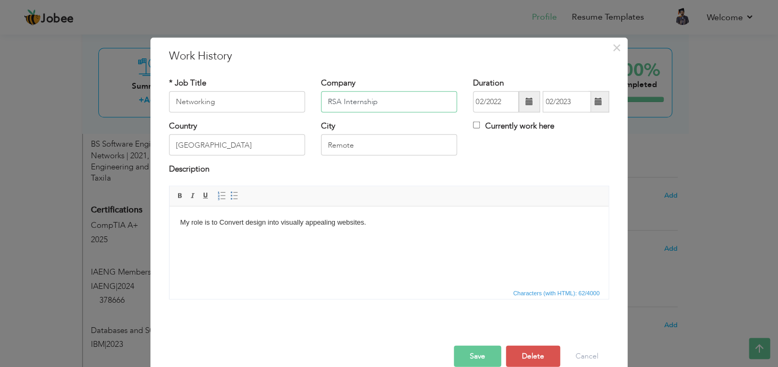
type input "RSA Internship"
click at [362, 151] on input "Remote" at bounding box center [389, 144] width 136 height 21
type input "R"
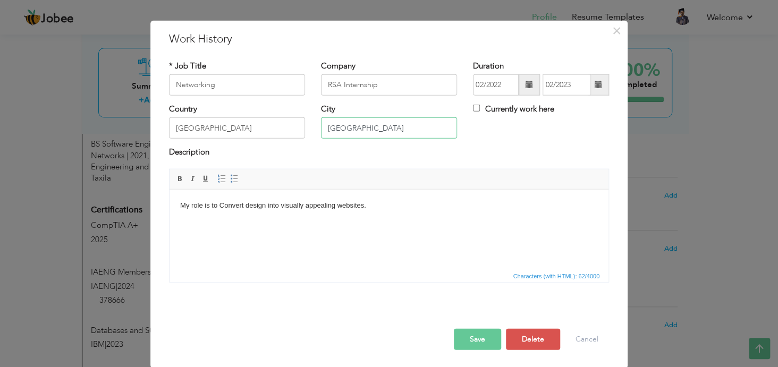
type input "[GEOGRAPHIC_DATA]"
drag, startPoint x: 365, startPoint y: 213, endPoint x: 171, endPoint y: 212, distance: 193.9
click at [171, 212] on html "My role is to Convert design into visually appealing websites." at bounding box center [388, 205] width 439 height 32
click at [336, 88] on input "RSA Internship" at bounding box center [389, 84] width 136 height 21
click at [389, 83] on input "ITC Internship" at bounding box center [389, 84] width 136 height 21
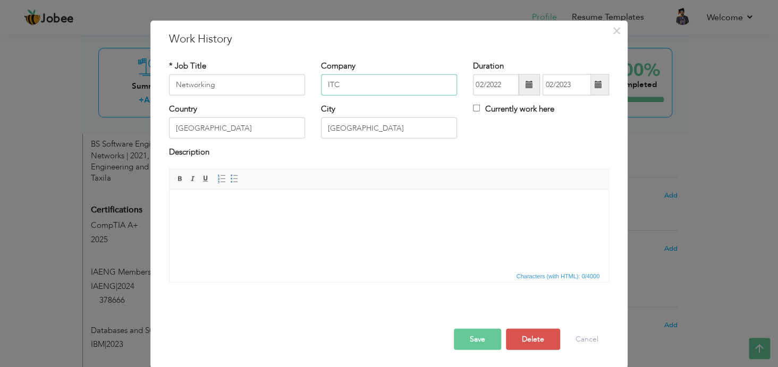
type input "ITC"
click at [212, 212] on html at bounding box center [388, 205] width 439 height 32
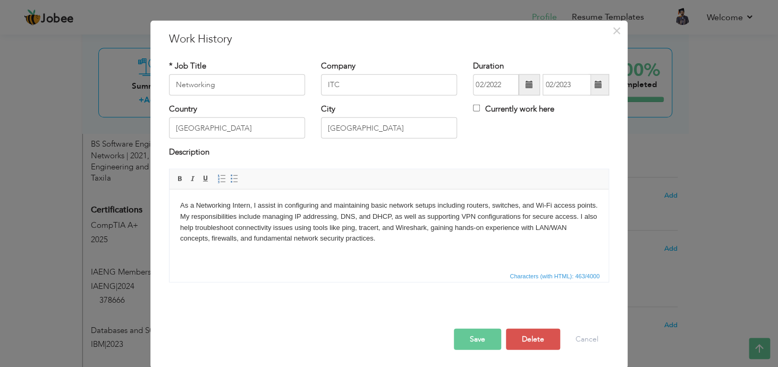
click at [526, 84] on span at bounding box center [528, 84] width 7 height 7
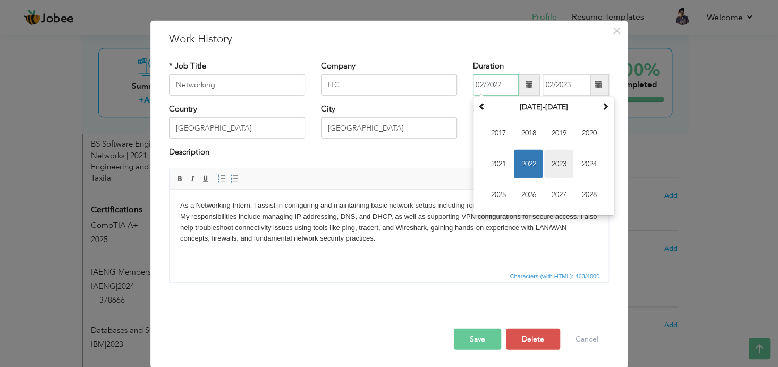
click at [549, 159] on span "2023" at bounding box center [558, 164] width 29 height 29
click at [475, 107] on th at bounding box center [481, 107] width 13 height 16
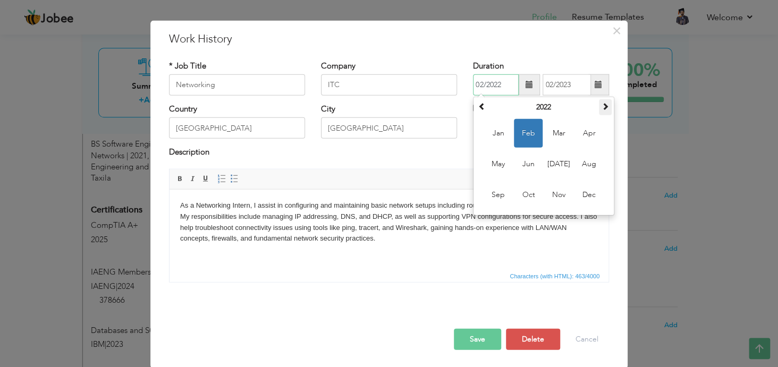
click at [601, 105] on span at bounding box center [604, 106] width 7 height 7
click at [479, 104] on span at bounding box center [481, 106] width 7 height 7
click at [595, 85] on span at bounding box center [597, 84] width 7 height 7
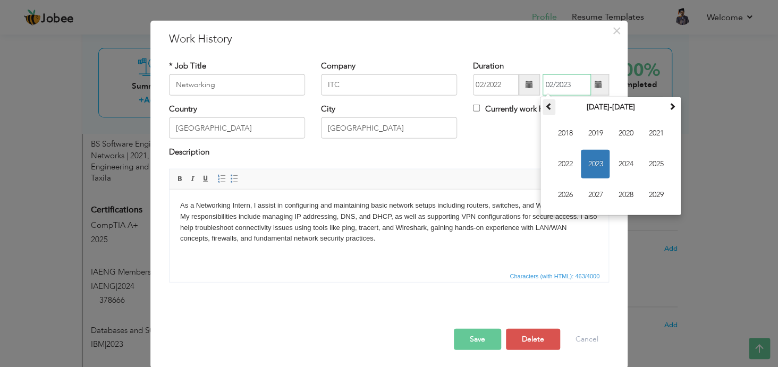
click at [545, 107] on span at bounding box center [548, 106] width 7 height 7
click at [672, 108] on th at bounding box center [672, 107] width 13 height 16
click at [542, 112] on th at bounding box center [548, 107] width 13 height 16
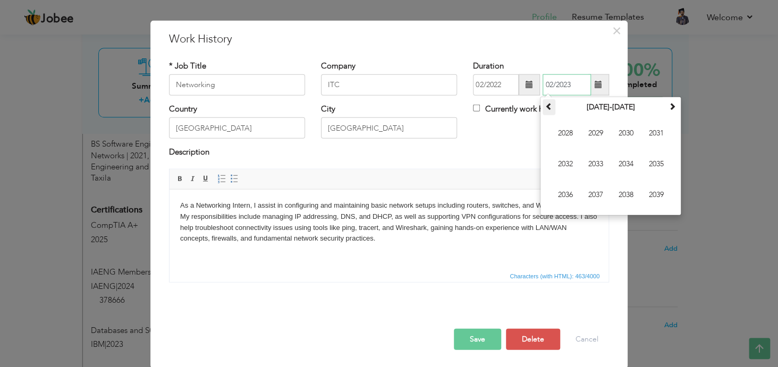
click at [542, 112] on th at bounding box center [548, 107] width 13 height 16
click at [601, 164] on span "2023" at bounding box center [595, 164] width 29 height 29
click at [619, 164] on span "[DATE]" at bounding box center [625, 164] width 29 height 29
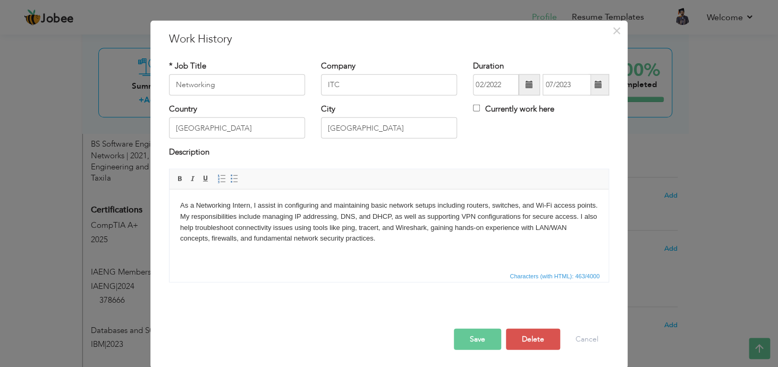
click at [465, 334] on button "Save" at bounding box center [477, 338] width 47 height 21
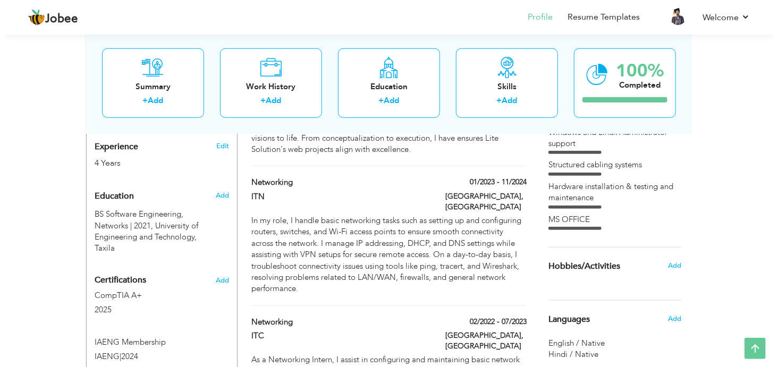
scroll to position [410, 0]
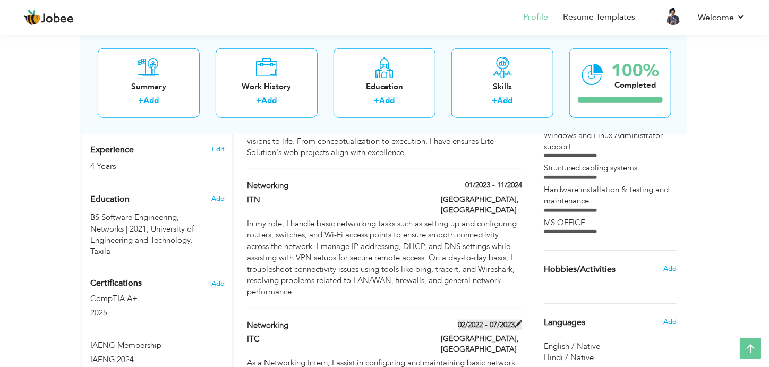
click at [518, 320] on span at bounding box center [518, 323] width 7 height 7
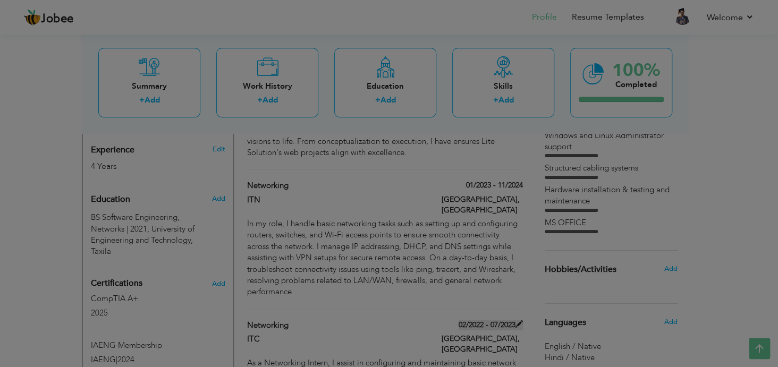
scroll to position [0, 0]
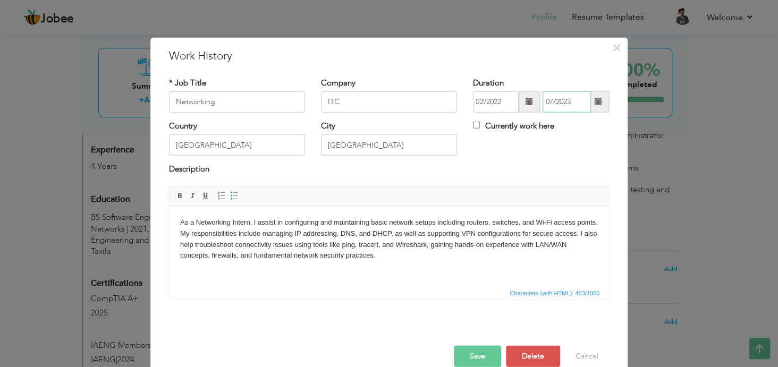
click at [558, 105] on input "07/2023" at bounding box center [566, 101] width 48 height 21
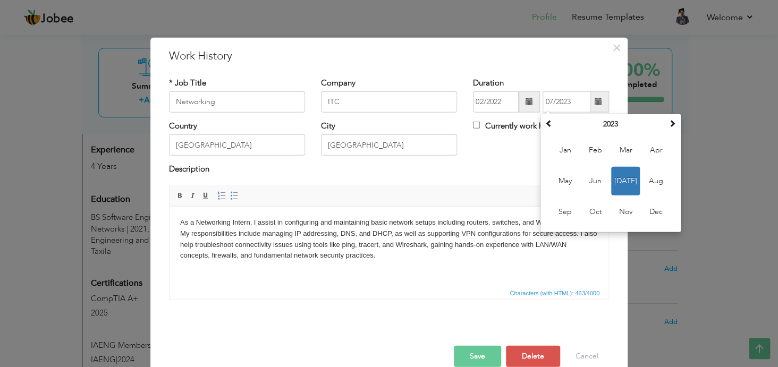
click at [588, 99] on span at bounding box center [598, 101] width 21 height 21
click at [546, 121] on span at bounding box center [548, 123] width 7 height 7
click at [619, 179] on span "[DATE]" at bounding box center [625, 181] width 29 height 29
type input "07/2022"
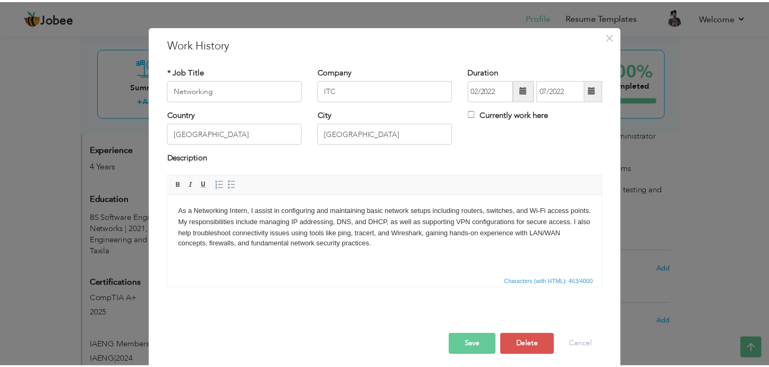
scroll to position [12, 0]
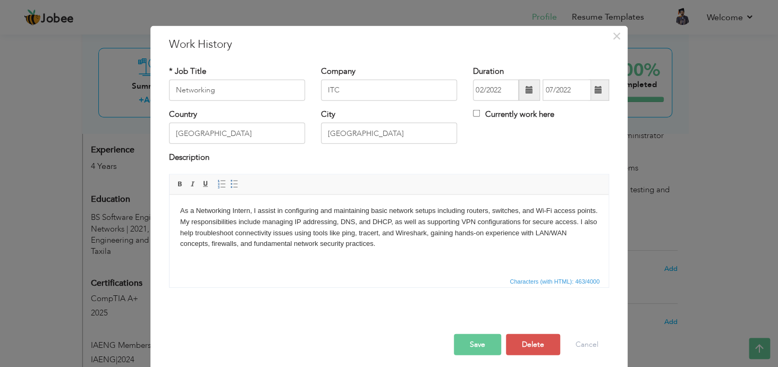
click at [487, 336] on button "Save" at bounding box center [477, 344] width 47 height 21
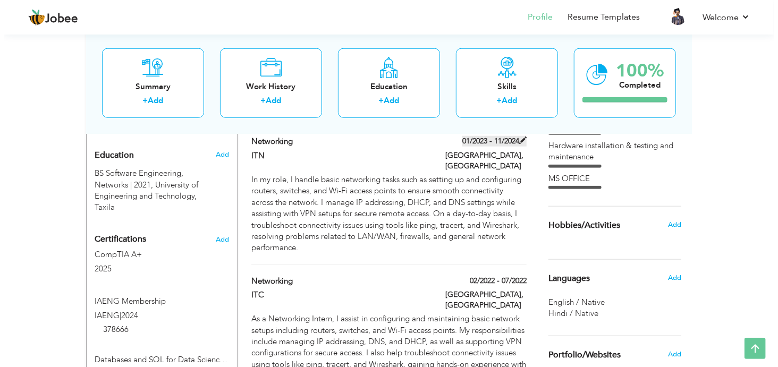
scroll to position [455, 0]
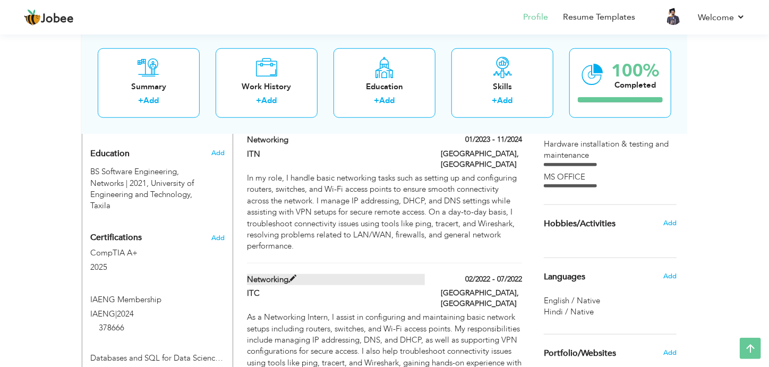
click at [288, 275] on span at bounding box center [292, 279] width 8 height 8
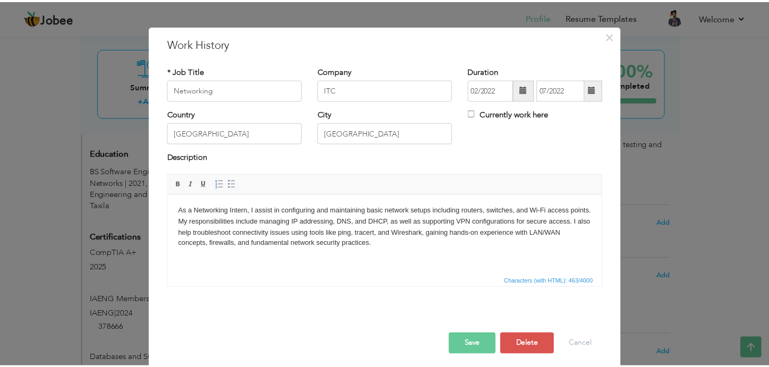
scroll to position [0, 0]
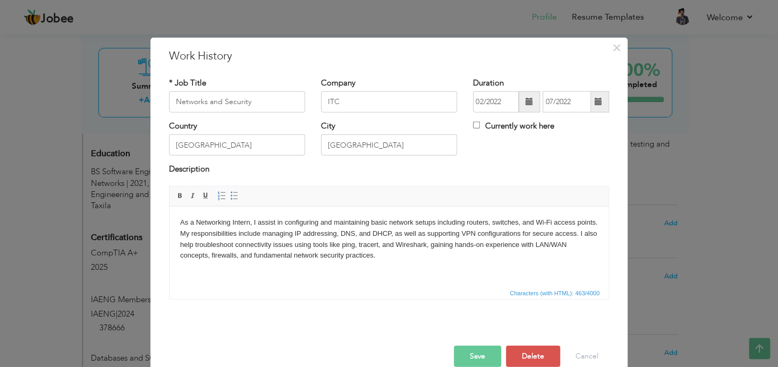
click at [477, 358] on button "Save" at bounding box center [477, 355] width 47 height 21
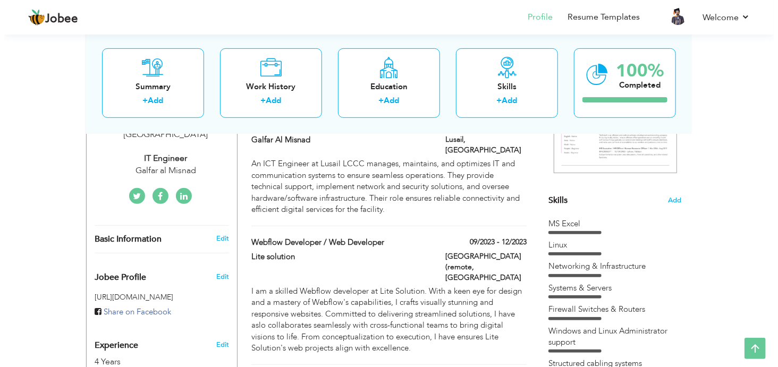
scroll to position [214, 0]
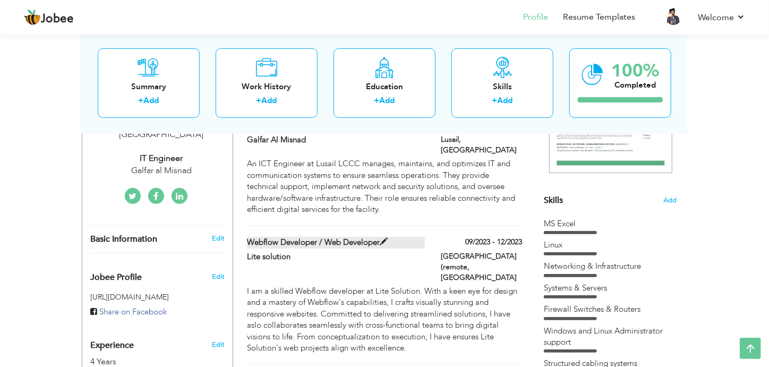
click at [383, 238] on span at bounding box center [384, 242] width 8 height 8
type input "Webflow Developer / Web Developer"
type input "Lite solution"
type input "09/2023"
type input "12/2023"
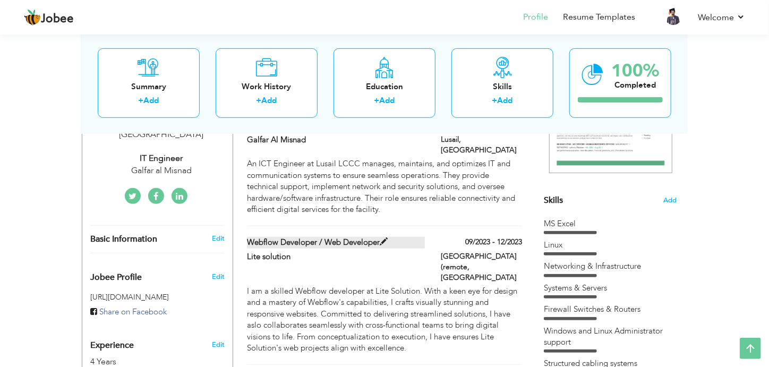
type input "[GEOGRAPHIC_DATA] (remote"
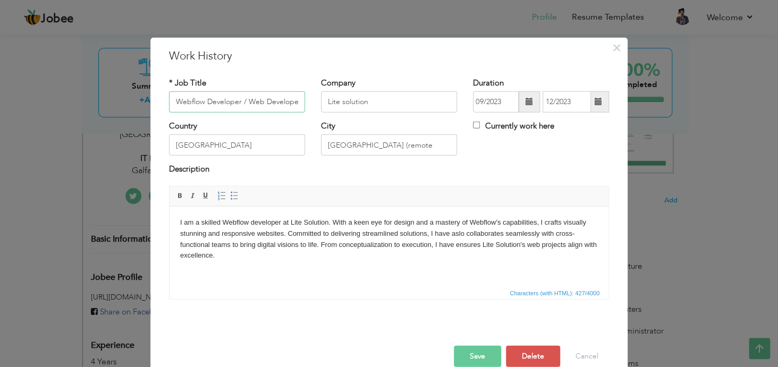
scroll to position [0, 2]
click at [481, 350] on button "Save" at bounding box center [477, 355] width 47 height 21
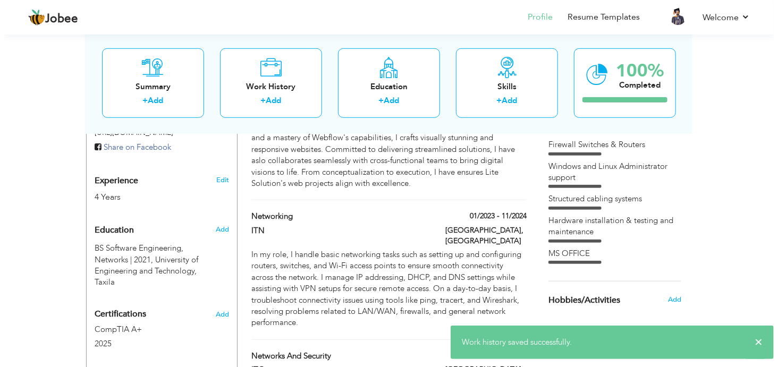
scroll to position [379, 0]
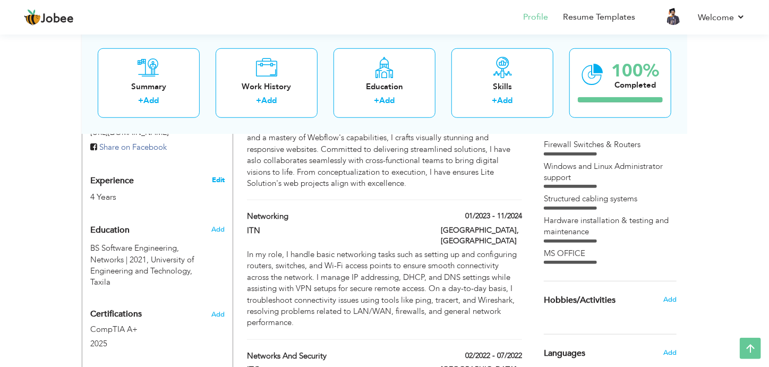
click at [217, 175] on link "Edit" at bounding box center [218, 180] width 13 height 10
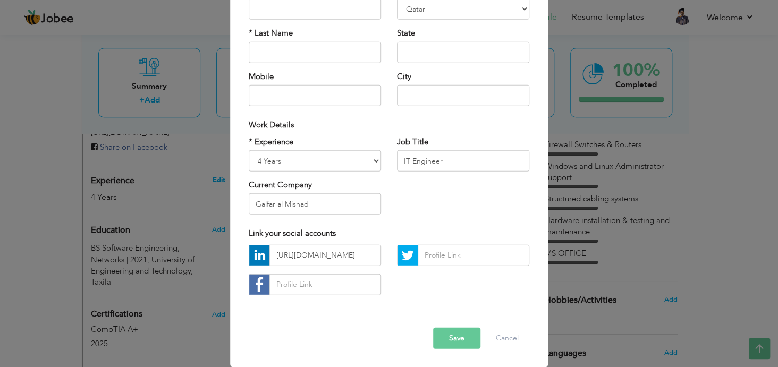
scroll to position [0, 0]
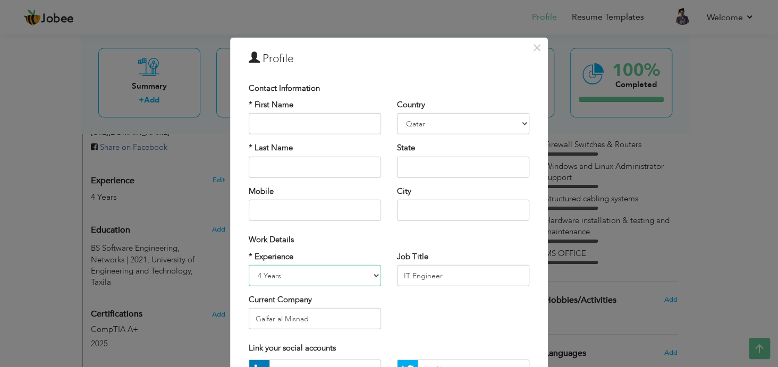
click at [328, 273] on select "Entry Level Less than 1 Year 1 Year 2 Years 3 Years 4 Years 5 Years 6 Years 7 Y…" at bounding box center [315, 275] width 132 height 21
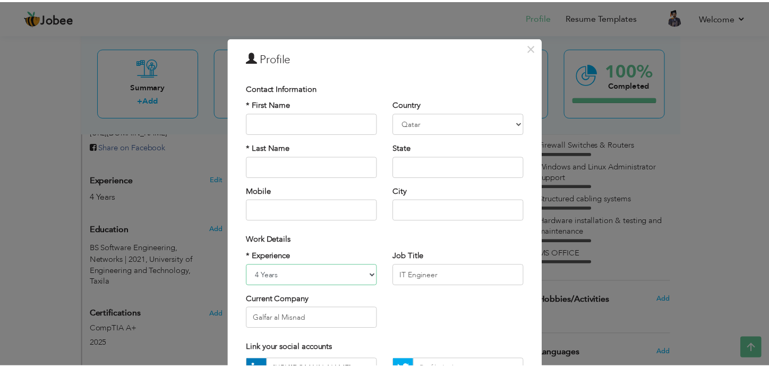
scroll to position [115, 0]
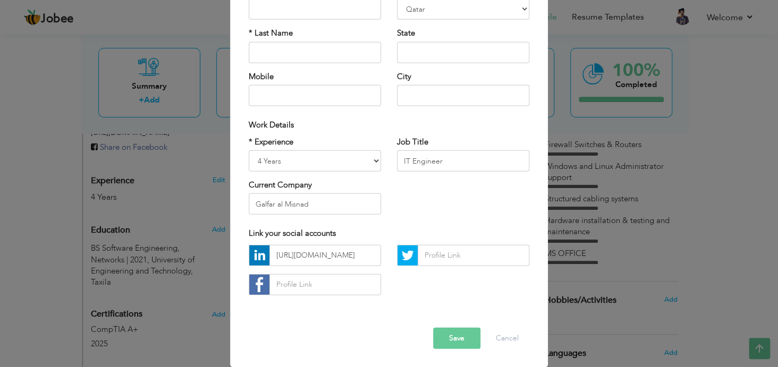
click at [449, 332] on button "Save" at bounding box center [456, 337] width 47 height 21
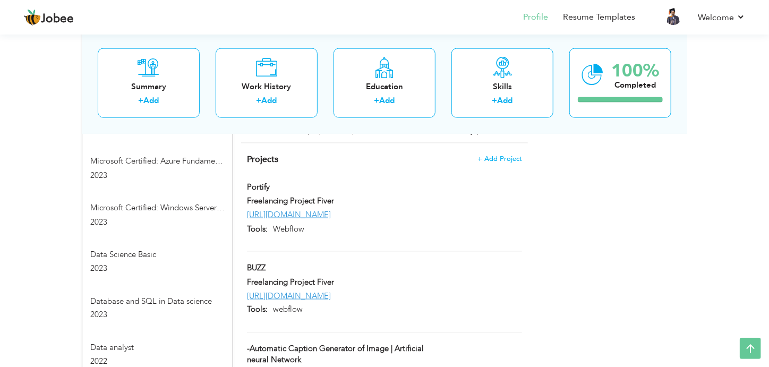
scroll to position [726, 0]
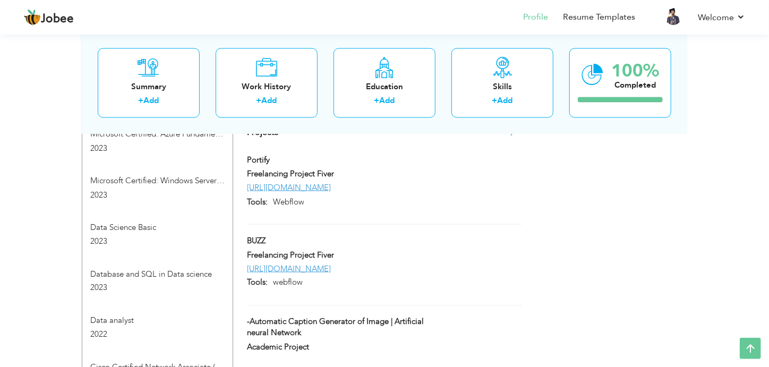
click at [225, 222] on div "Data Science Basic 2023" at bounding box center [157, 236] width 150 height 28
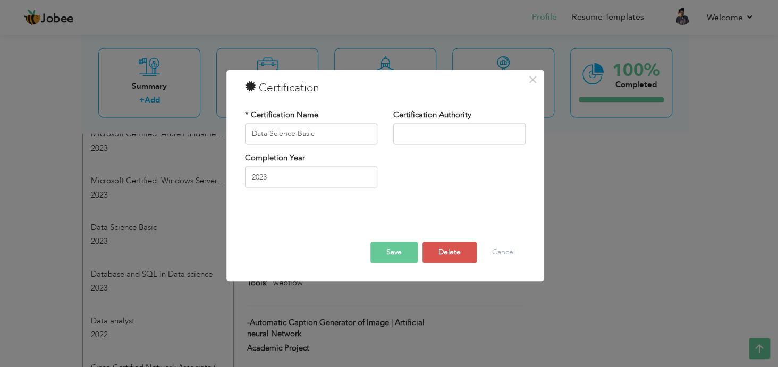
click at [194, 214] on div "× Certification * Certification Name Data Science Basic Certification Authority…" at bounding box center [389, 183] width 778 height 367
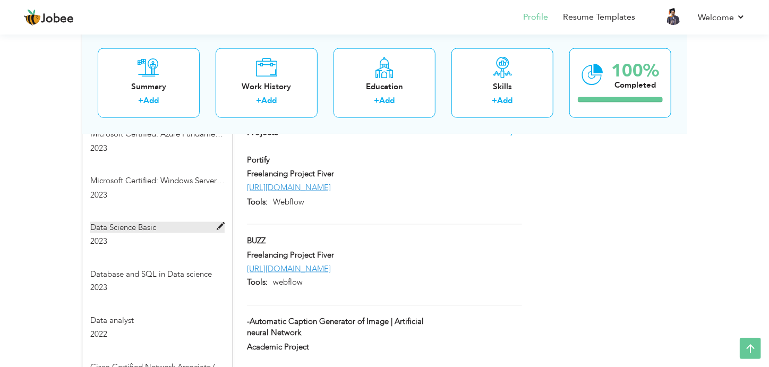
click at [220, 223] on span at bounding box center [221, 227] width 8 height 8
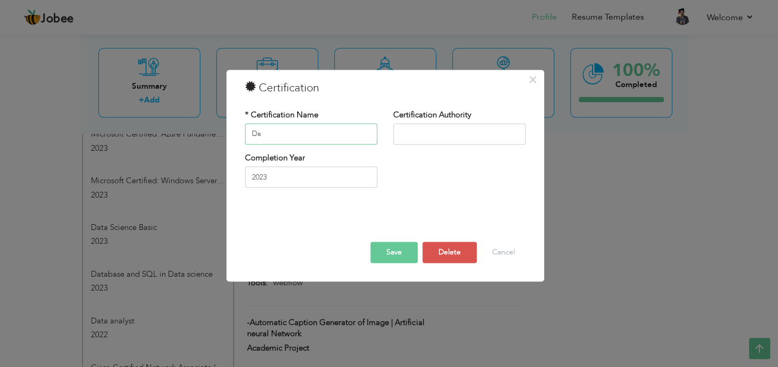
type input "D"
type input "C"
type input "N"
type input "IT Infrastructure and networks"
click at [400, 251] on button "Save" at bounding box center [393, 252] width 47 height 21
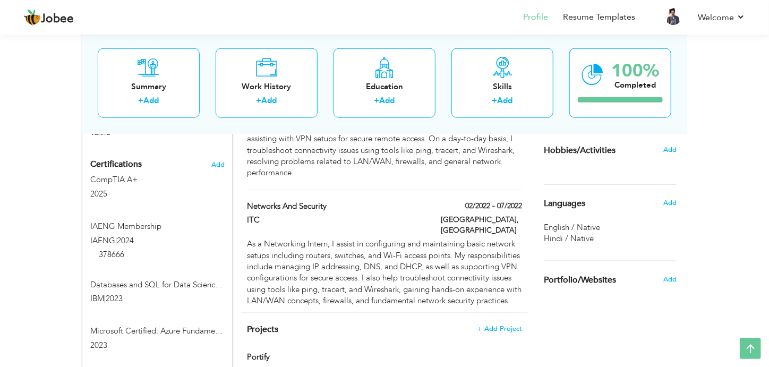
scroll to position [0, 0]
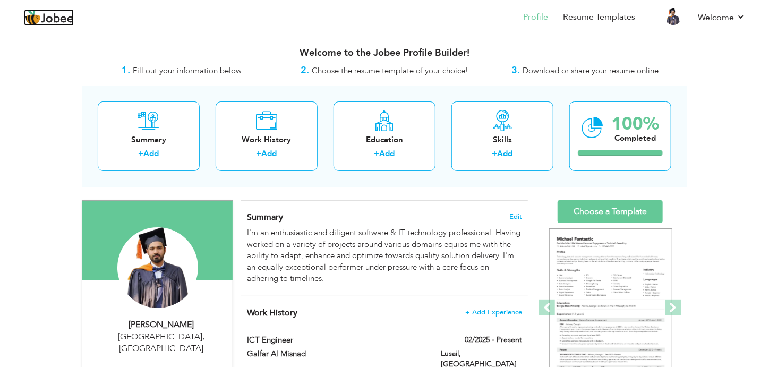
click at [64, 13] on span "Jobee" at bounding box center [57, 19] width 33 height 12
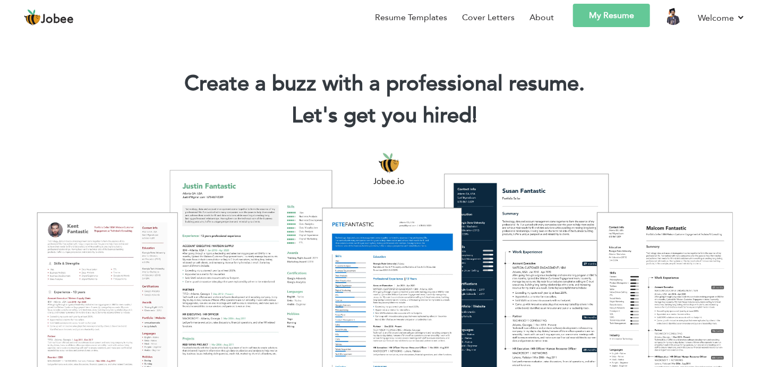
click at [609, 24] on link "My Resume" at bounding box center [611, 15] width 77 height 23
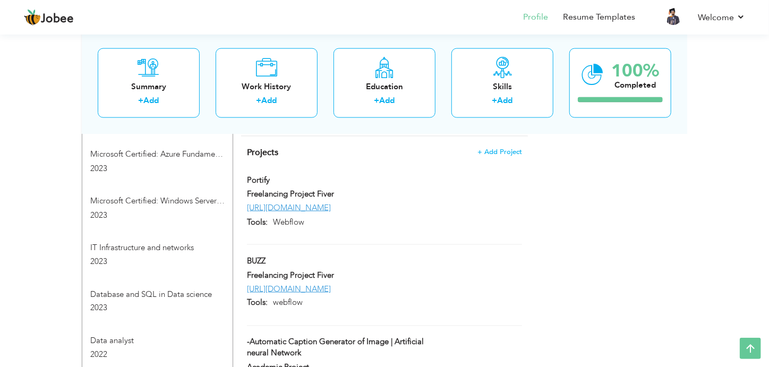
scroll to position [738, 0]
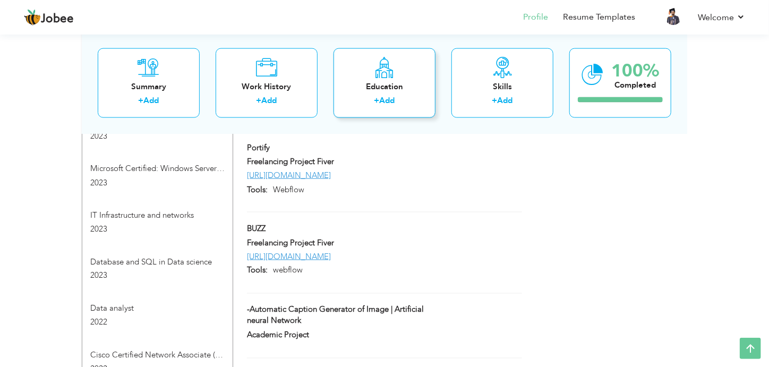
click at [386, 76] on icon at bounding box center [384, 66] width 21 height 21
radio input "true"
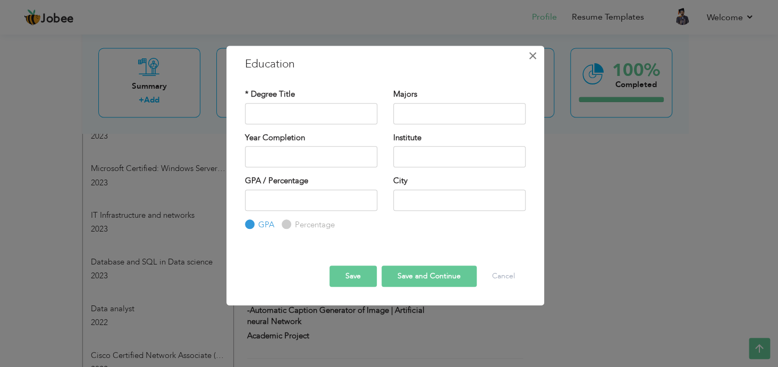
click at [535, 55] on span "×" at bounding box center [532, 55] width 9 height 19
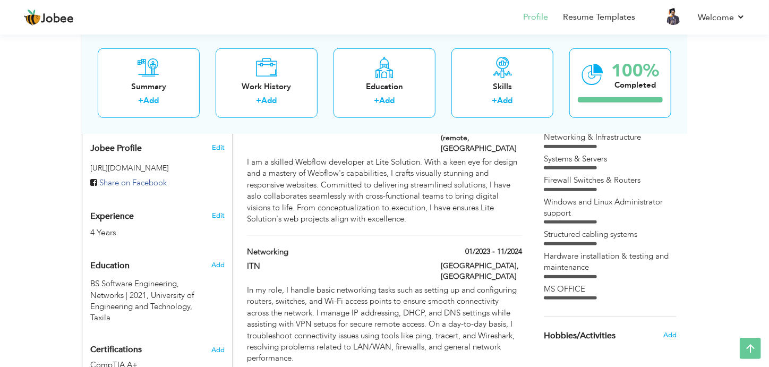
scroll to position [343, 0]
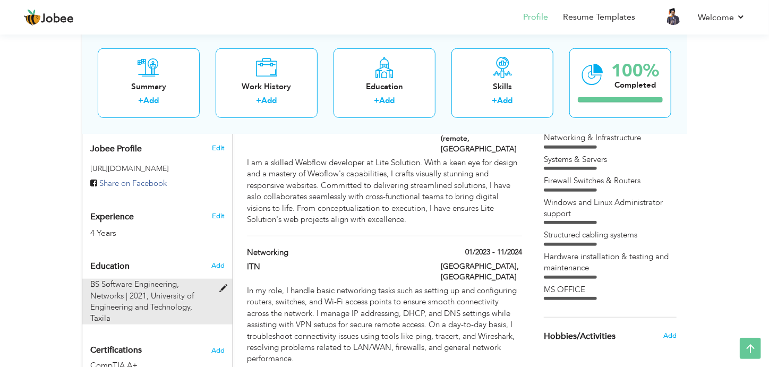
click at [156, 279] on span "BS Software Engineering, Networks | 2021," at bounding box center [134, 290] width 89 height 22
type input "BS Software Engineering"
type input "Networks"
type input "2021"
type input "University of Engineering and Technology"
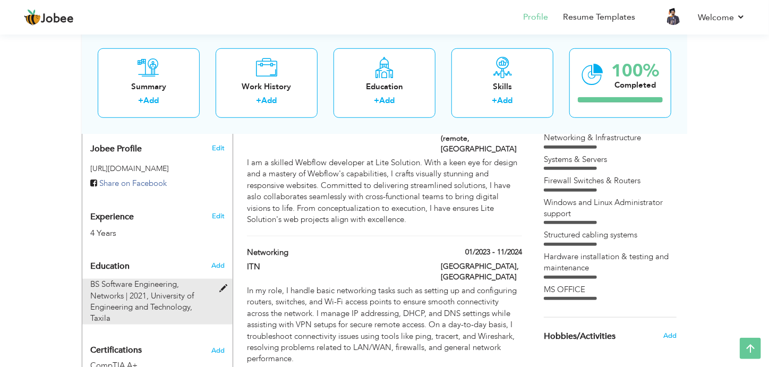
type input "3"
type input "Taxila"
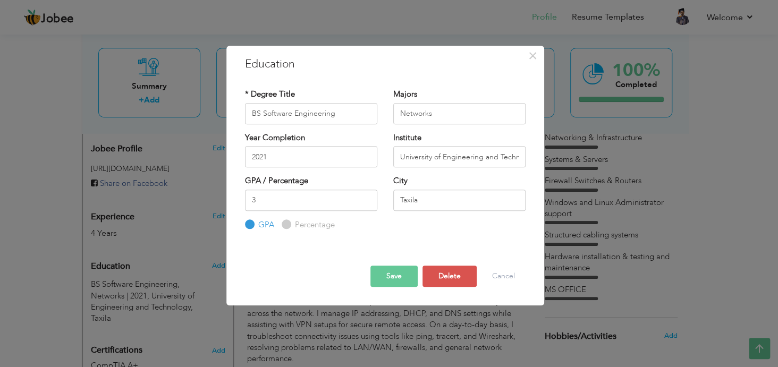
click at [395, 275] on button "Save" at bounding box center [393, 276] width 47 height 21
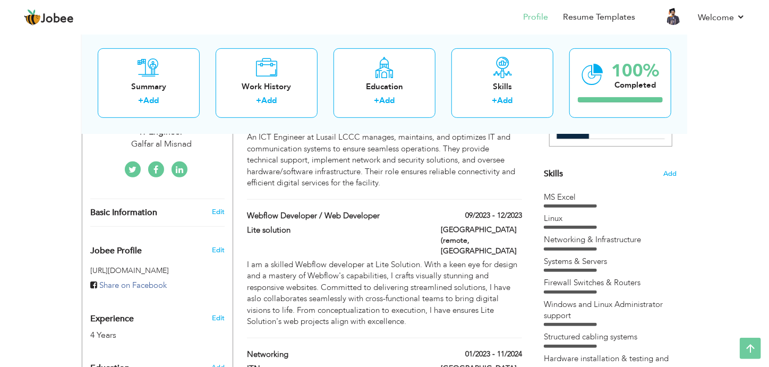
scroll to position [0, 0]
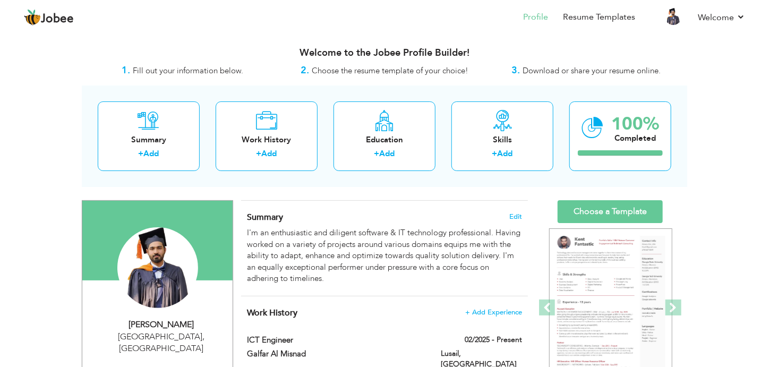
click at [209, 229] on div "Change Remove" at bounding box center [157, 272] width 134 height 91
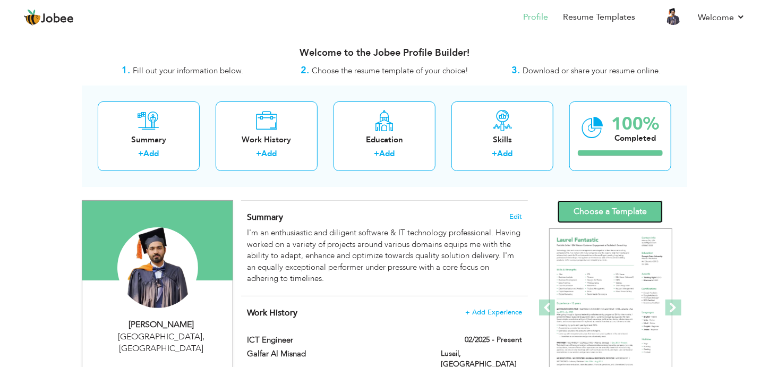
click at [600, 209] on link "Choose a Template" at bounding box center [610, 211] width 105 height 23
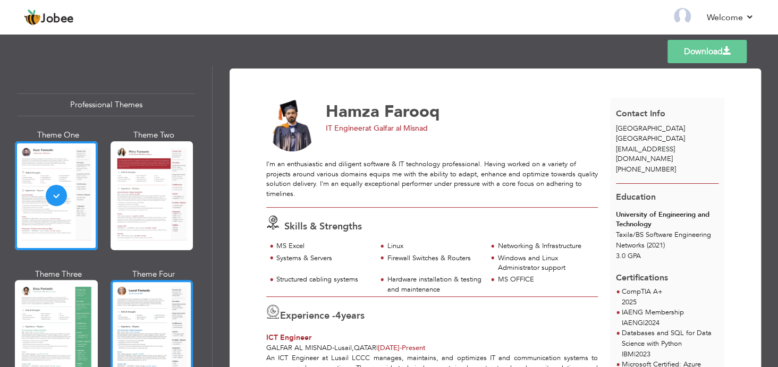
click at [136, 305] on div at bounding box center [151, 334] width 83 height 109
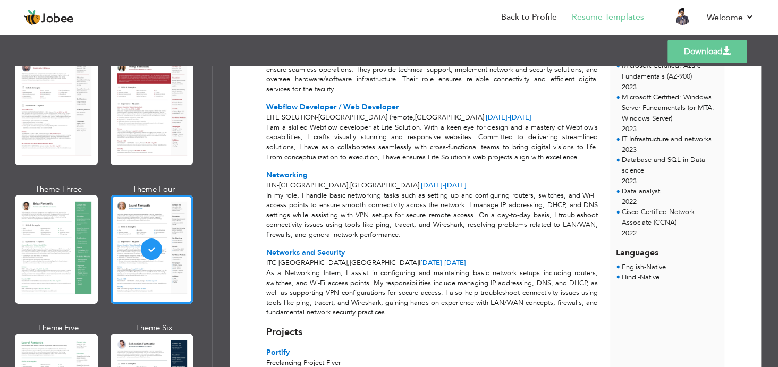
scroll to position [260, 0]
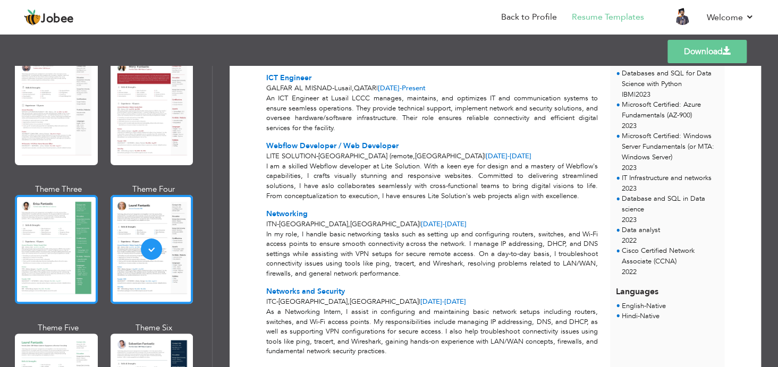
click at [58, 209] on div at bounding box center [56, 249] width 83 height 109
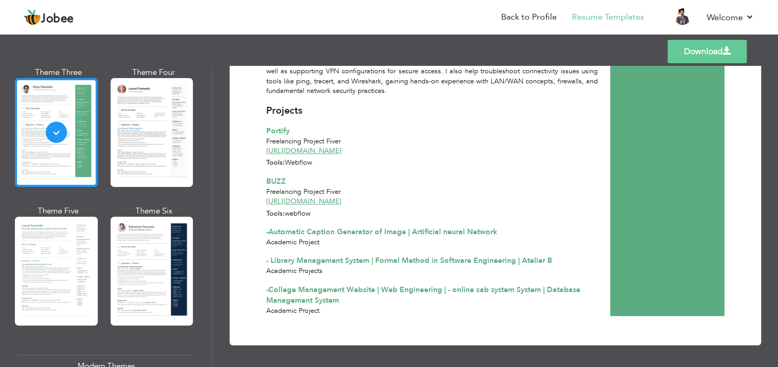
scroll to position [207, 0]
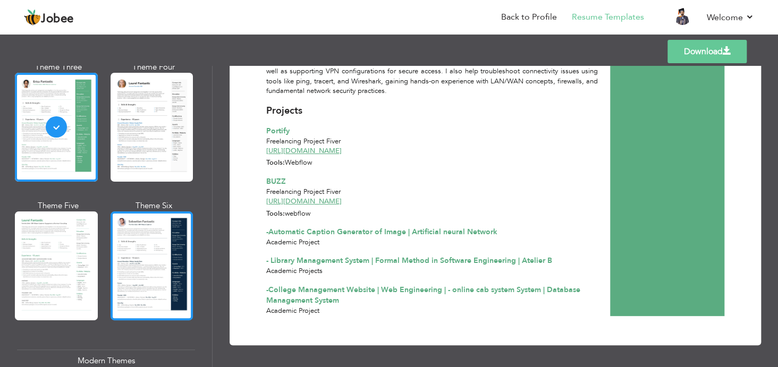
click at [166, 252] on div at bounding box center [151, 265] width 83 height 109
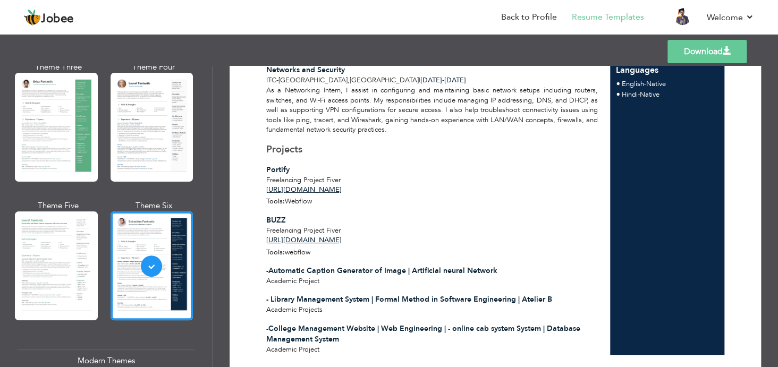
scroll to position [520, 0]
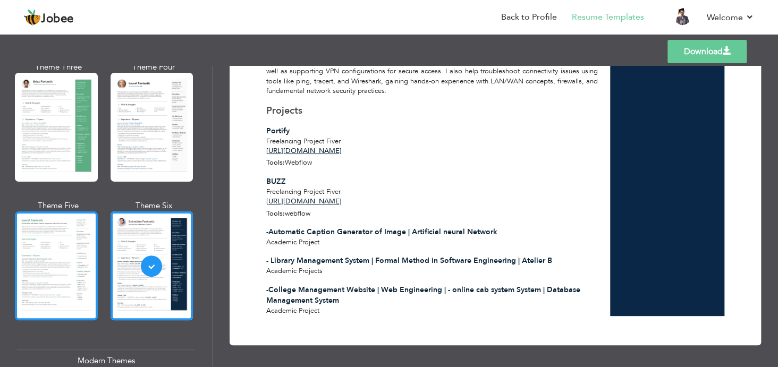
click at [44, 244] on div at bounding box center [56, 265] width 83 height 109
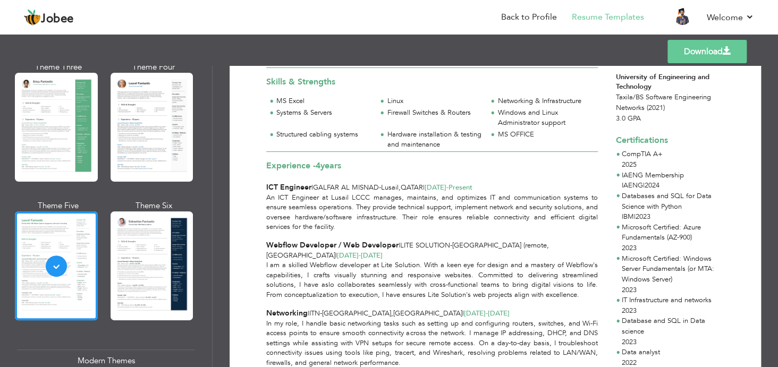
scroll to position [121, 0]
click at [695, 41] on link "Download" at bounding box center [706, 51] width 79 height 23
click at [693, 47] on link "Download" at bounding box center [706, 51] width 79 height 23
drag, startPoint x: 243, startPoint y: 118, endPoint x: 244, endPoint y: 113, distance: 5.9
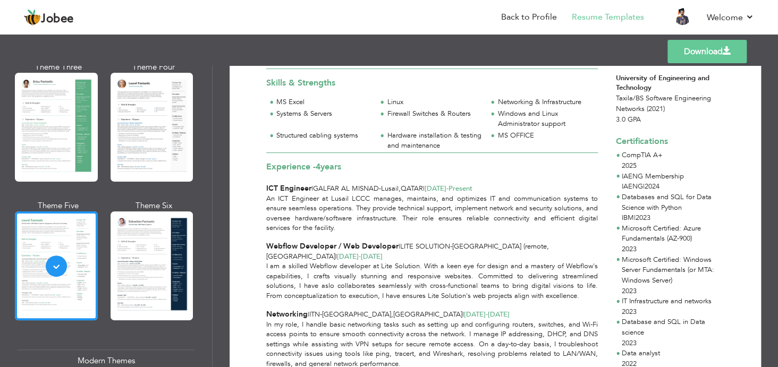
click at [243, 118] on div "Download Hamza Farooq IT Engineer at Galfar al Misnad I'm an enthusiastic and d…" at bounding box center [494, 296] width 531 height 697
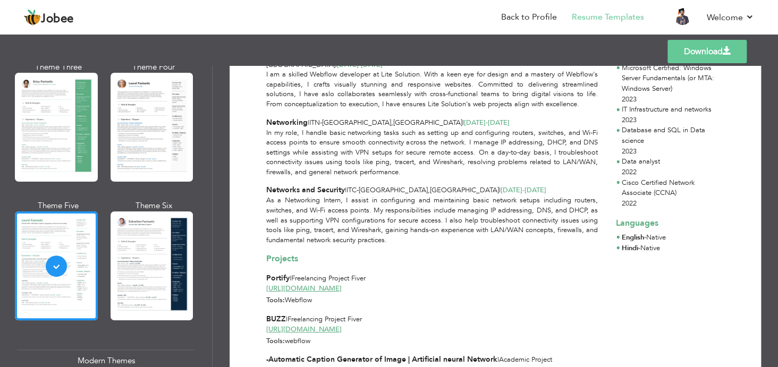
scroll to position [315, 0]
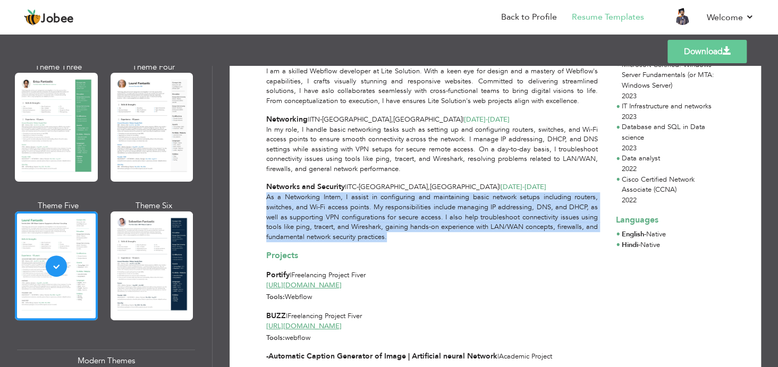
drag, startPoint x: 266, startPoint y: 200, endPoint x: 411, endPoint y: 236, distance: 149.3
click at [411, 236] on div "As a Networking Intern, I assist in configuring and maintaining basic network s…" at bounding box center [432, 216] width 344 height 49
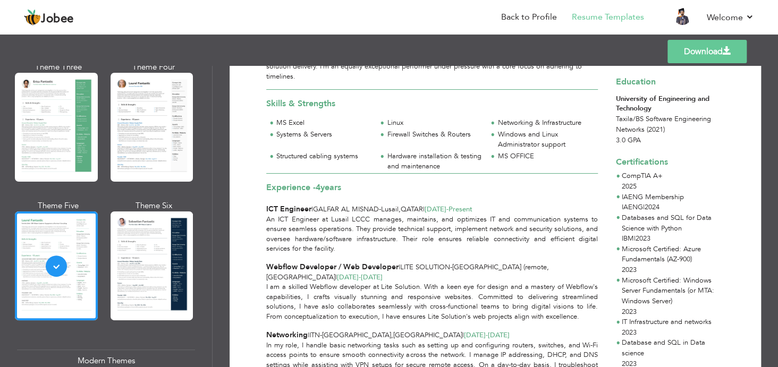
scroll to position [0, 0]
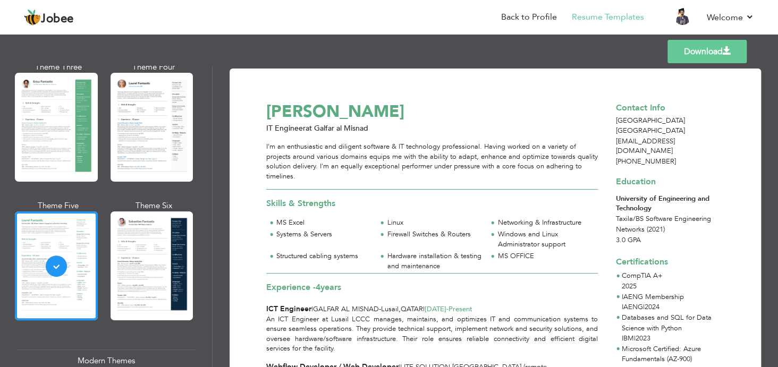
click at [298, 113] on div "[PERSON_NAME]" at bounding box center [437, 111] width 355 height 23
click at [298, 126] on span "IT Engineer" at bounding box center [285, 128] width 39 height 10
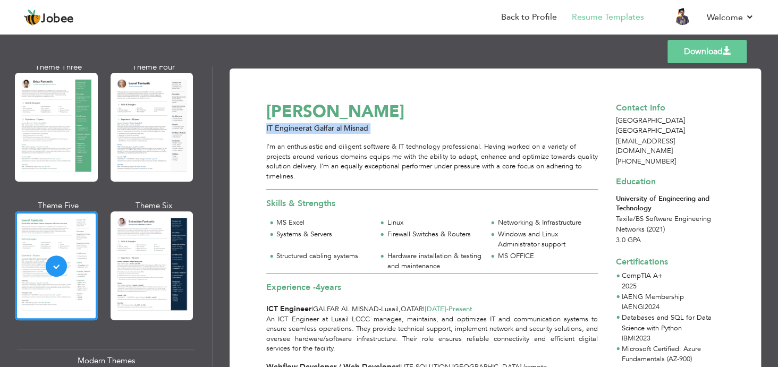
click at [298, 126] on span "IT Engineer" at bounding box center [285, 128] width 39 height 10
click at [302, 152] on div "I'm an enthusiastic and diligent software & IT technology professional. Having …" at bounding box center [431, 161] width 331 height 39
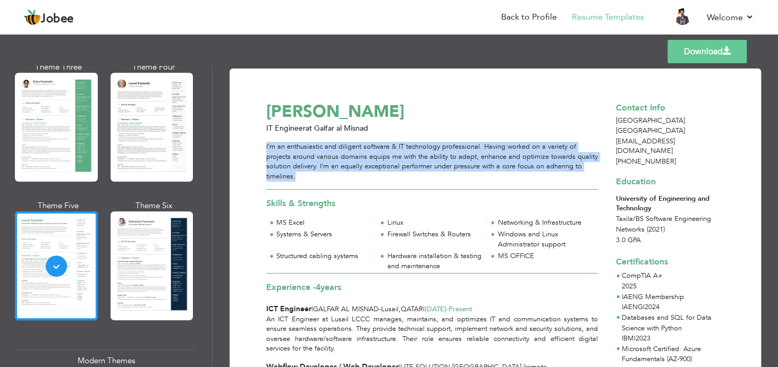
click at [302, 152] on div "I'm an enthusiastic and diligent software & IT technology professional. Having …" at bounding box center [431, 161] width 331 height 39
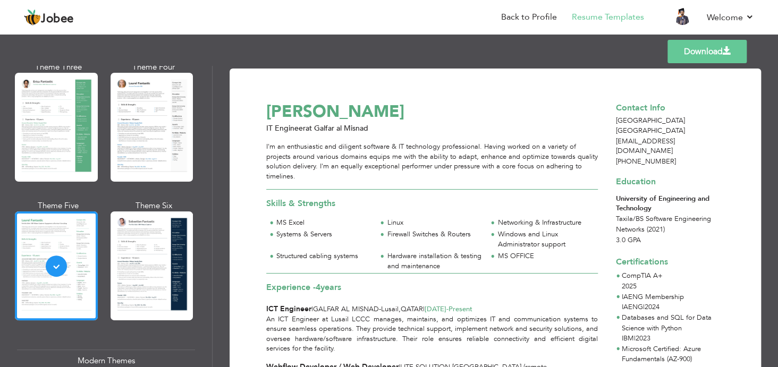
click at [525, 66] on div "Download Hamza Farooq IT Engineer at Galfar al Misnad I'm an enthusiastic and d…" at bounding box center [494, 216] width 565 height 301
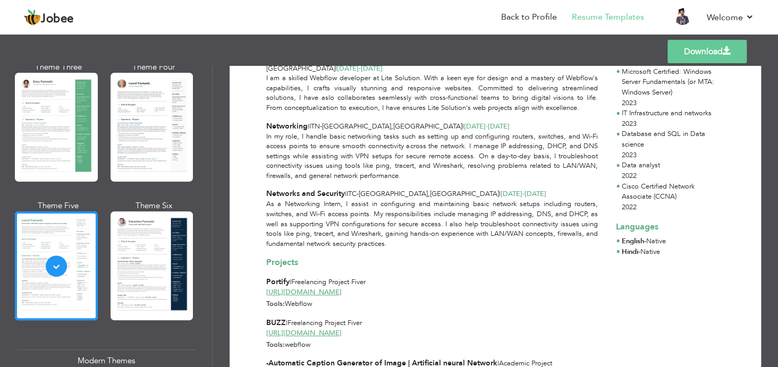
scroll to position [323, 0]
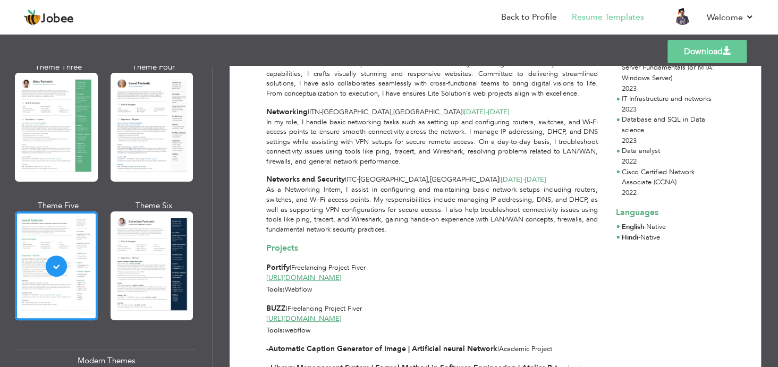
click at [649, 222] on li "English - Native" at bounding box center [643, 227] width 44 height 11
drag, startPoint x: 649, startPoint y: 219, endPoint x: 644, endPoint y: 230, distance: 11.9
click at [644, 230] on div "Languages English - Native Hindi - Native" at bounding box center [667, 221] width 115 height 44
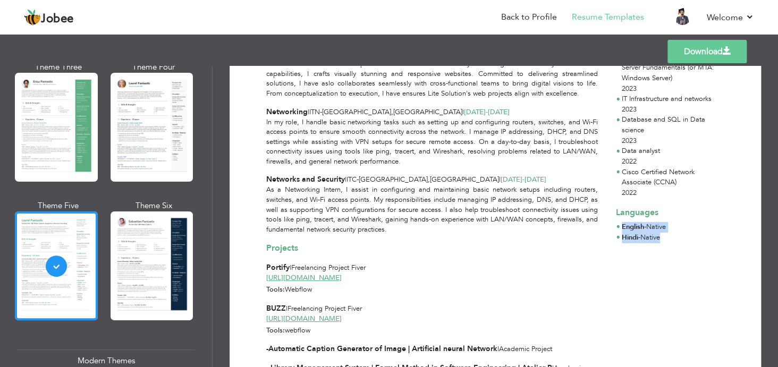
click at [644, 233] on li "Hindi - Native" at bounding box center [640, 238] width 38 height 11
click at [646, 222] on span "-" at bounding box center [645, 227] width 2 height 10
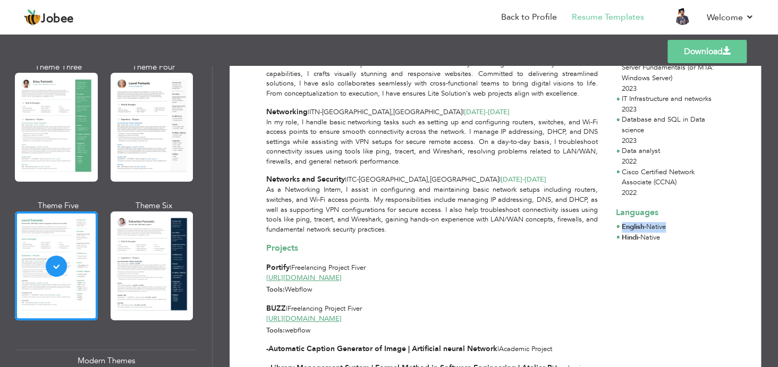
click at [646, 222] on span "-" at bounding box center [645, 227] width 2 height 10
drag, startPoint x: 646, startPoint y: 221, endPoint x: 641, endPoint y: 232, distance: 12.4
click at [641, 232] on div "Languages English - Native Hindi - Native" at bounding box center [667, 221] width 115 height 44
click at [641, 233] on li "Hindi - Native" at bounding box center [640, 238] width 38 height 11
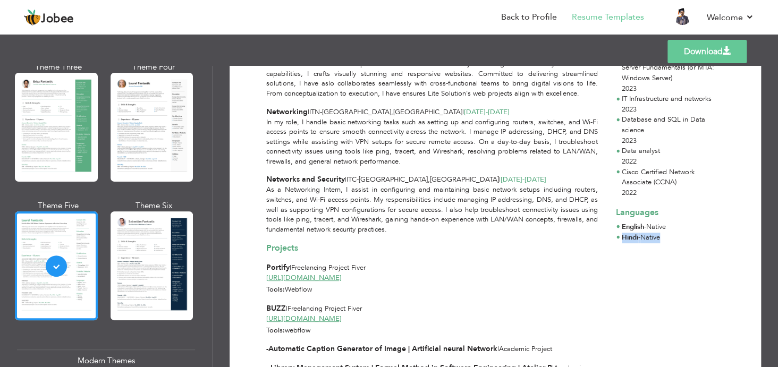
click at [641, 233] on li "Hindi - Native" at bounding box center [640, 238] width 38 height 11
click at [635, 222] on span "English" at bounding box center [632, 227] width 22 height 10
click at [626, 233] on span "Hindi" at bounding box center [629, 238] width 16 height 10
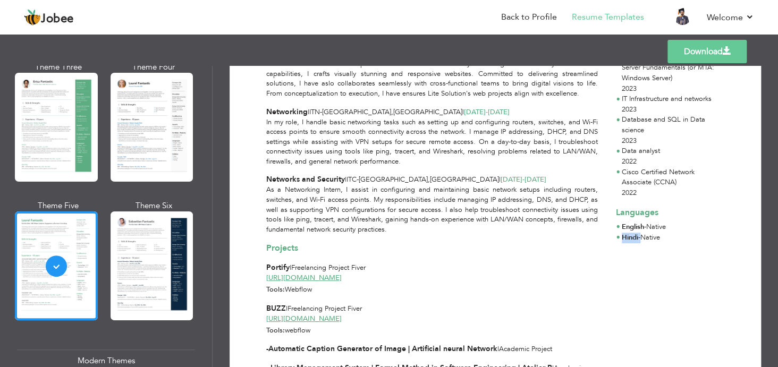
click at [626, 233] on span "Hindi" at bounding box center [629, 238] width 16 height 10
click at [527, 227] on div "As a Networking Intern, I assist in configuring and maintaining basic network s…" at bounding box center [432, 209] width 344 height 49
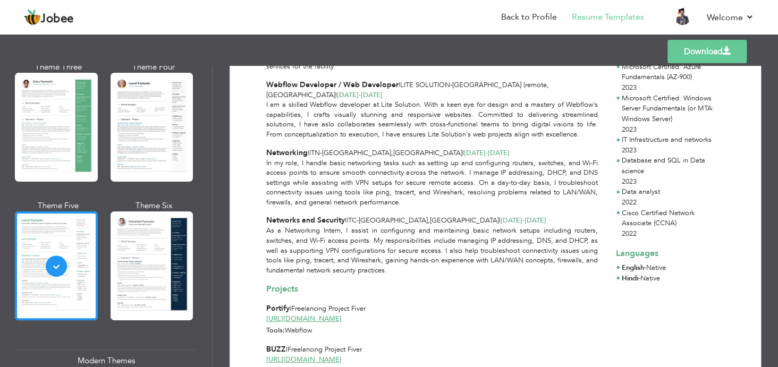
scroll to position [284, 0]
click at [542, 17] on link "Back to Profile" at bounding box center [529, 17] width 56 height 12
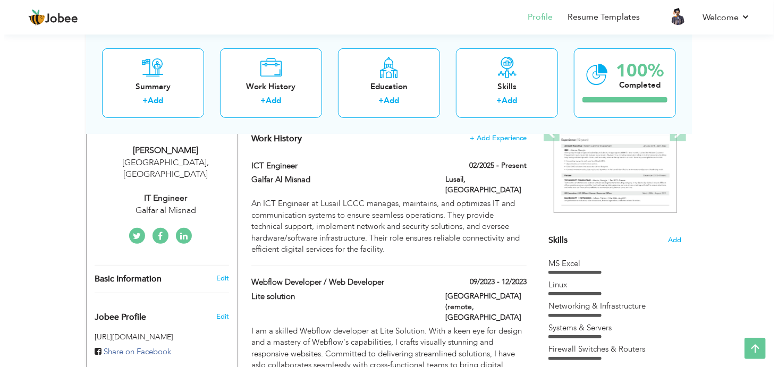
scroll to position [246, 0]
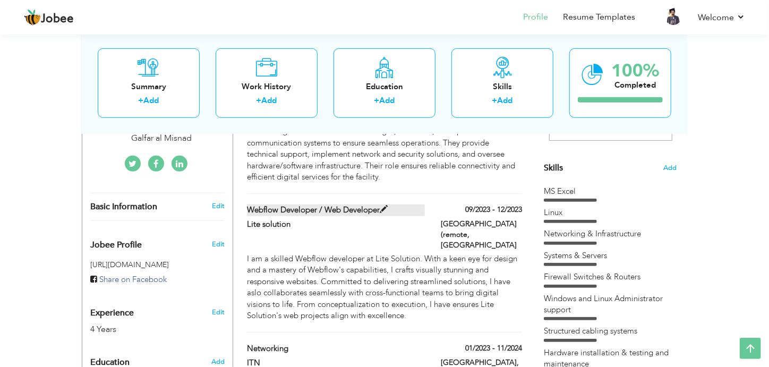
click at [387, 206] on span at bounding box center [384, 210] width 8 height 8
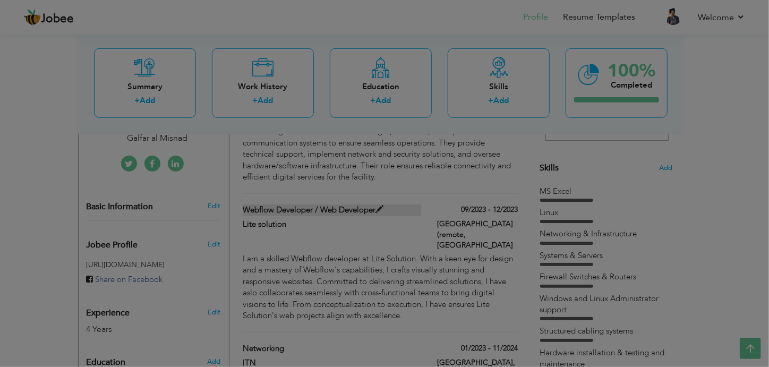
type input "Webflow Developer / Web Developer"
type input "Lite solution"
type input "09/2023"
type input "12/2023"
type input "[GEOGRAPHIC_DATA]"
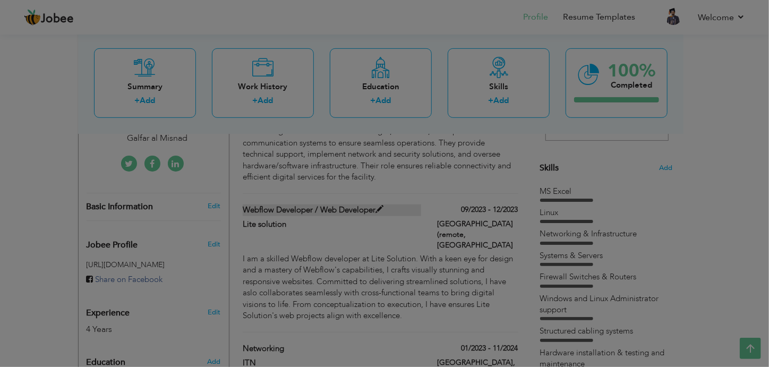
type input "[GEOGRAPHIC_DATA] (remote"
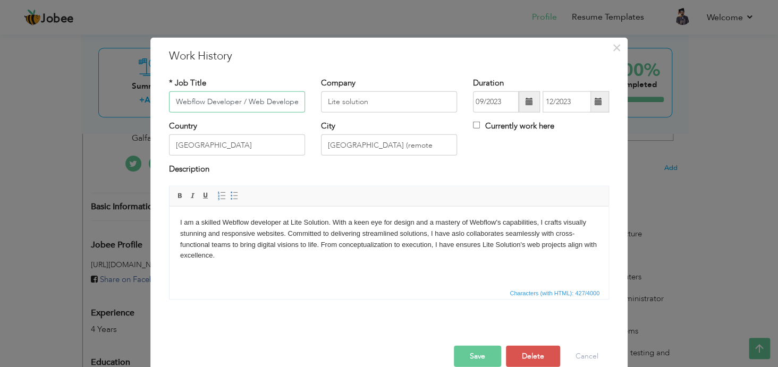
scroll to position [0, 2]
click at [518, 362] on button "Delete" at bounding box center [533, 355] width 54 height 21
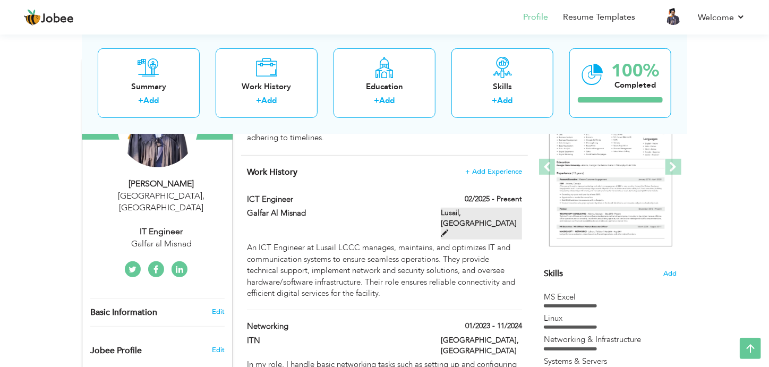
scroll to position [141, 0]
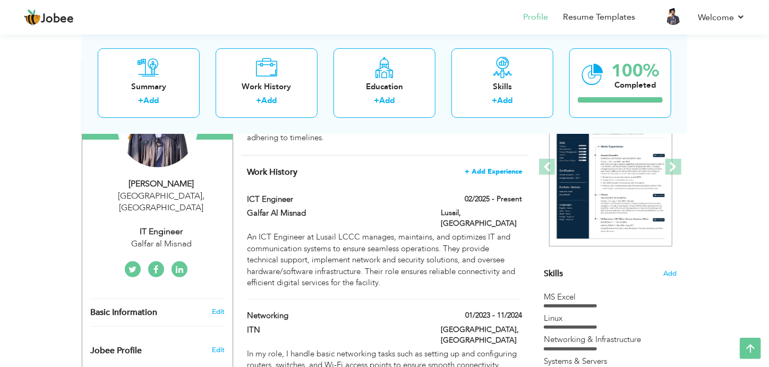
click at [492, 168] on span "+ Add Experience" at bounding box center [493, 171] width 57 height 7
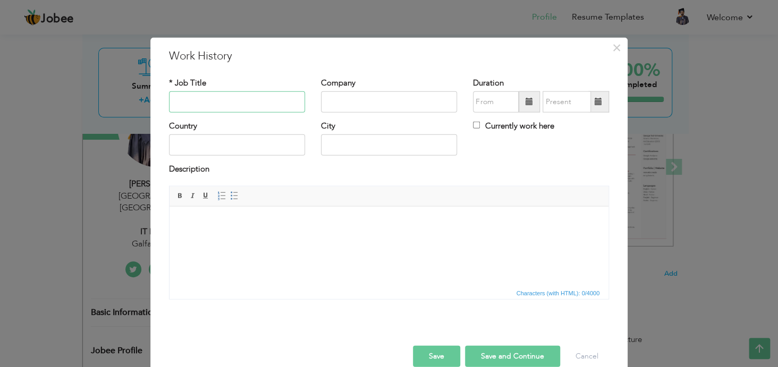
click at [200, 99] on input "text" at bounding box center [237, 101] width 136 height 21
click at [38, 72] on div "× Work History * Job Title Company Duration Currently work here Country" at bounding box center [389, 183] width 778 height 367
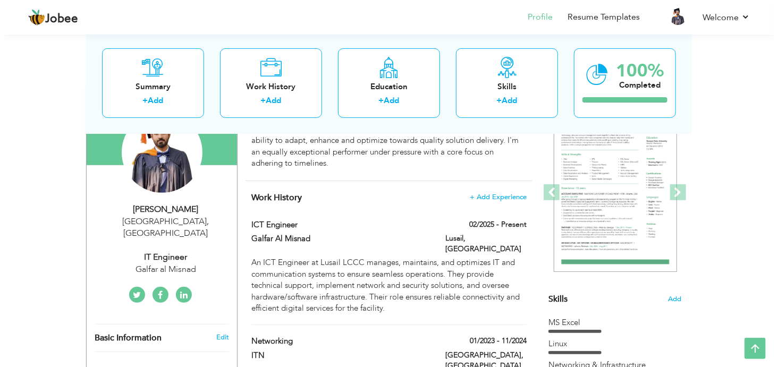
scroll to position [44, 0]
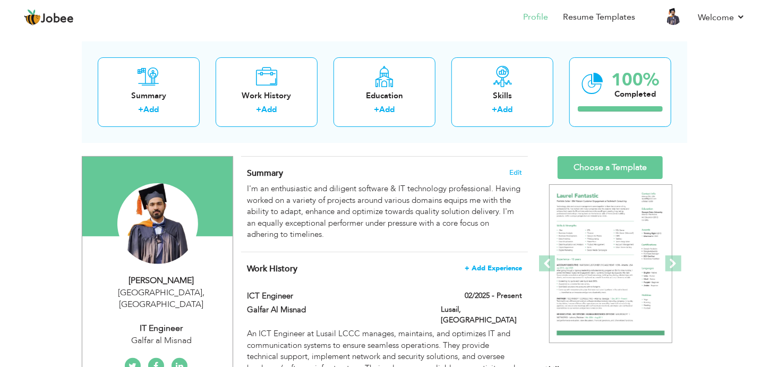
click at [500, 266] on span "+ Add Experience" at bounding box center [493, 268] width 57 height 7
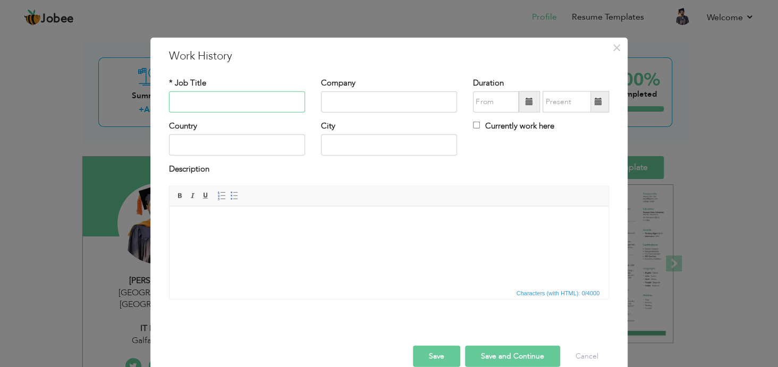
click at [201, 103] on input "text" at bounding box center [237, 101] width 136 height 21
type input "I"
type input "ICT INTERNSHIP"
click at [345, 105] on input "text" at bounding box center [389, 101] width 136 height 21
type input "DEVSINC"
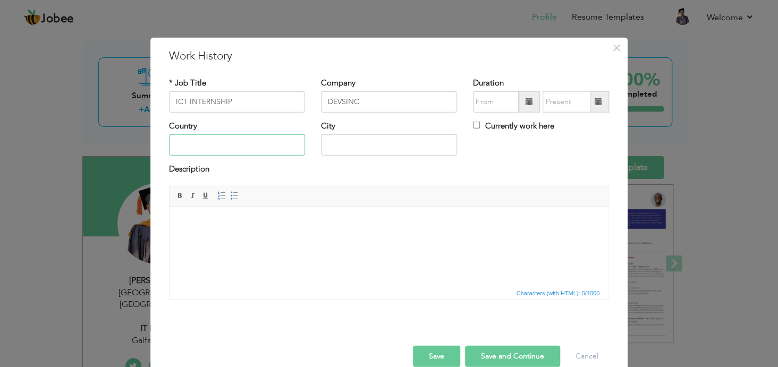
click at [234, 148] on input "text" at bounding box center [237, 144] width 136 height 21
type input "[GEOGRAPHIC_DATA]"
click at [366, 141] on input "text" at bounding box center [389, 144] width 136 height 21
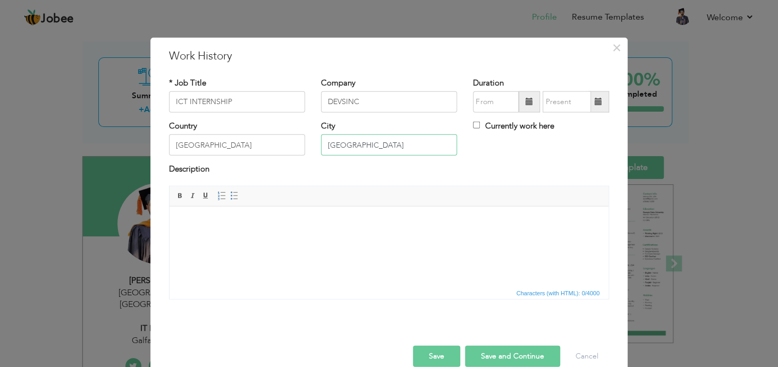
type input "[GEOGRAPHIC_DATA]"
click at [277, 229] on html at bounding box center [388, 222] width 439 height 32
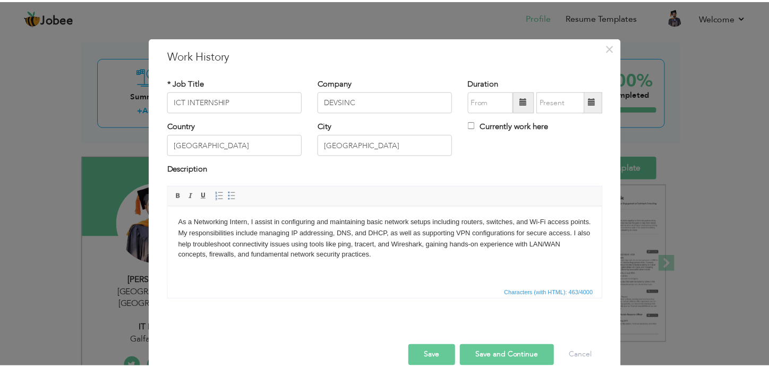
scroll to position [17, 0]
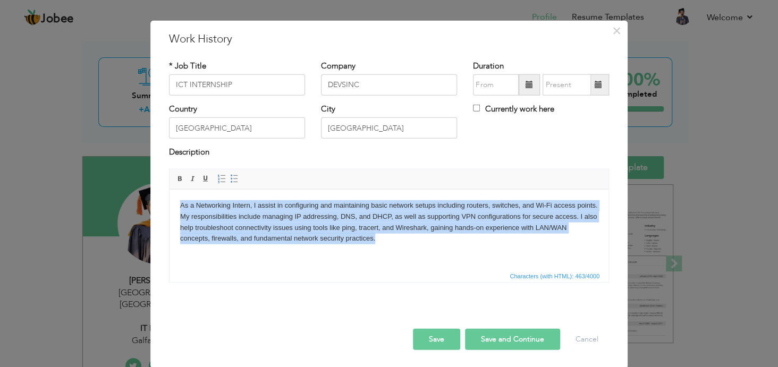
drag, startPoint x: 356, startPoint y: 243, endPoint x: 180, endPoint y: 203, distance: 181.3
click at [180, 203] on body "As a Networking Intern, I assist in configuring and maintaining basic network s…" at bounding box center [388, 222] width 417 height 44
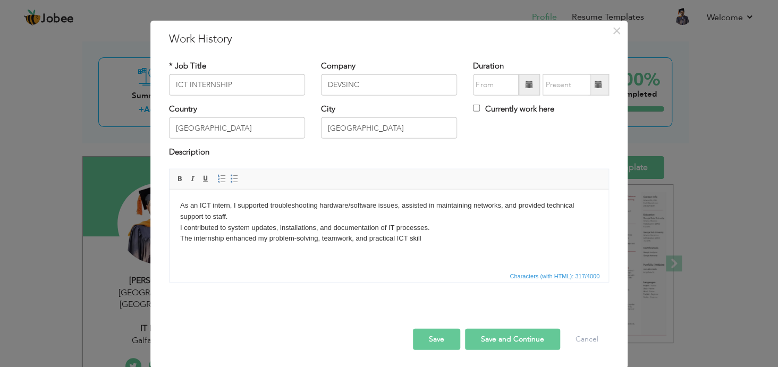
click at [525, 84] on span at bounding box center [528, 84] width 7 height 7
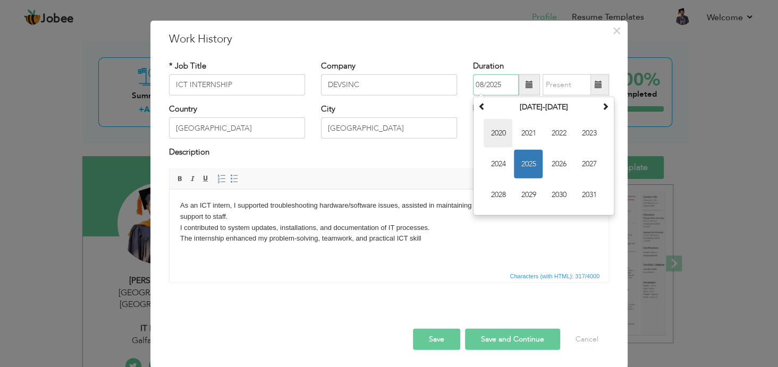
click at [491, 134] on span "2020" at bounding box center [497, 133] width 29 height 29
click at [503, 171] on span "May" at bounding box center [497, 164] width 29 height 29
type input "05/2020"
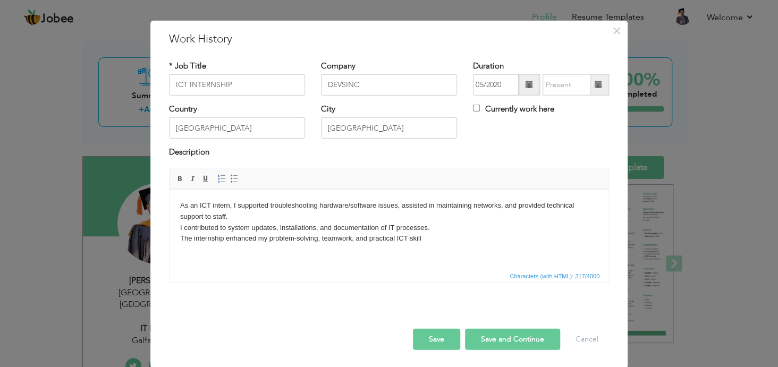
click at [594, 84] on span at bounding box center [597, 84] width 7 height 7
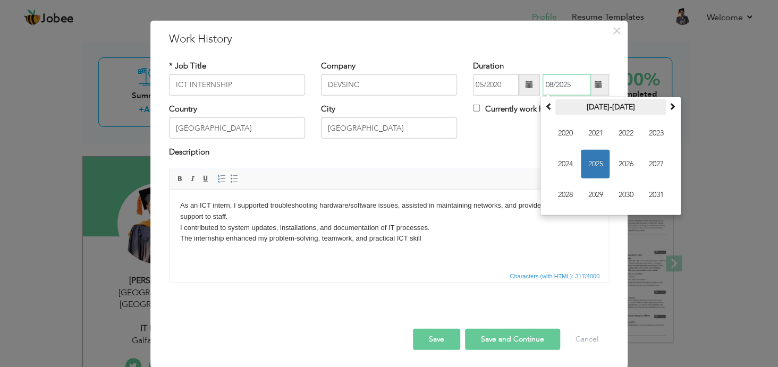
click at [602, 105] on th "[DATE]-[DATE]" at bounding box center [610, 107] width 110 height 16
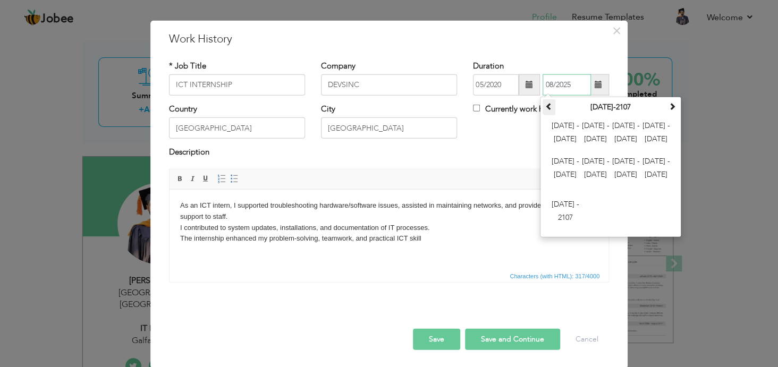
click at [545, 107] on span at bounding box center [548, 106] width 7 height 7
click at [668, 108] on span at bounding box center [671, 106] width 7 height 7
click at [668, 103] on span at bounding box center [671, 106] width 7 height 7
click at [668, 108] on span at bounding box center [671, 106] width 7 height 7
click at [545, 104] on span at bounding box center [548, 106] width 7 height 7
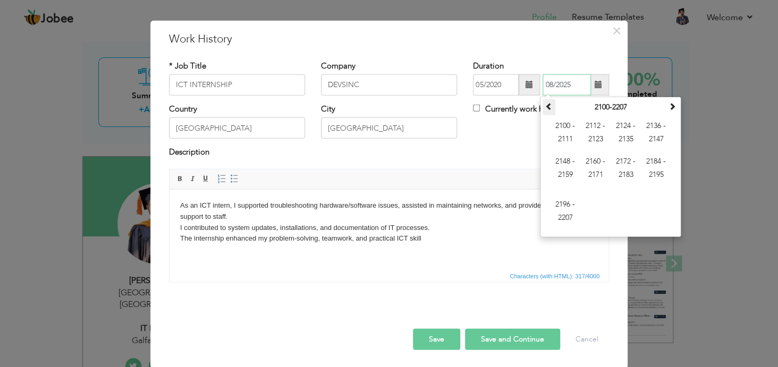
click at [545, 104] on span at bounding box center [548, 106] width 7 height 7
click at [505, 143] on div "Country [GEOGRAPHIC_DATA] City [GEOGRAPHIC_DATA] Currently work here" at bounding box center [389, 125] width 456 height 43
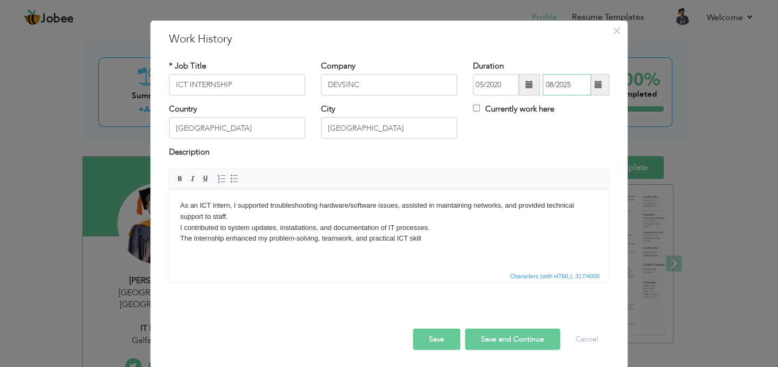
click at [565, 82] on input "08/2025" at bounding box center [566, 84] width 48 height 21
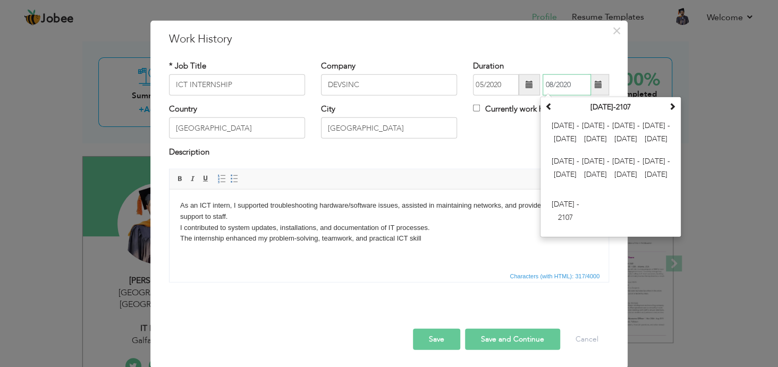
click at [549, 84] on input "08/2020" at bounding box center [566, 84] width 48 height 21
type input "09/2020"
click at [477, 141] on div "Country [GEOGRAPHIC_DATA] City [GEOGRAPHIC_DATA] Currently work here" at bounding box center [389, 125] width 456 height 43
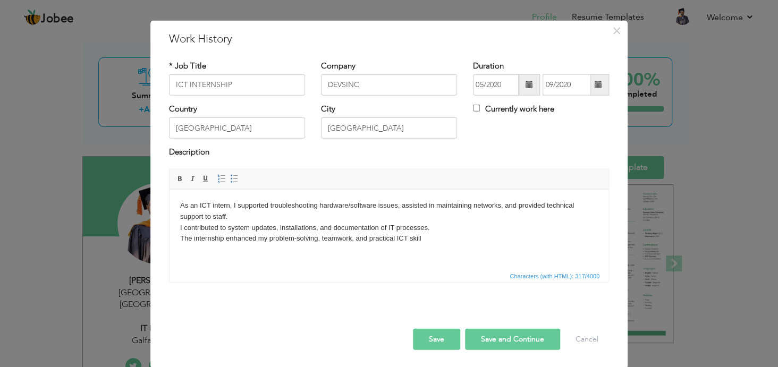
click at [492, 337] on button "Save and Continue" at bounding box center [512, 338] width 95 height 21
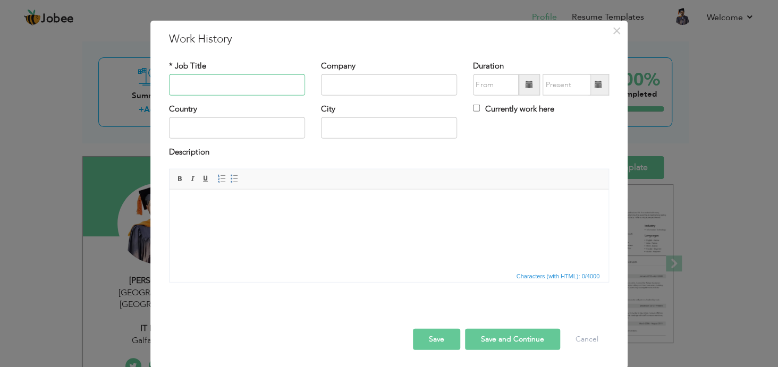
click at [220, 83] on input "text" at bounding box center [237, 84] width 136 height 21
paste input "Network Support Specialist"
type input "Network Support"
click at [348, 78] on input "text" at bounding box center [389, 84] width 136 height 21
type input "WAMO"
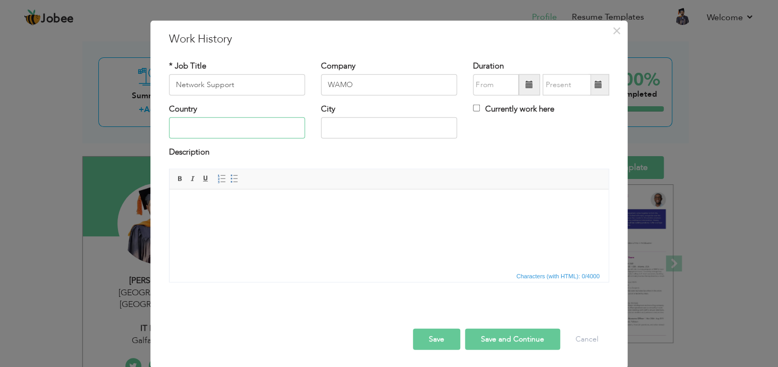
click at [202, 124] on input "text" at bounding box center [237, 127] width 136 height 21
type input "[GEOGRAPHIC_DATA]"
click at [353, 129] on input "text" at bounding box center [389, 127] width 136 height 21
type input "L"
type input "A"
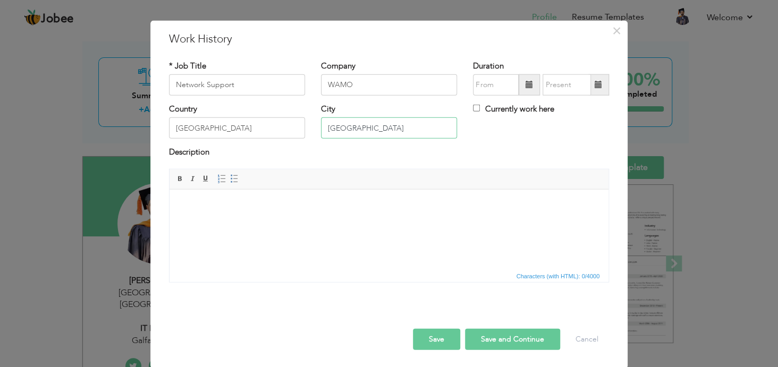
type input "[GEOGRAPHIC_DATA]"
click at [255, 208] on body at bounding box center [388, 205] width 417 height 11
paste body
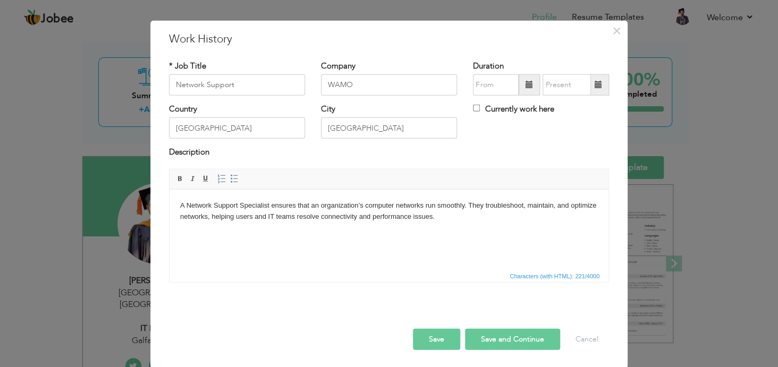
click at [183, 205] on body "A Network Support Specialist ensures that an organization’s computer networks r…" at bounding box center [388, 211] width 417 height 22
click at [199, 205] on body "As s Network Support Specialist ensures that an organization’s computer network…" at bounding box center [388, 211] width 417 height 22
click at [310, 233] on html "As a Network Support Specialist ensures that an organization’s computer network…" at bounding box center [388, 211] width 439 height 44
click at [525, 85] on span at bounding box center [528, 84] width 7 height 7
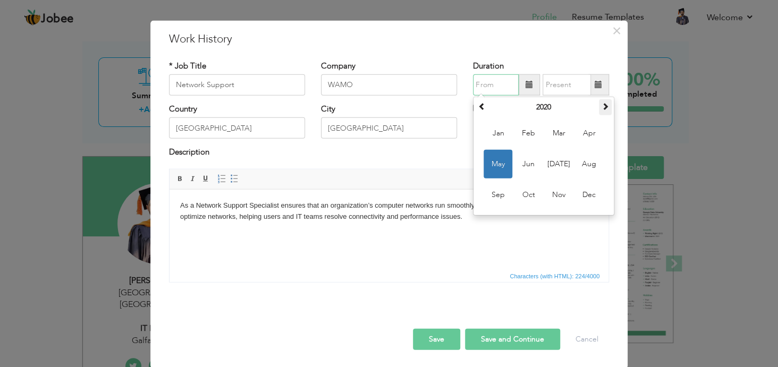
click at [601, 108] on span at bounding box center [604, 106] width 7 height 7
click at [578, 131] on span "Apr" at bounding box center [588, 133] width 29 height 29
type input "04/2021"
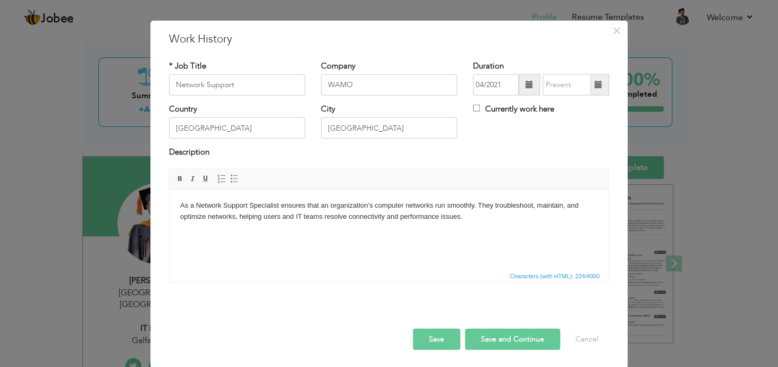
click at [595, 79] on span at bounding box center [598, 84] width 21 height 21
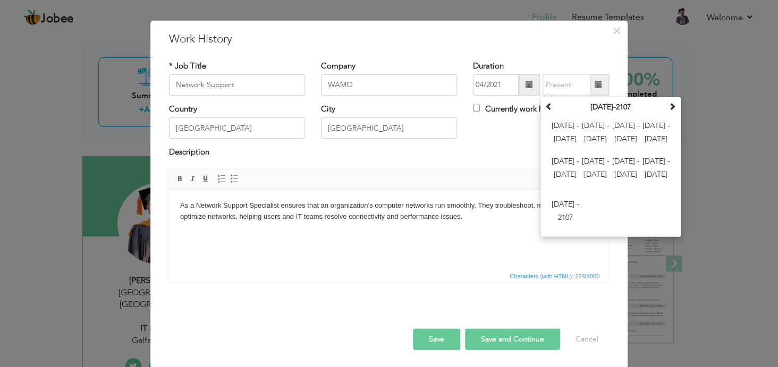
click at [518, 123] on div "Currently work here" at bounding box center [541, 115] width 152 height 22
click at [547, 88] on input "text" at bounding box center [566, 84] width 48 height 21
click at [594, 82] on span at bounding box center [597, 84] width 7 height 7
click at [559, 81] on input "text" at bounding box center [566, 84] width 48 height 21
type input "08/2021"
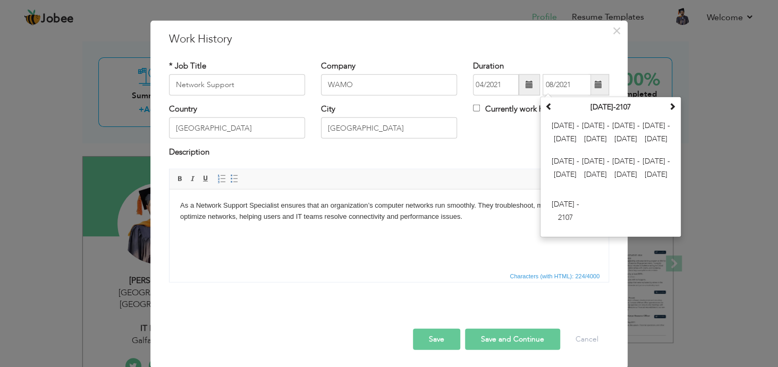
click at [501, 130] on div "Country [GEOGRAPHIC_DATA] City [GEOGRAPHIC_DATA] Currently work here" at bounding box center [389, 125] width 456 height 43
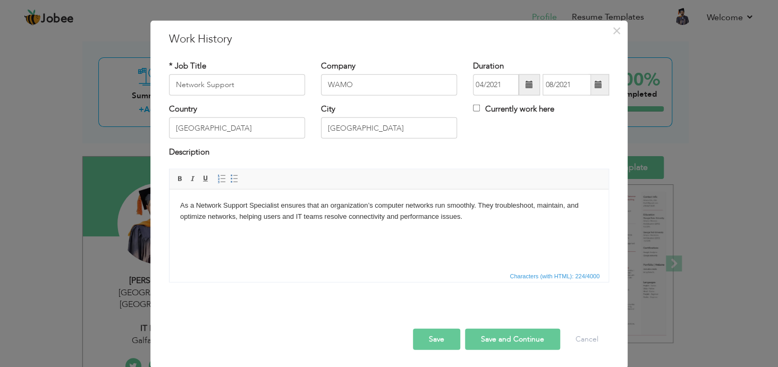
click at [501, 338] on button "Save and Continue" at bounding box center [512, 338] width 95 height 21
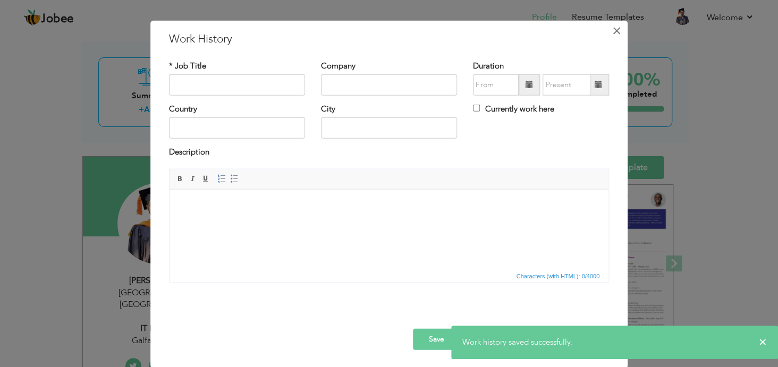
click at [612, 31] on span "×" at bounding box center [616, 30] width 9 height 19
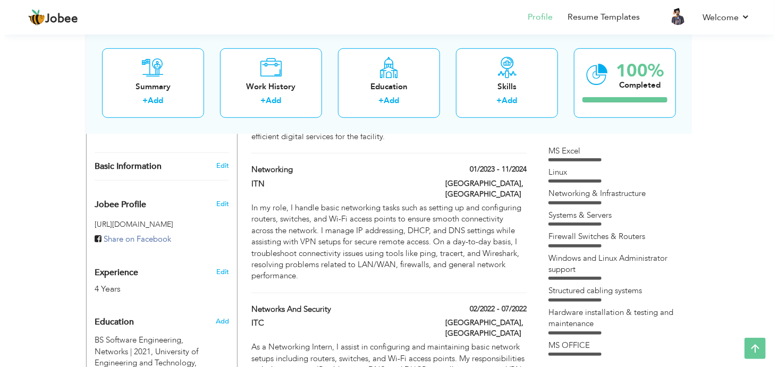
scroll to position [286, 0]
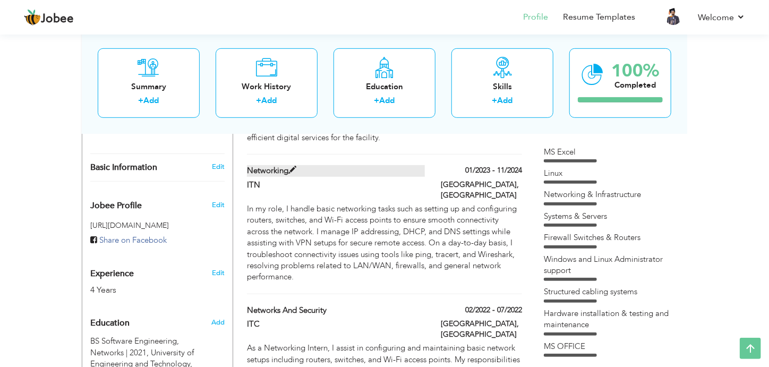
click at [289, 166] on span at bounding box center [292, 170] width 8 height 8
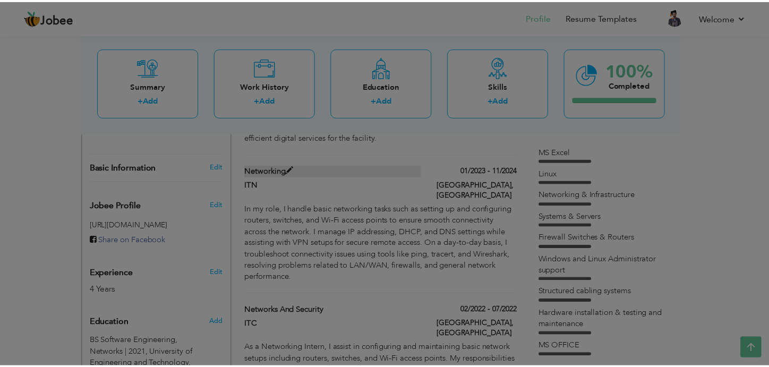
scroll to position [0, 0]
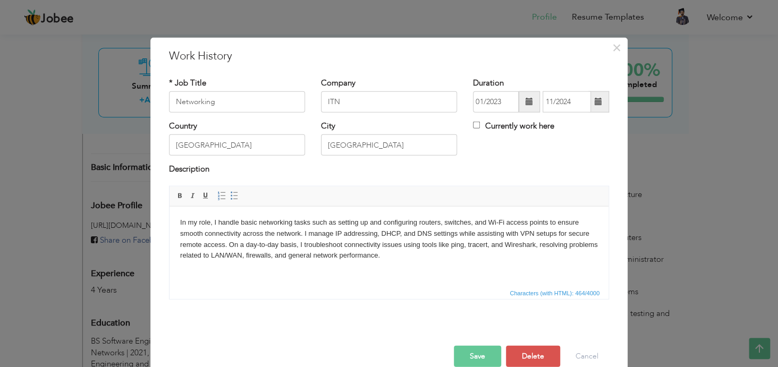
click at [525, 101] on span at bounding box center [528, 101] width 7 height 7
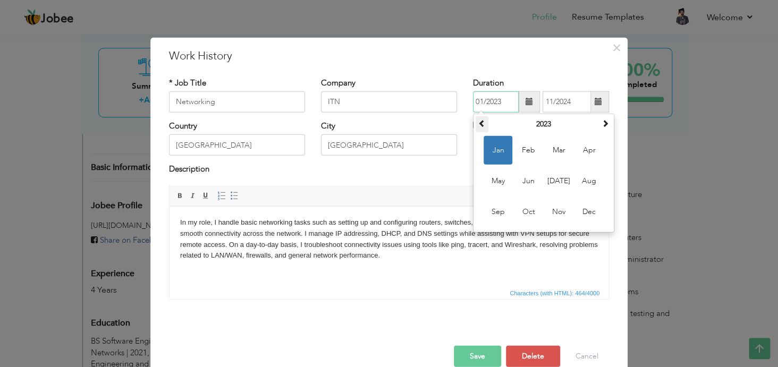
click at [478, 122] on span at bounding box center [481, 123] width 7 height 7
click at [495, 212] on span "Sep" at bounding box center [497, 212] width 29 height 29
type input "09/2022"
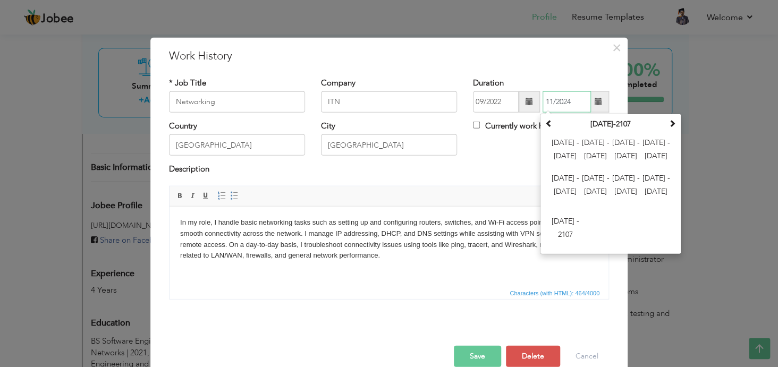
click at [568, 103] on input "11/2024" at bounding box center [566, 101] width 48 height 21
type input "11/2022"
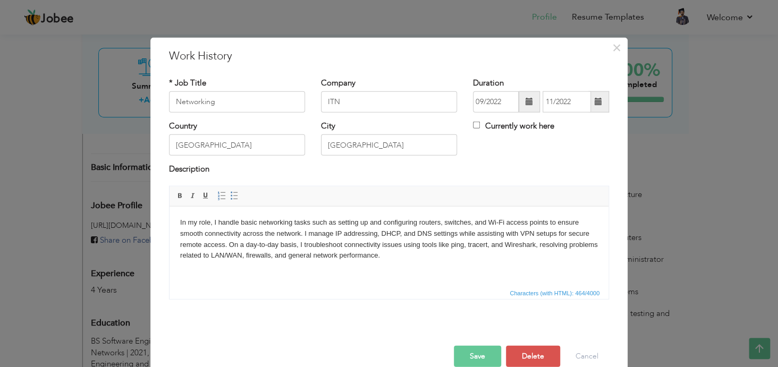
click at [488, 355] on button "Save" at bounding box center [477, 355] width 47 height 21
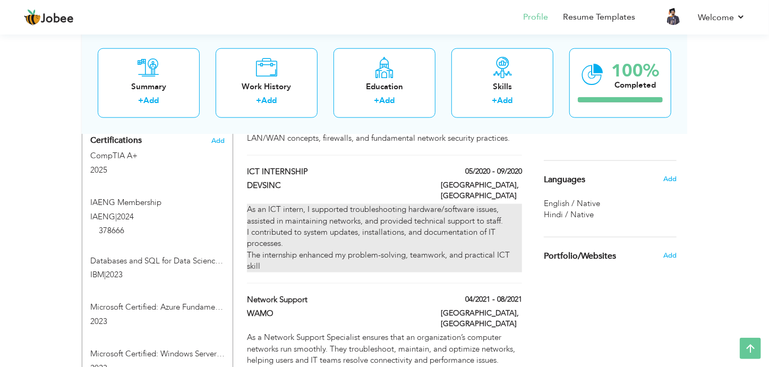
scroll to position [534, 0]
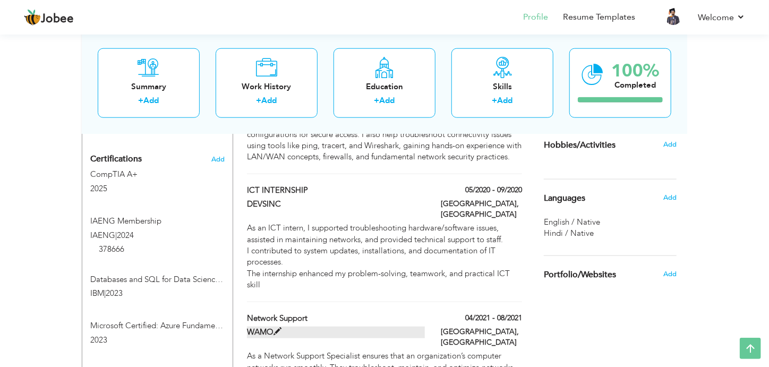
click at [282, 327] on label "WAMO" at bounding box center [336, 332] width 178 height 11
type input "Network Support"
type input "WAMO"
type input "04/2021"
type input "08/2021"
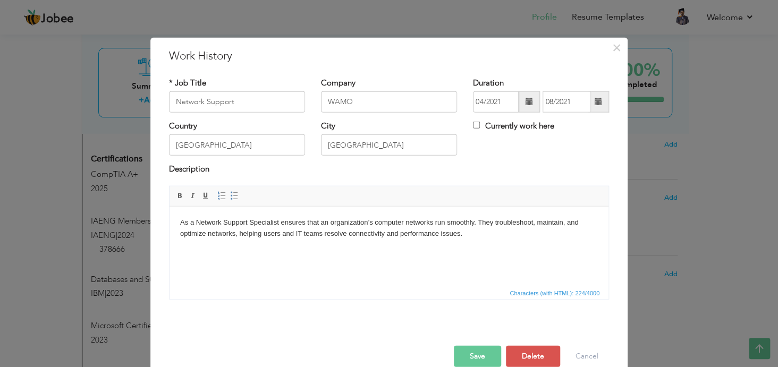
click at [251, 223] on body "As a Network Support Specialist ensures that an organization’s computer network…" at bounding box center [388, 228] width 417 height 22
click at [277, 222] on body "As a Network Support Specialist ensures that an organization’s computer network…" at bounding box center [388, 228] width 417 height 22
click at [475, 355] on button "Save" at bounding box center [477, 355] width 47 height 21
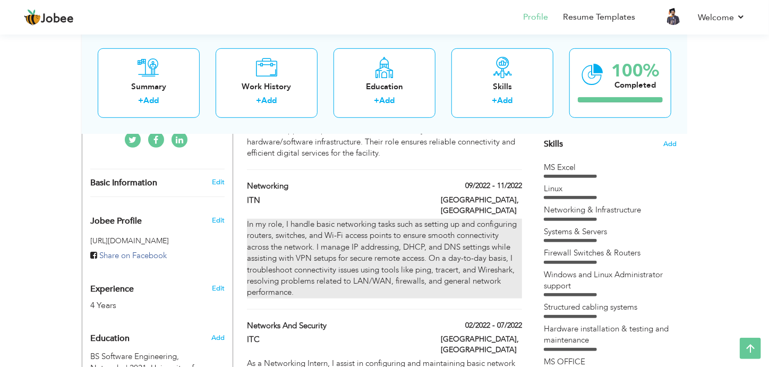
scroll to position [271, 0]
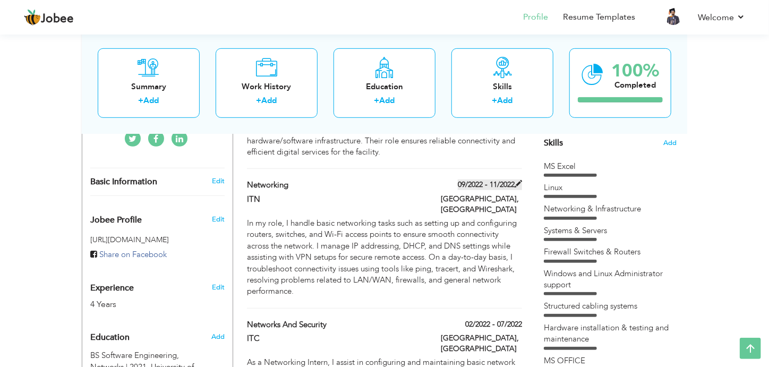
click at [488, 180] on label "09/2022 - 11/2022" at bounding box center [490, 185] width 64 height 11
type input "Networking"
type input "ITN"
type input "09/2022"
type input "11/2022"
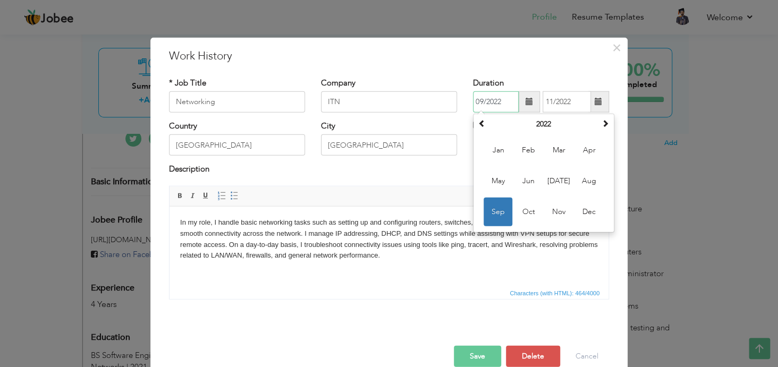
click at [479, 103] on input "09/2022" at bounding box center [496, 101] width 46 height 21
type input "08/2022"
click at [487, 355] on button "Save" at bounding box center [477, 355] width 47 height 21
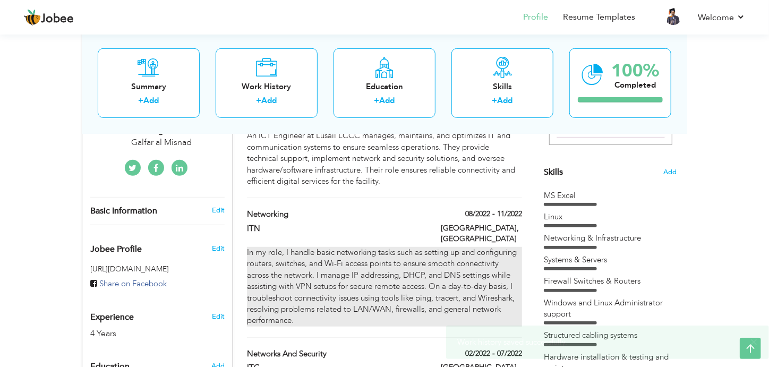
scroll to position [234, 0]
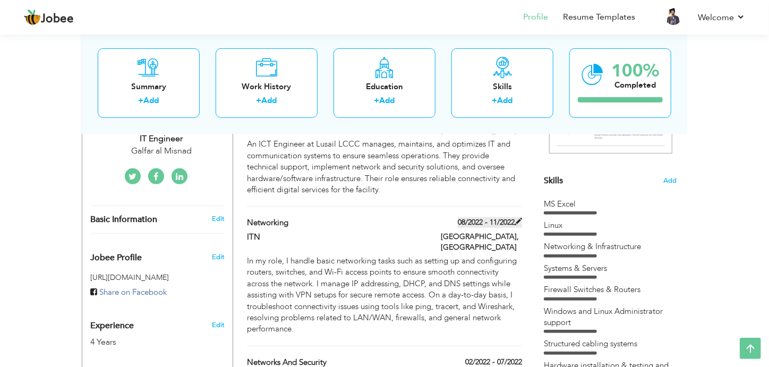
click at [518, 218] on span at bounding box center [518, 221] width 7 height 7
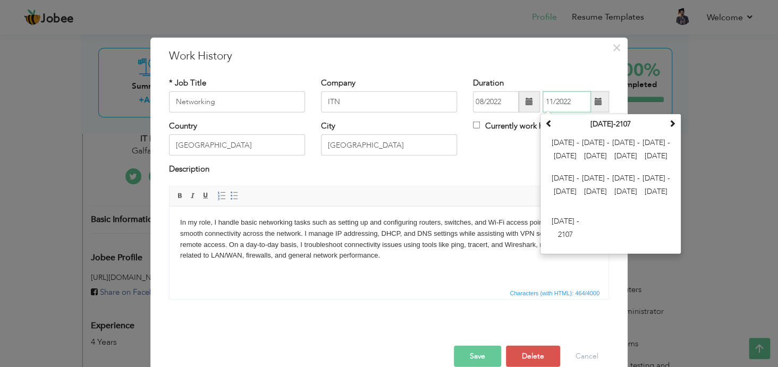
click at [548, 100] on input "11/2022" at bounding box center [566, 101] width 48 height 21
type input "12/2022"
click at [463, 360] on button "Save" at bounding box center [477, 355] width 47 height 21
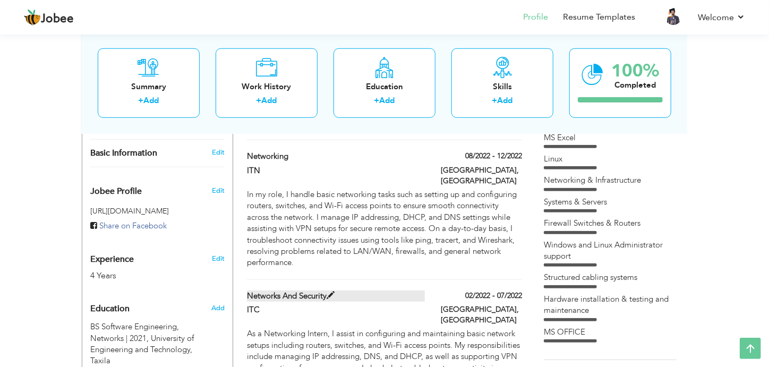
scroll to position [316, 0]
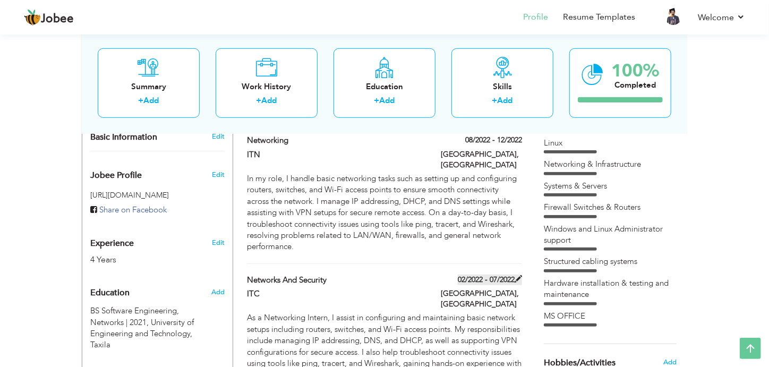
click at [518, 275] on span at bounding box center [518, 278] width 7 height 7
type input "Networks and Security"
type input "ITC"
type input "02/2022"
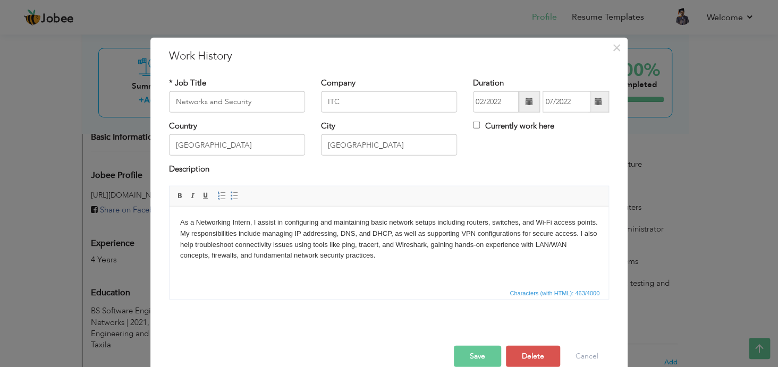
click at [597, 103] on span at bounding box center [597, 101] width 7 height 7
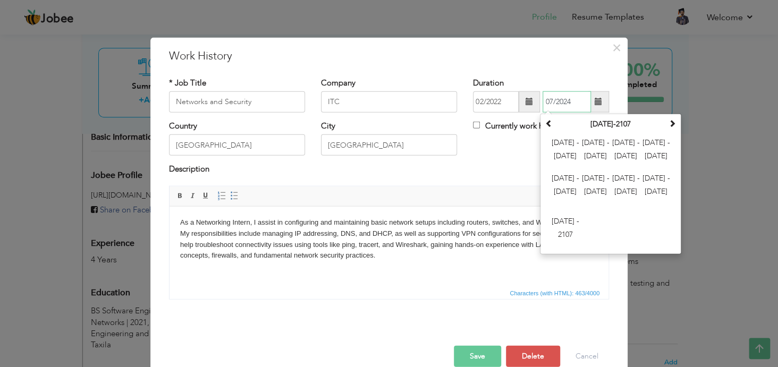
click at [547, 103] on input "07/2024" at bounding box center [566, 101] width 48 height 21
type input "11/2024"
click at [484, 352] on button "Save" at bounding box center [477, 355] width 47 height 21
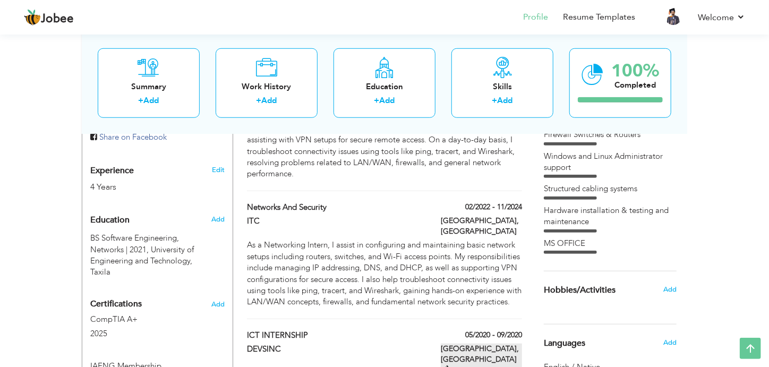
scroll to position [382, 0]
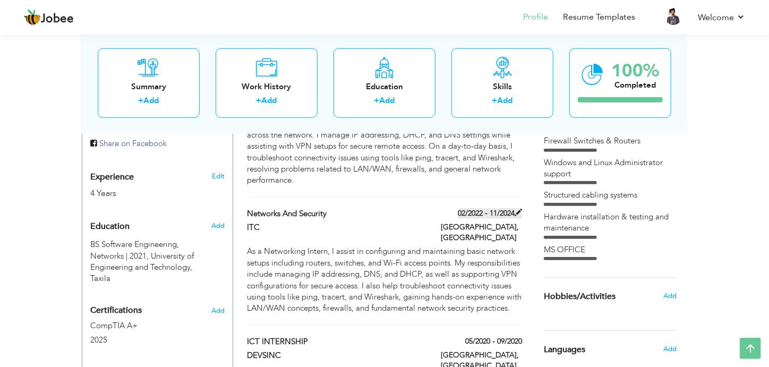
click at [519, 209] on span at bounding box center [518, 212] width 7 height 7
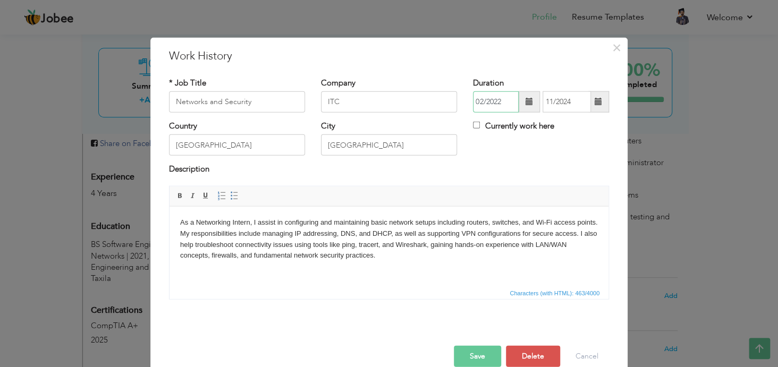
click at [497, 103] on input "02/2022" at bounding box center [496, 101] width 46 height 21
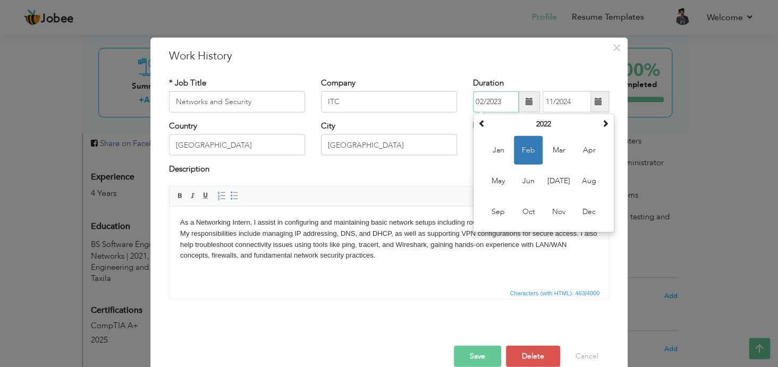
type input "02/2023"
click at [474, 356] on button "Save" at bounding box center [477, 355] width 47 height 21
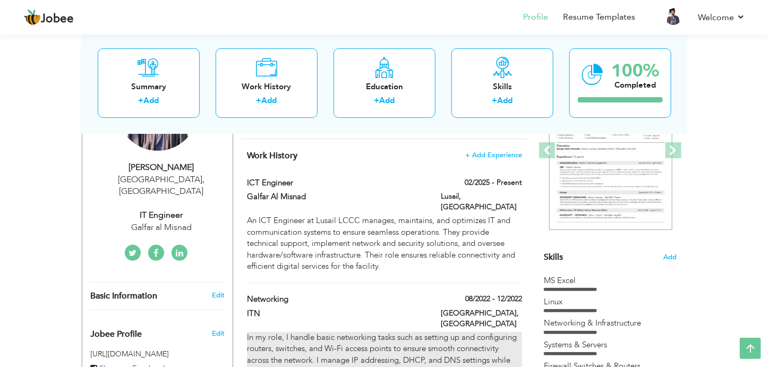
scroll to position [163, 0]
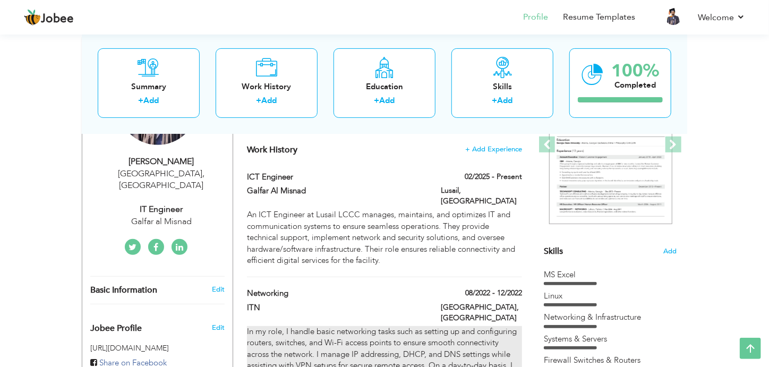
click at [411, 217] on div "An ICT Engineer at Lusail LCCC manages, maintains, and optimizes IT and communi…" at bounding box center [384, 237] width 275 height 57
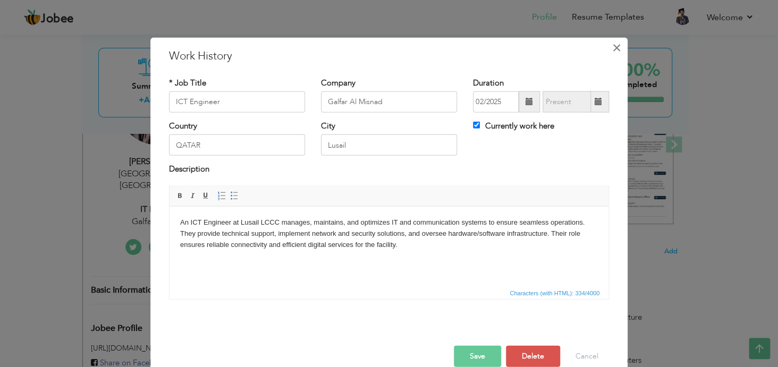
click at [613, 43] on span "×" at bounding box center [616, 47] width 9 height 19
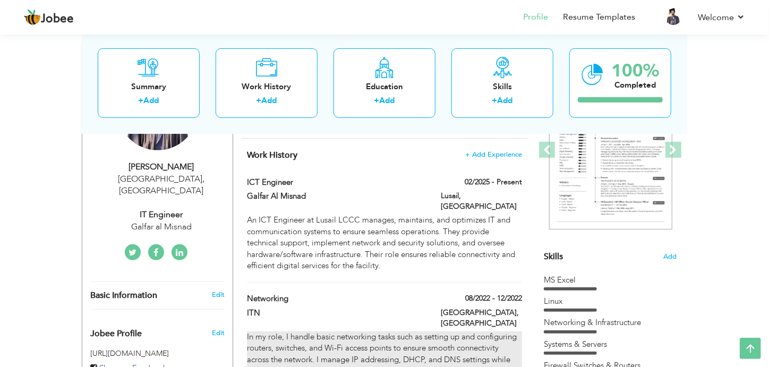
scroll to position [223, 0]
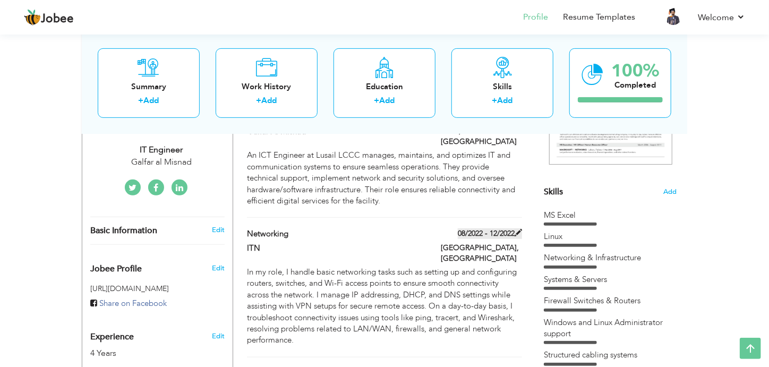
click at [519, 229] on span at bounding box center [518, 232] width 7 height 7
type input "Networking"
type input "ITN"
type input "08/2022"
type input "12/2022"
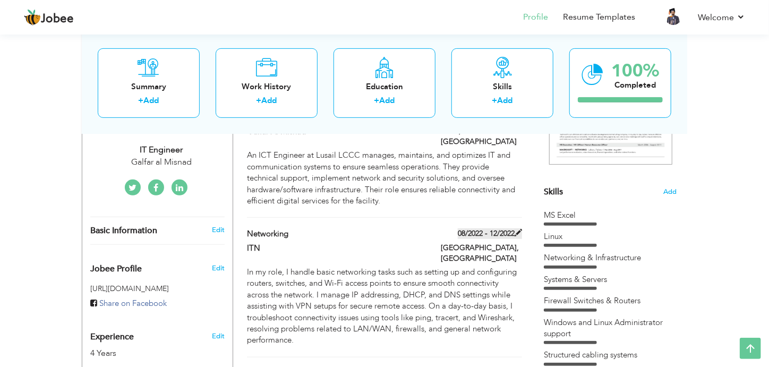
type input "[GEOGRAPHIC_DATA]"
checkbox input "false"
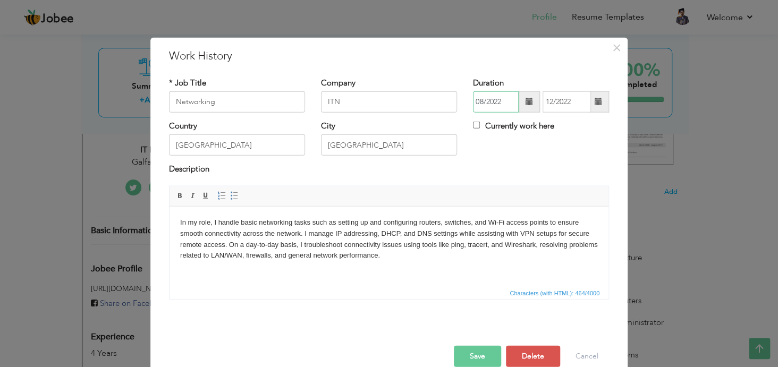
click at [498, 103] on input "08/2022" at bounding box center [496, 101] width 46 height 21
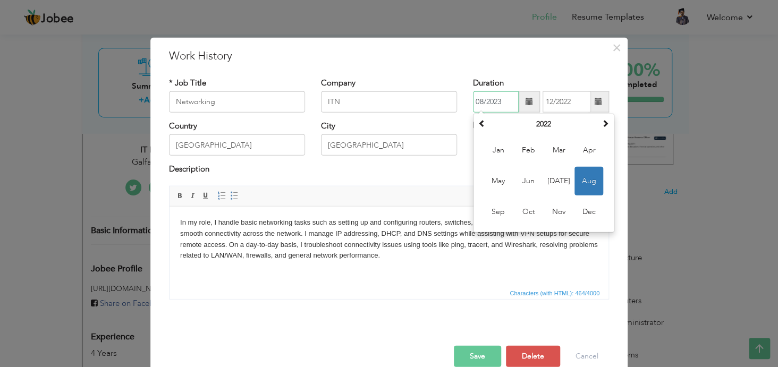
type input "08/2023"
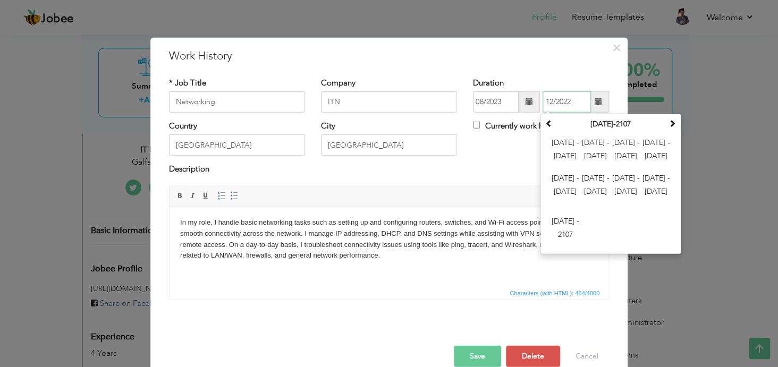
click at [571, 103] on input "12/2022" at bounding box center [566, 101] width 48 height 21
type input "12/2024"
click at [508, 172] on div "Description" at bounding box center [389, 171] width 440 height 14
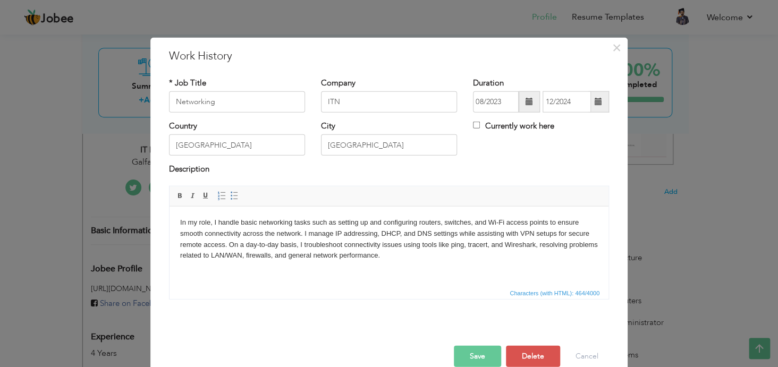
click at [475, 351] on button "Save" at bounding box center [477, 355] width 47 height 21
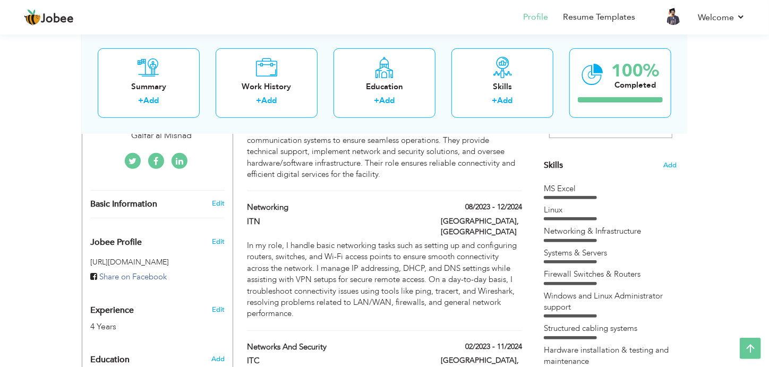
scroll to position [275, 0]
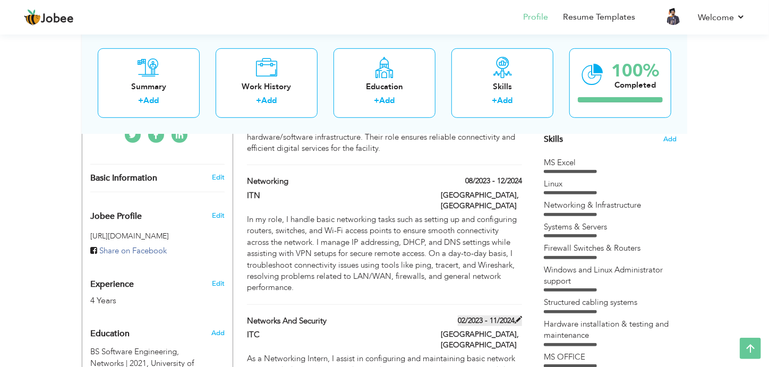
click at [518, 316] on span at bounding box center [518, 319] width 7 height 7
type input "Networks and Security"
type input "ITC"
type input "02/2023"
type input "11/2024"
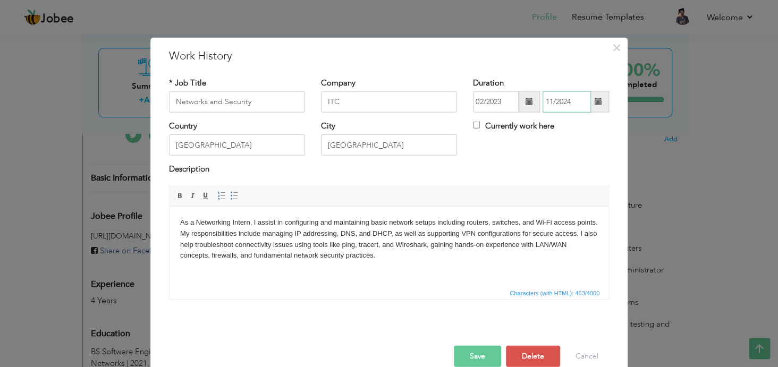
click at [569, 104] on input "11/2024" at bounding box center [566, 101] width 48 height 21
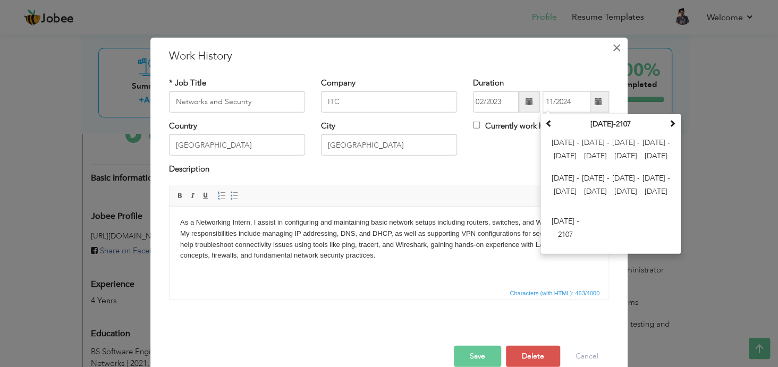
click at [612, 46] on span "×" at bounding box center [616, 47] width 9 height 19
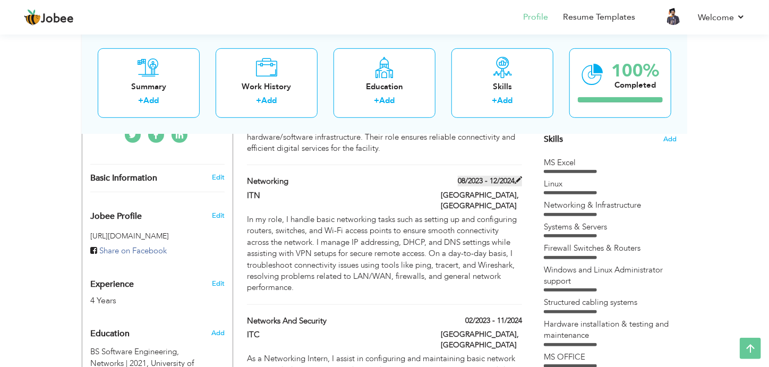
scroll to position [297, 0]
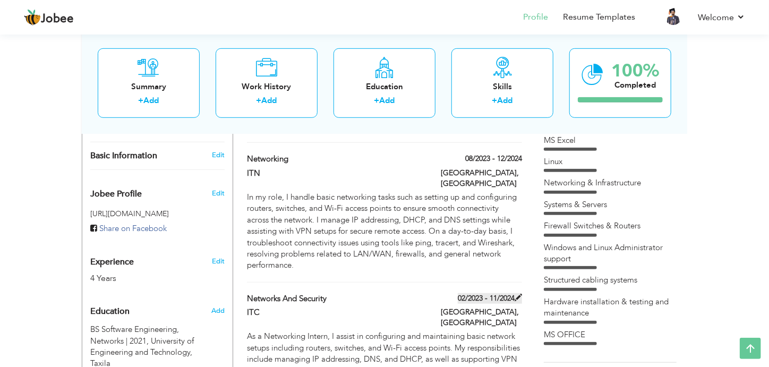
click at [520, 294] on span at bounding box center [518, 297] width 7 height 7
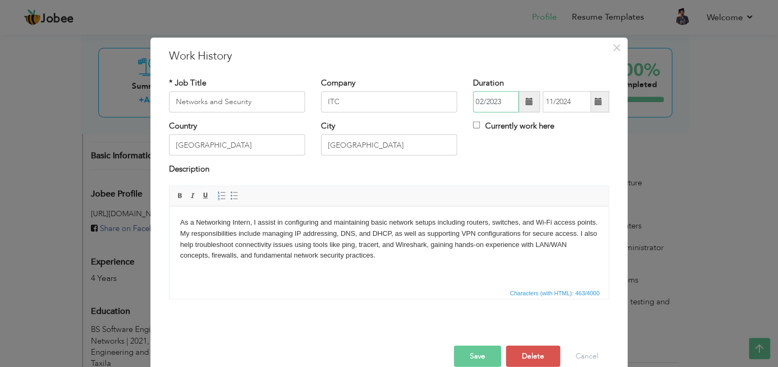
click at [480, 100] on input "02/2023" at bounding box center [496, 101] width 46 height 21
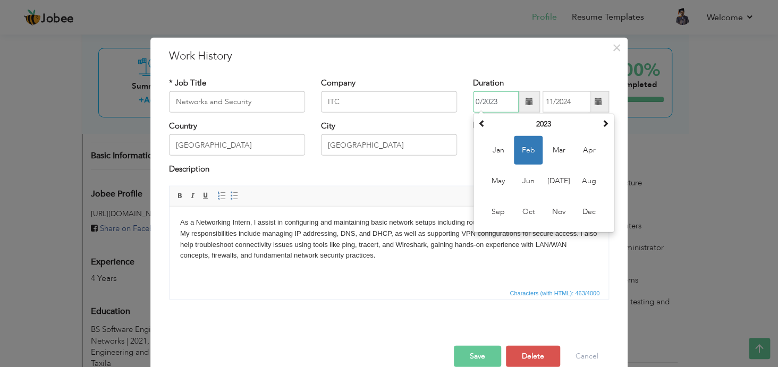
type input "02/2023"
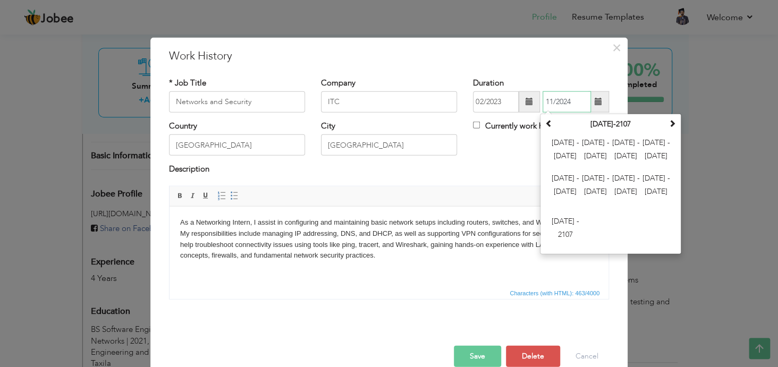
click at [549, 98] on input "11/2024" at bounding box center [566, 101] width 48 height 21
click at [572, 103] on input "08/2024" at bounding box center [566, 101] width 48 height 21
click at [549, 101] on input "08/2024" at bounding box center [566, 101] width 48 height 21
click at [569, 99] on input "07/2024" at bounding box center [566, 101] width 48 height 21
type input "07/2023"
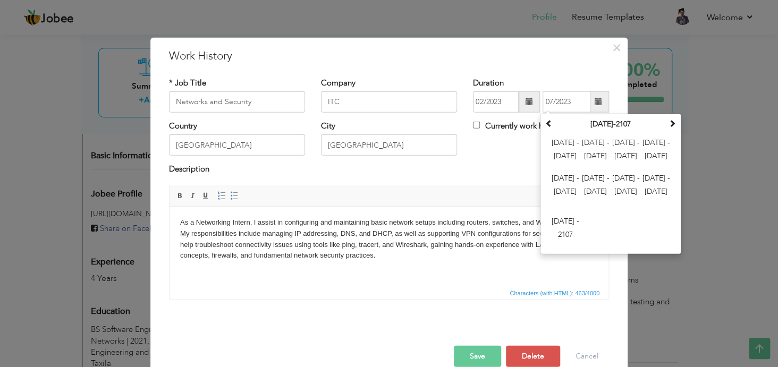
click at [501, 150] on div "Country [GEOGRAPHIC_DATA] City [GEOGRAPHIC_DATA] Currently work here" at bounding box center [389, 142] width 456 height 43
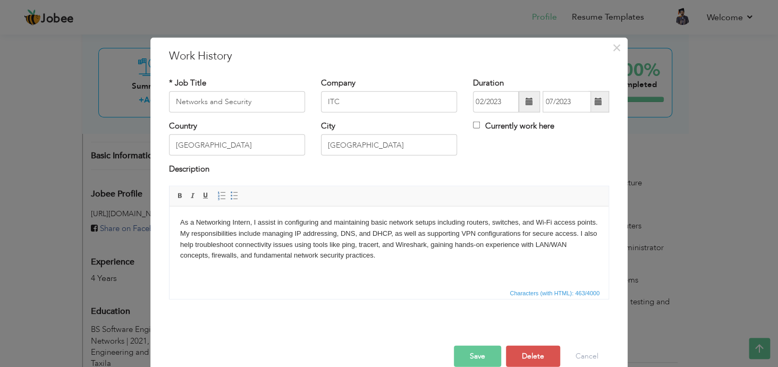
click at [474, 349] on button "Save" at bounding box center [477, 355] width 47 height 21
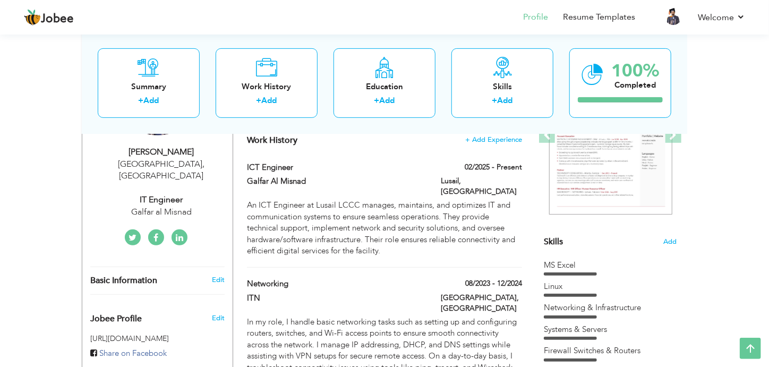
scroll to position [151, 0]
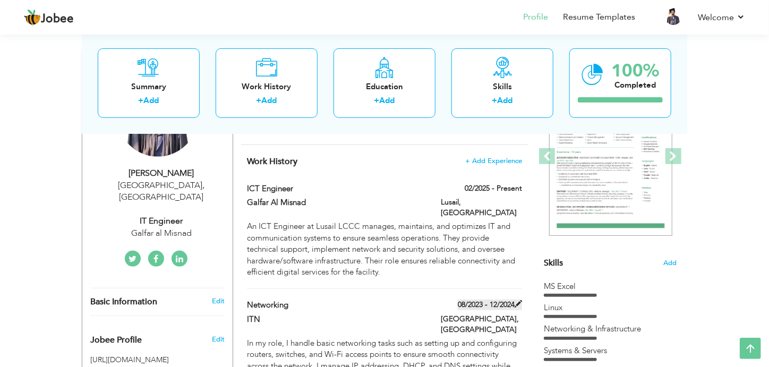
click at [516, 300] on span at bounding box center [518, 303] width 7 height 7
type input "Networking"
type input "ITN"
type input "08/2023"
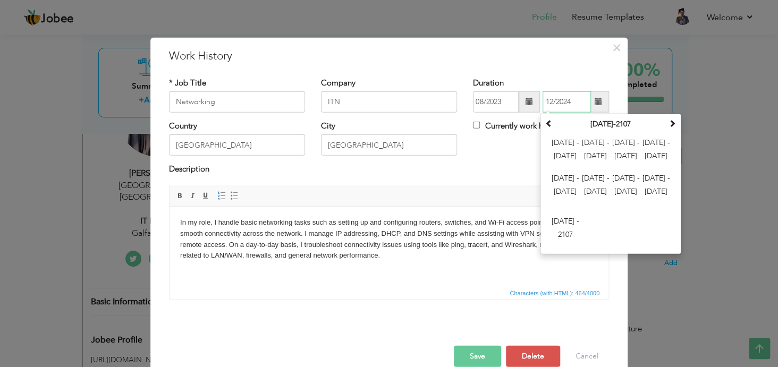
click at [548, 101] on input "12/2024" at bounding box center [566, 101] width 48 height 21
click at [567, 103] on input "01/2024" at bounding box center [566, 101] width 48 height 21
type input "01/2025"
click at [473, 357] on button "Save" at bounding box center [477, 355] width 47 height 21
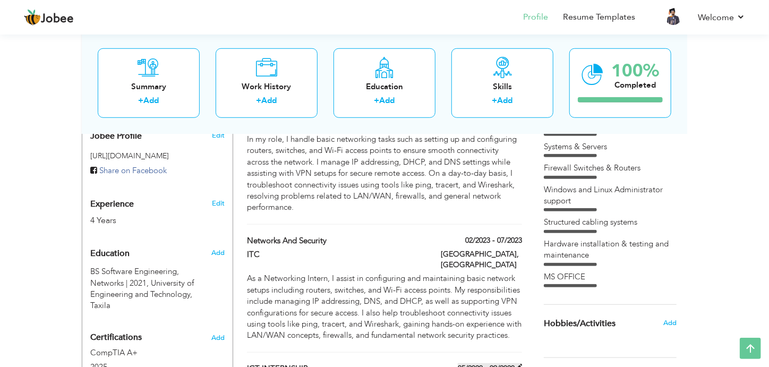
scroll to position [411, 0]
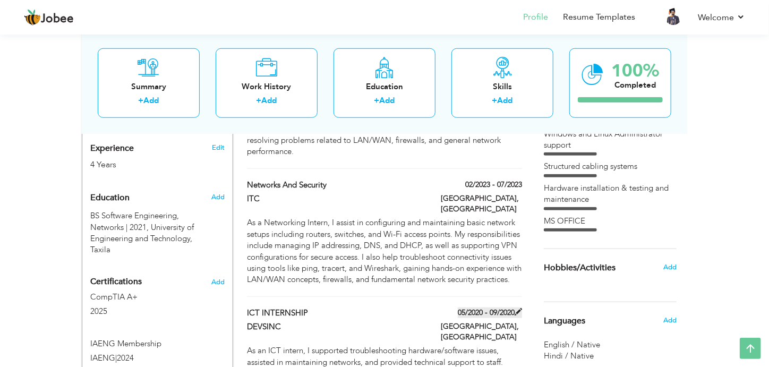
click at [518, 308] on span at bounding box center [518, 311] width 7 height 7
type input "ICT INTERNSHIP"
type input "DEVSINC"
type input "05/2020"
type input "09/2020"
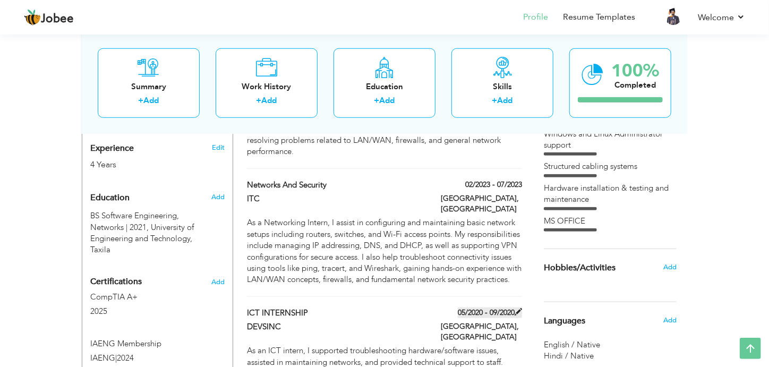
type input "[GEOGRAPHIC_DATA]"
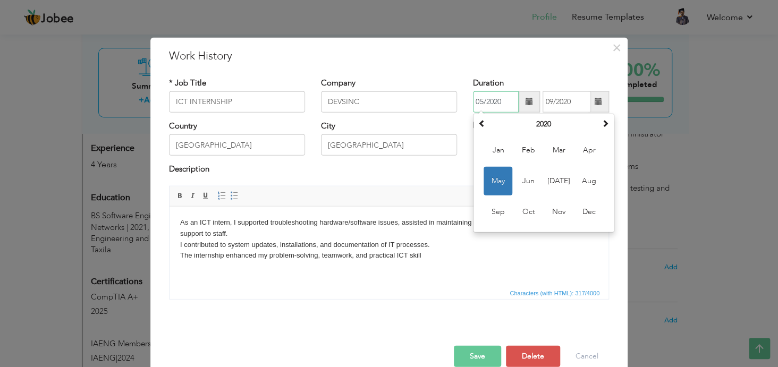
click at [496, 103] on input "05/2020" at bounding box center [496, 101] width 46 height 21
click at [476, 103] on input "05/2022" at bounding box center [496, 101] width 46 height 21
click at [478, 101] on input "05/2022" at bounding box center [496, 101] width 46 height 21
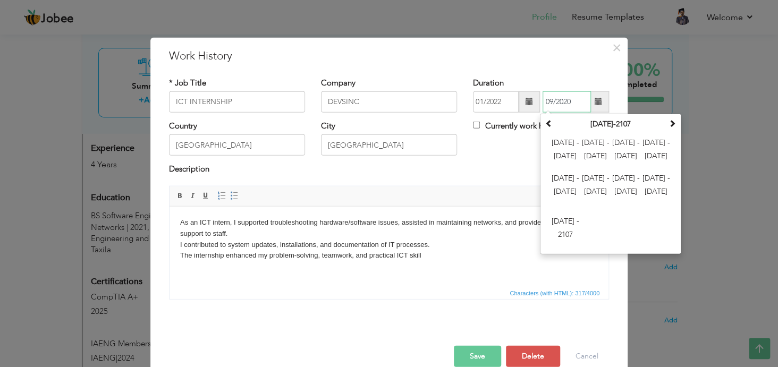
click at [545, 100] on input "09/2020" at bounding box center [566, 101] width 48 height 21
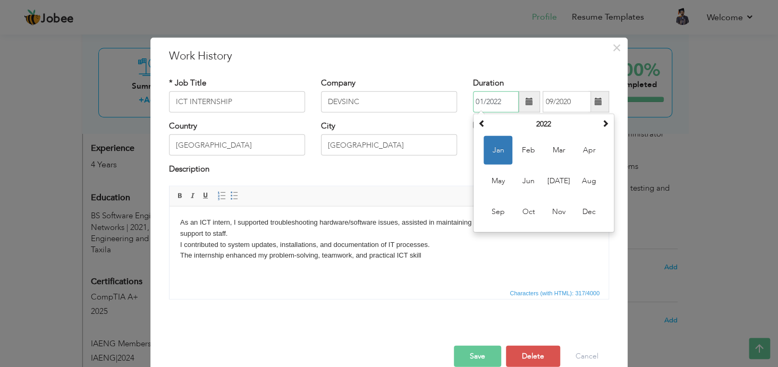
click at [478, 100] on input "01/2022" at bounding box center [496, 101] width 46 height 21
type input "04/2022"
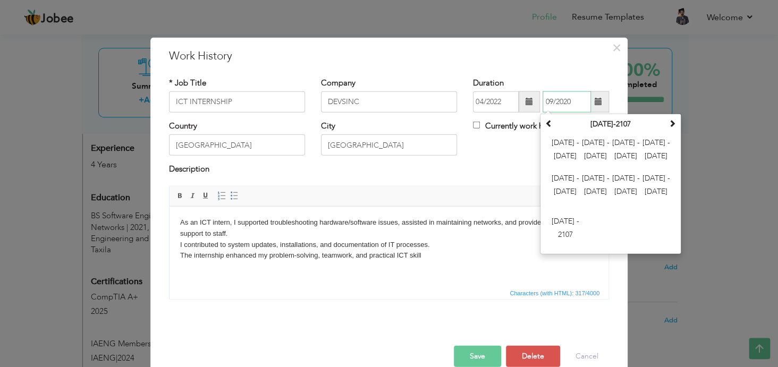
click at [547, 100] on input "09/2020" at bounding box center [566, 101] width 48 height 21
click at [549, 98] on input "09/2020" at bounding box center [566, 101] width 48 height 21
click at [570, 100] on input "01/2020" at bounding box center [566, 101] width 48 height 21
type input "01/2023"
click at [465, 357] on button "Save" at bounding box center [477, 355] width 47 height 21
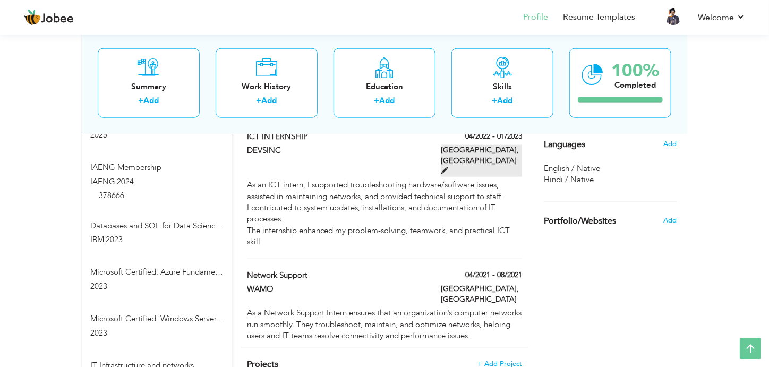
scroll to position [591, 0]
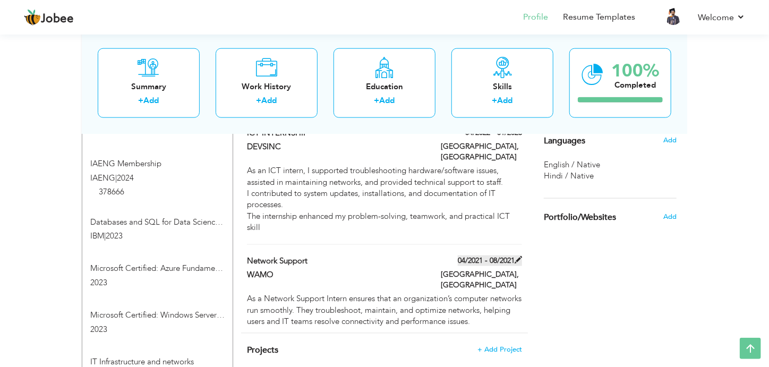
click at [518, 256] on span at bounding box center [518, 259] width 7 height 7
type input "Network Support"
type input "WAMO"
type input "04/2021"
type input "08/2021"
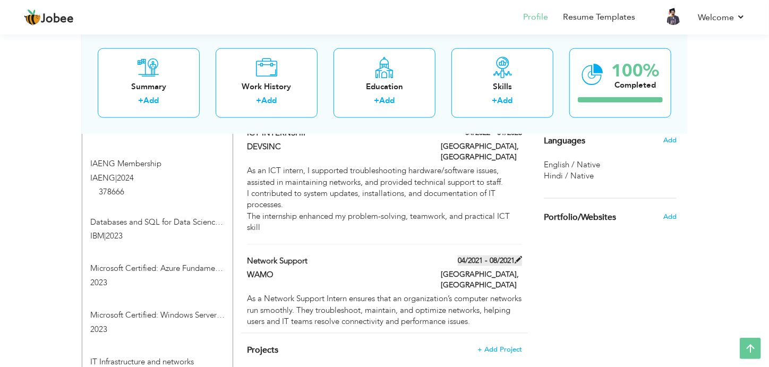
type input "[GEOGRAPHIC_DATA]"
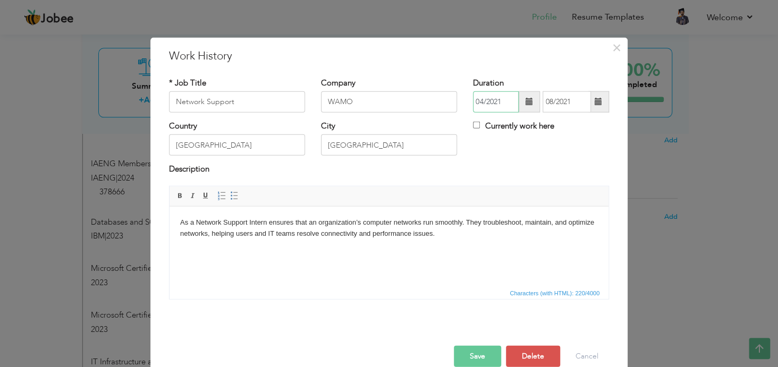
click at [477, 101] on input "04/2021" at bounding box center [496, 101] width 46 height 21
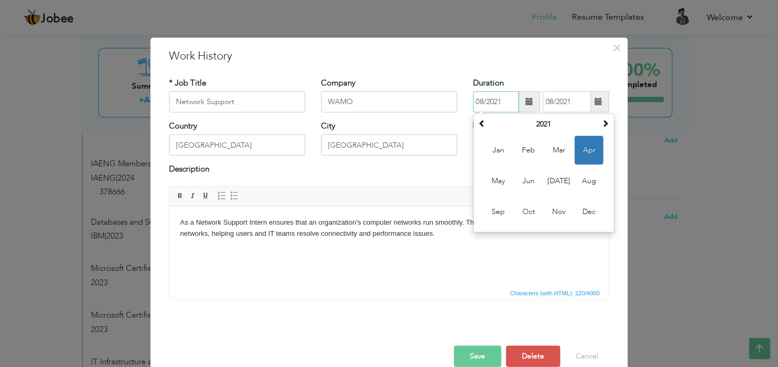
type input "08/2021"
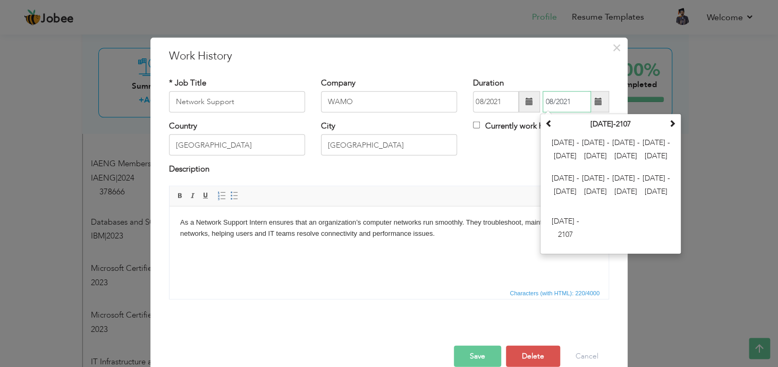
click at [545, 100] on input "08/2021" at bounding box center [566, 101] width 48 height 21
click at [550, 100] on input "08/2021" at bounding box center [566, 101] width 48 height 21
click at [489, 175] on div "Description" at bounding box center [389, 171] width 440 height 14
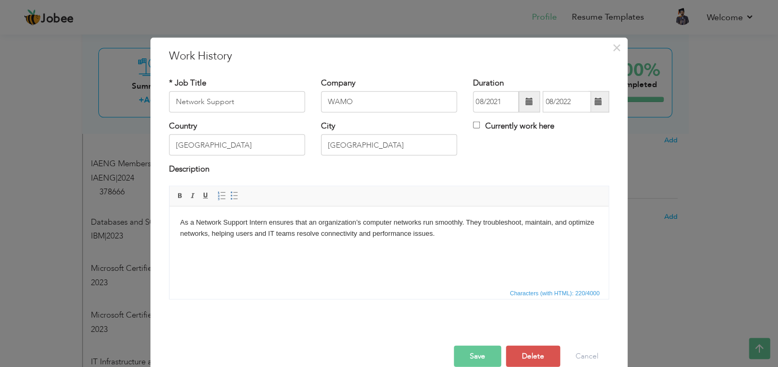
click at [470, 345] on button "Save" at bounding box center [477, 355] width 47 height 21
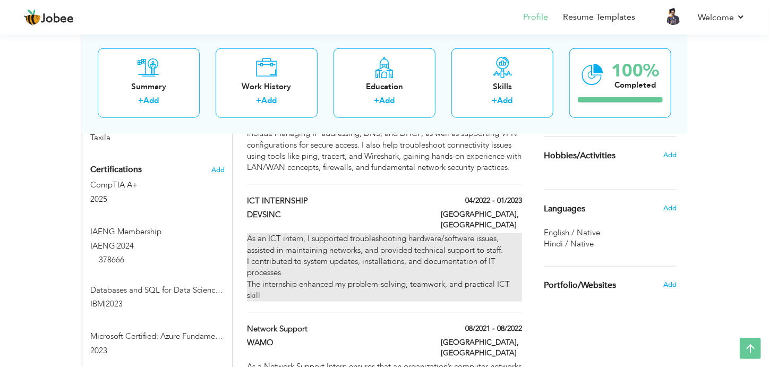
scroll to position [523, 0]
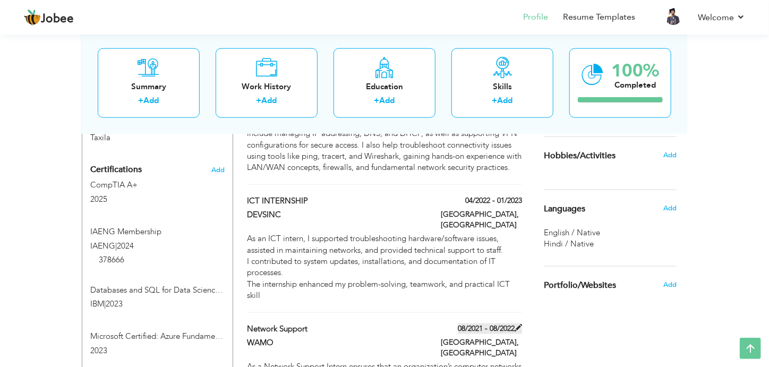
click at [520, 324] on span at bounding box center [518, 327] width 7 height 7
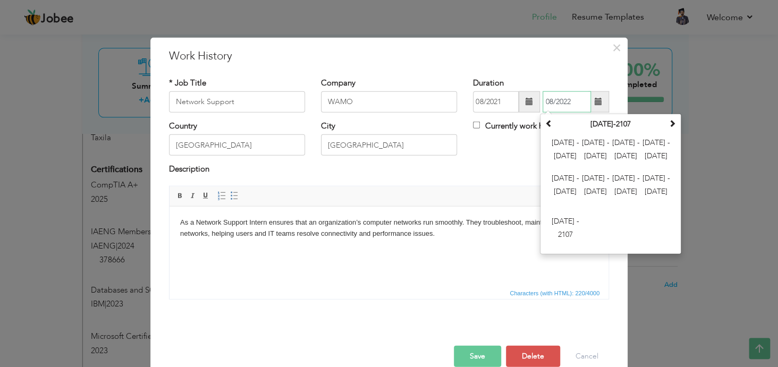
click at [548, 101] on input "08/2022" at bounding box center [566, 101] width 48 height 21
type input "03/2022"
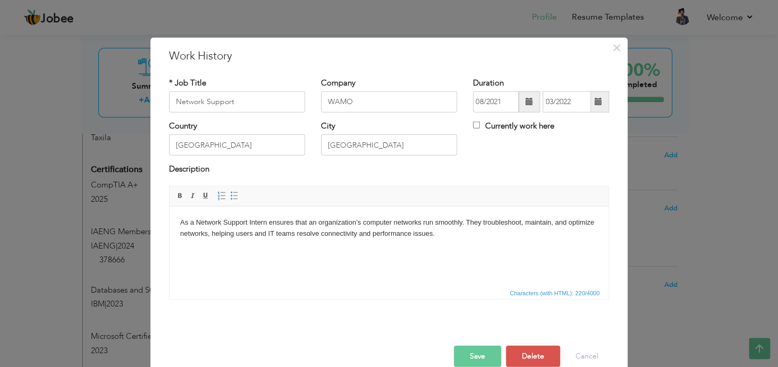
click at [467, 355] on button "Save" at bounding box center [477, 355] width 47 height 21
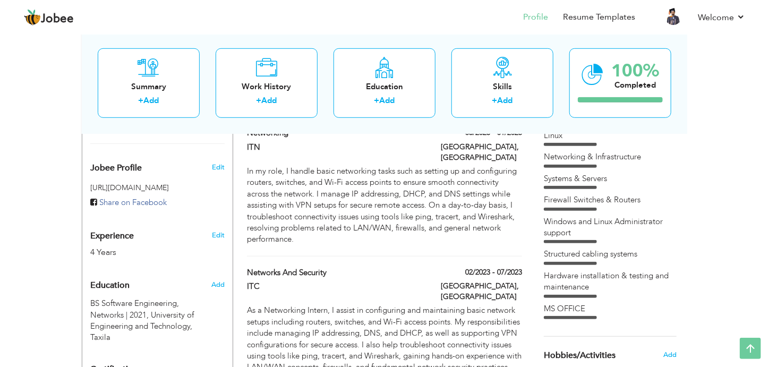
scroll to position [0, 0]
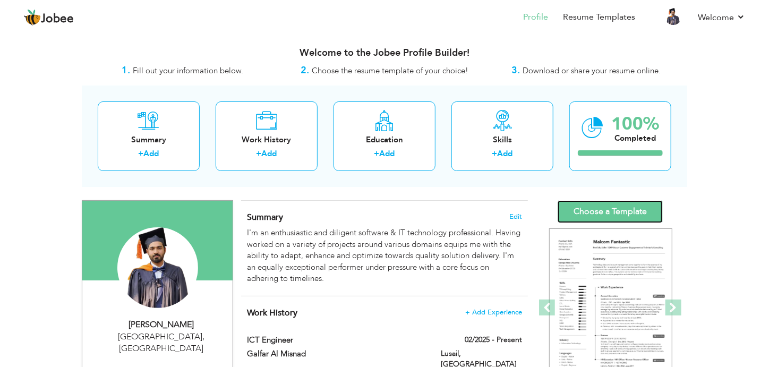
click at [599, 210] on link "Choose a Template" at bounding box center [610, 211] width 105 height 23
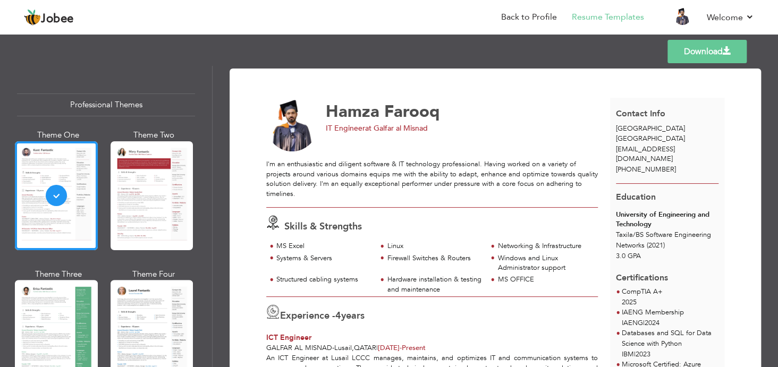
click at [675, 125] on div "Doha Qatar" at bounding box center [667, 134] width 115 height 20
click at [695, 54] on link "Download" at bounding box center [706, 51] width 79 height 23
